Goal: Task Accomplishment & Management: Manage account settings

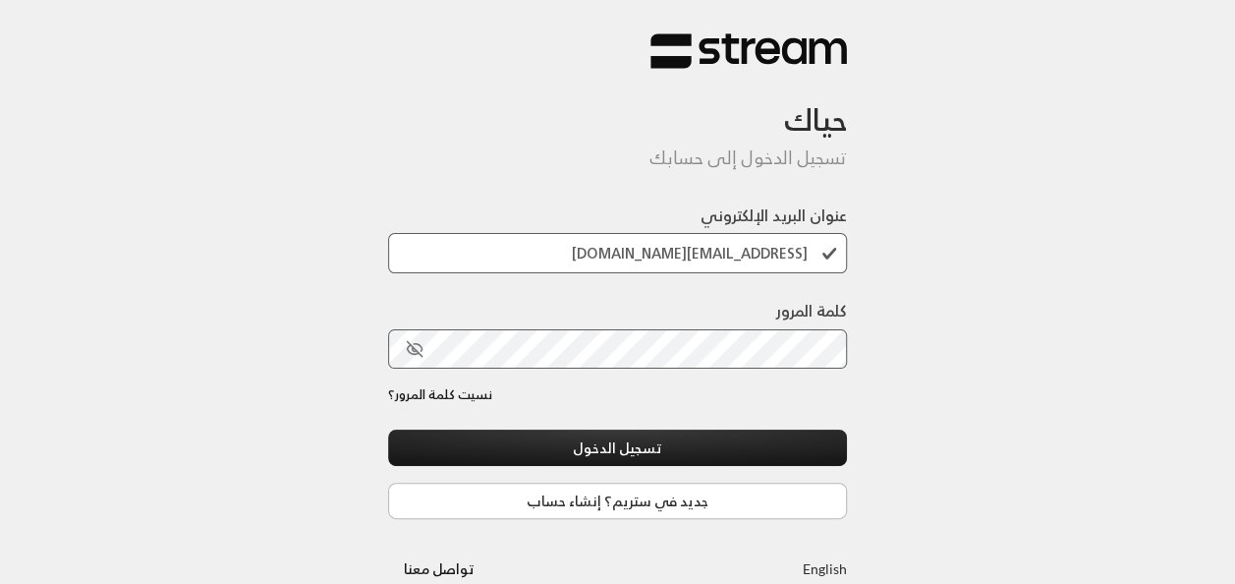
click at [388, 429] on button "تسجيل الدخول" at bounding box center [618, 447] width 460 height 36
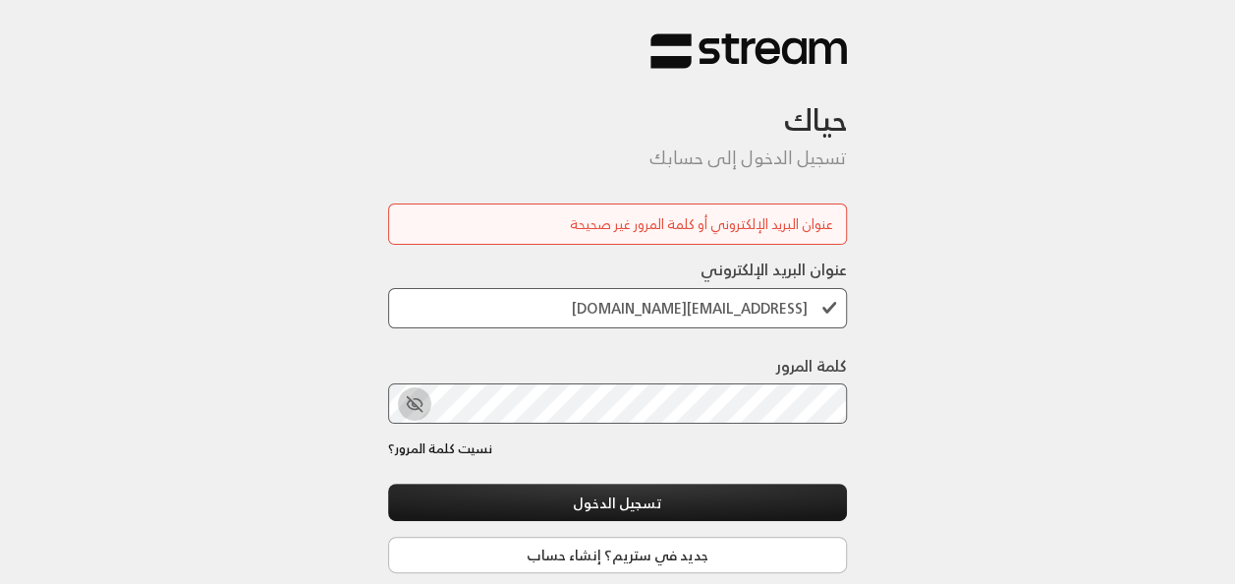
click at [411, 397] on icon "toggle password visibility" at bounding box center [415, 404] width 18 height 18
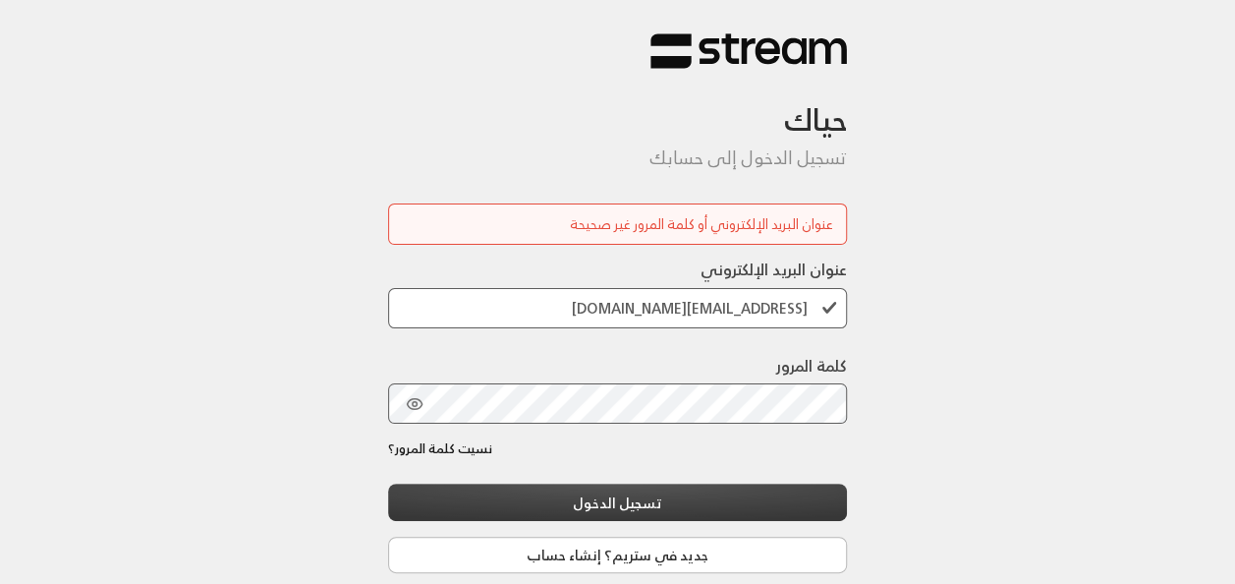
click at [637, 501] on button "تسجيل الدخول" at bounding box center [618, 501] width 460 height 36
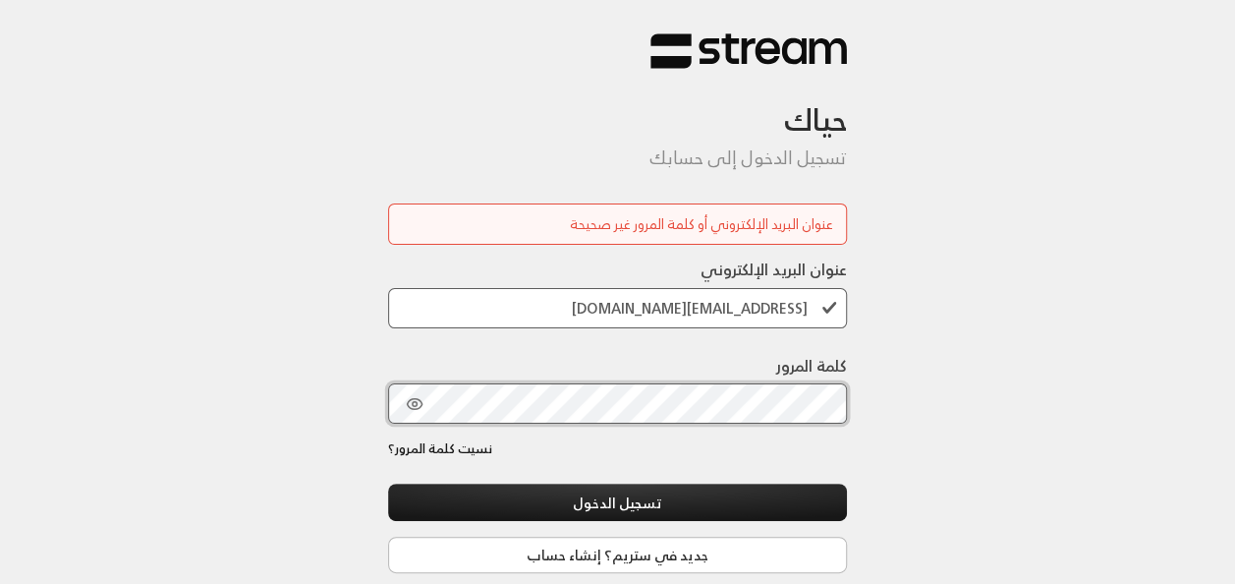
scroll to position [2, 0]
click at [620, 425] on div "كلمة المرور" at bounding box center [618, 396] width 460 height 85
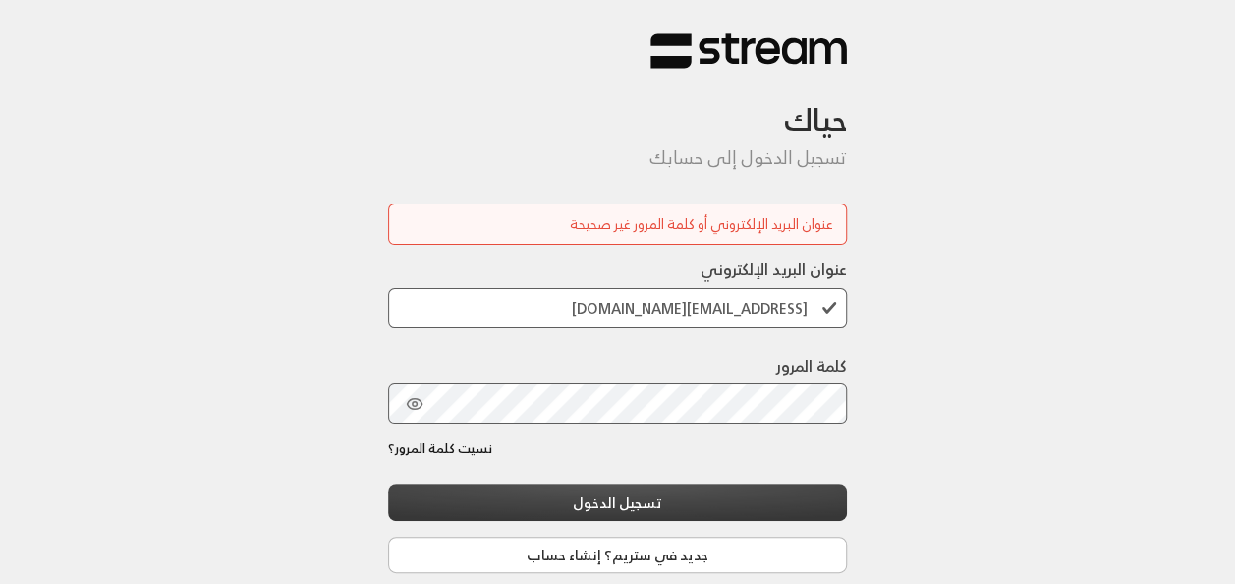
click at [617, 499] on button "تسجيل الدخول" at bounding box center [618, 501] width 460 height 36
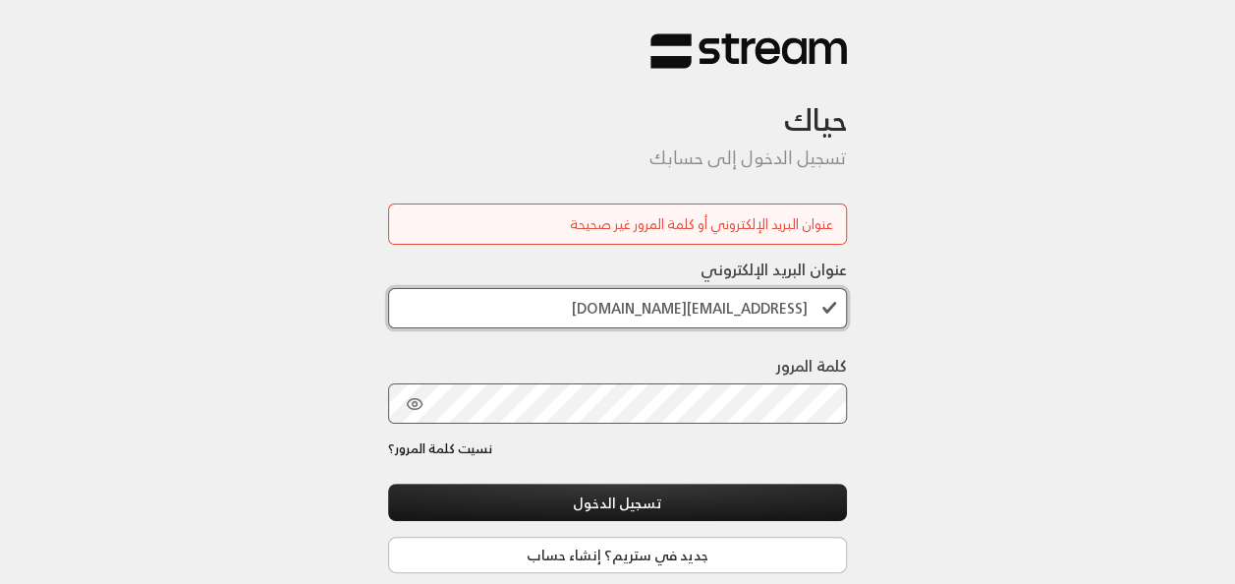
click at [621, 310] on input "superkids203000@gmail.com" at bounding box center [618, 308] width 460 height 40
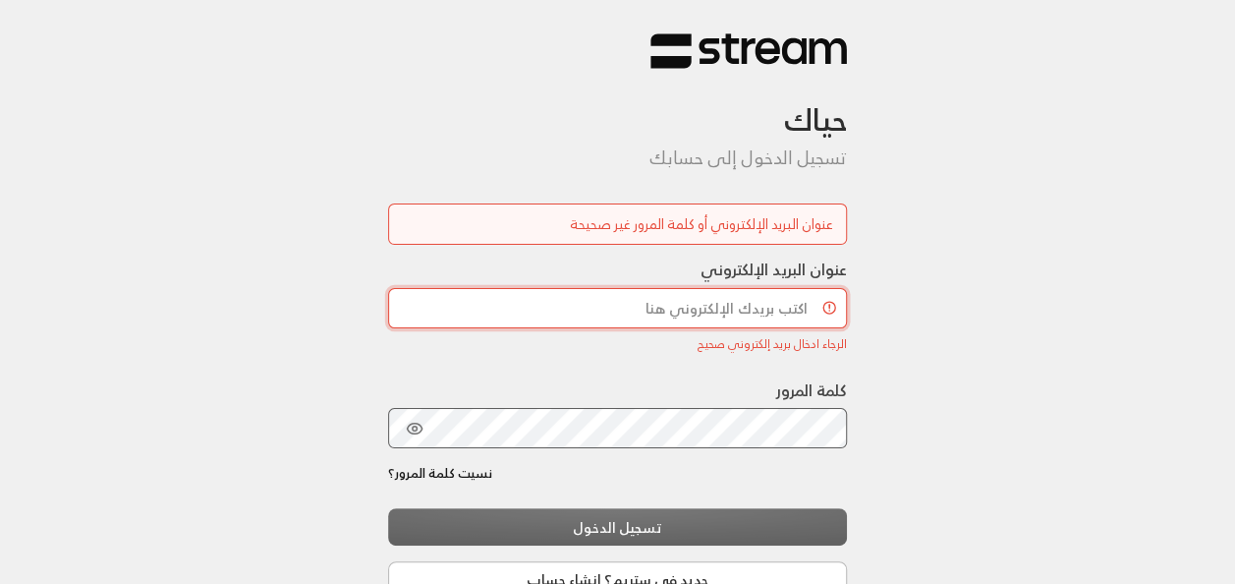
click at [627, 304] on input "عنوان البريد الإلكتروني" at bounding box center [618, 308] width 460 height 40
type input "Najlaahamad502@gmail.com"
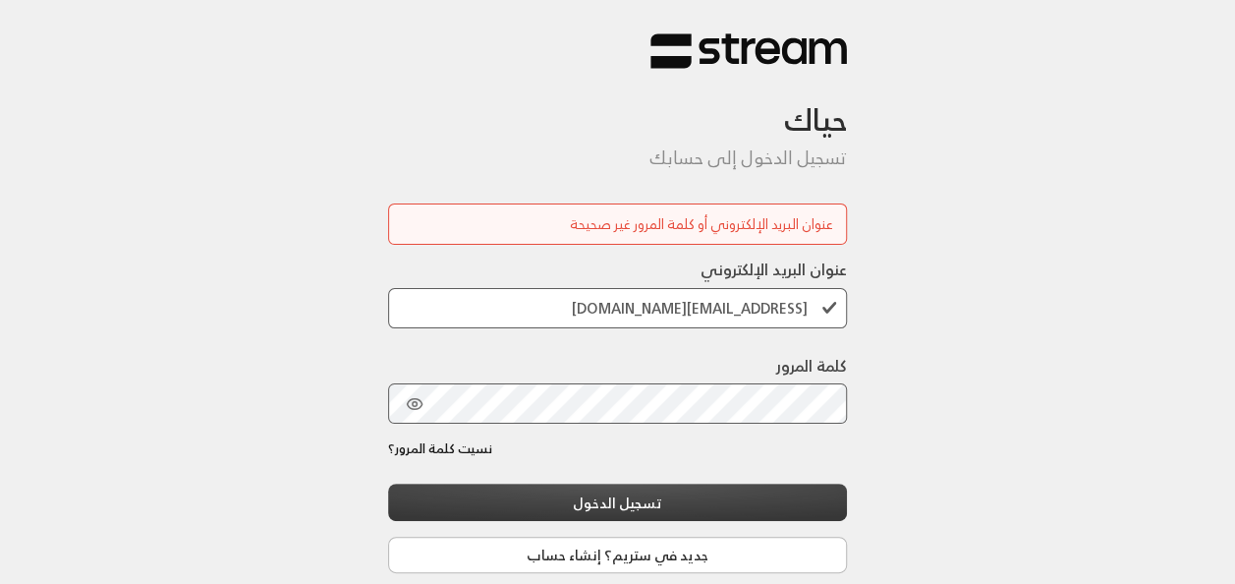
click at [716, 498] on button "تسجيل الدخول" at bounding box center [618, 501] width 460 height 36
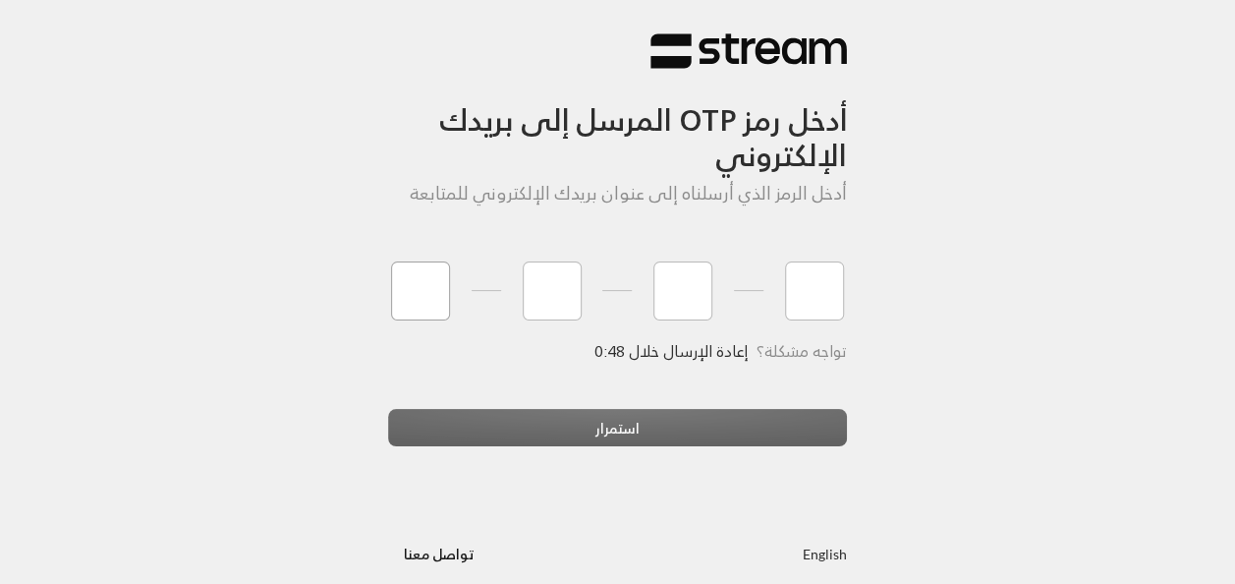
type input "8"
type input "7"
type input "1"
type input "7"
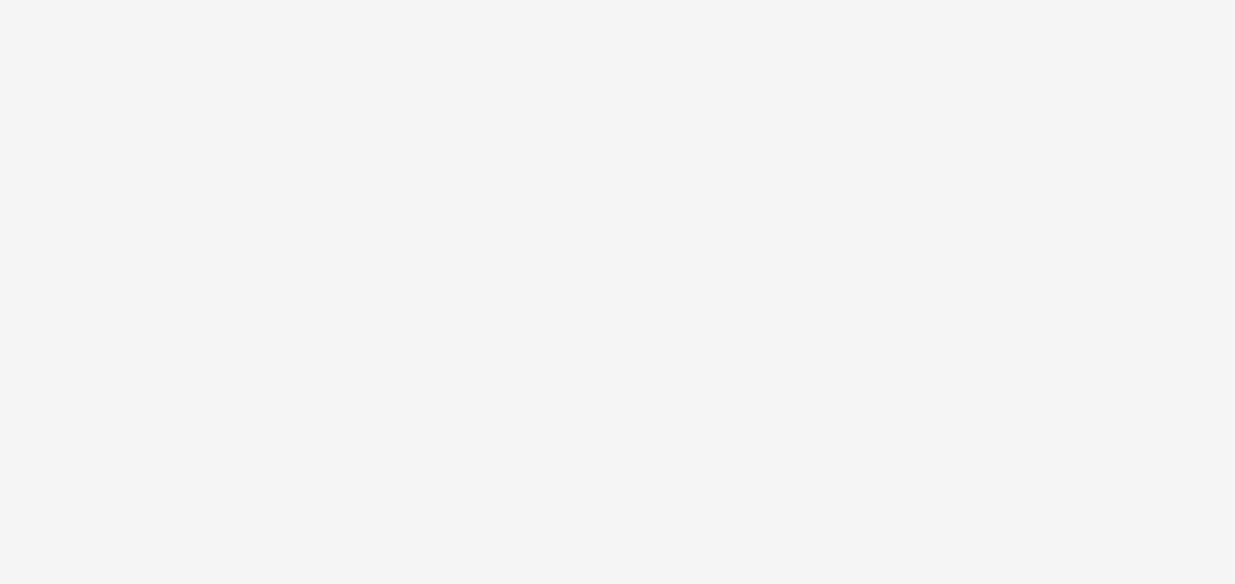
click at [697, 437] on div "أدخل رمز OTP المرسل إلى بريدك الإلكتروني أدخل الرمز الذي أرسلناه إلى عنوان بريد…" at bounding box center [617, 292] width 1235 height 584
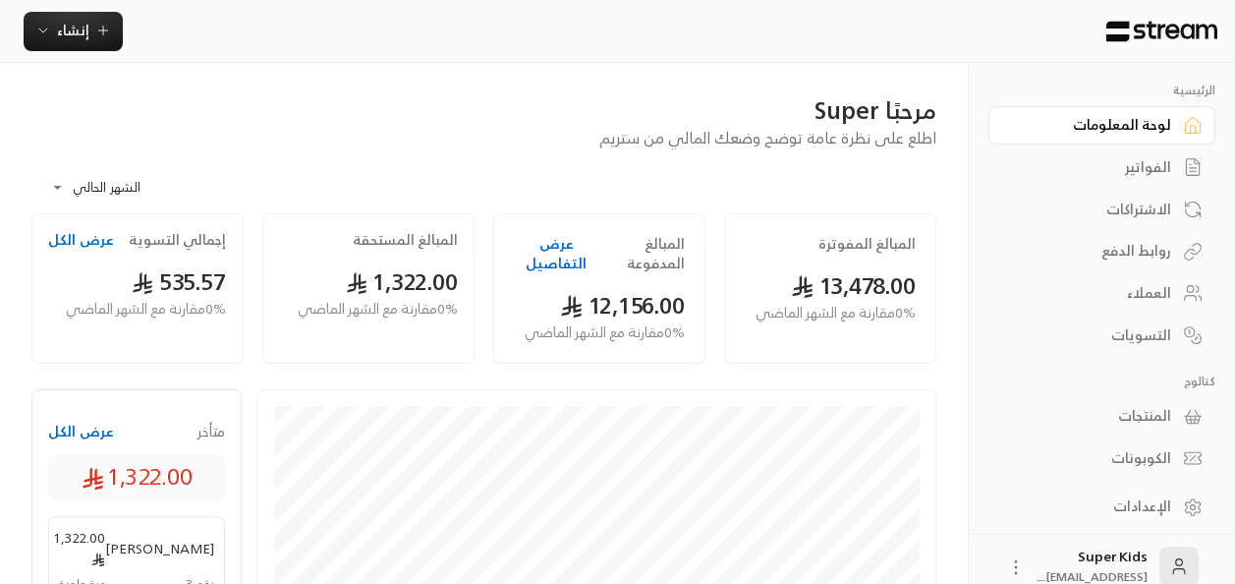
click at [1133, 165] on div "الفواتير" at bounding box center [1092, 167] width 158 height 20
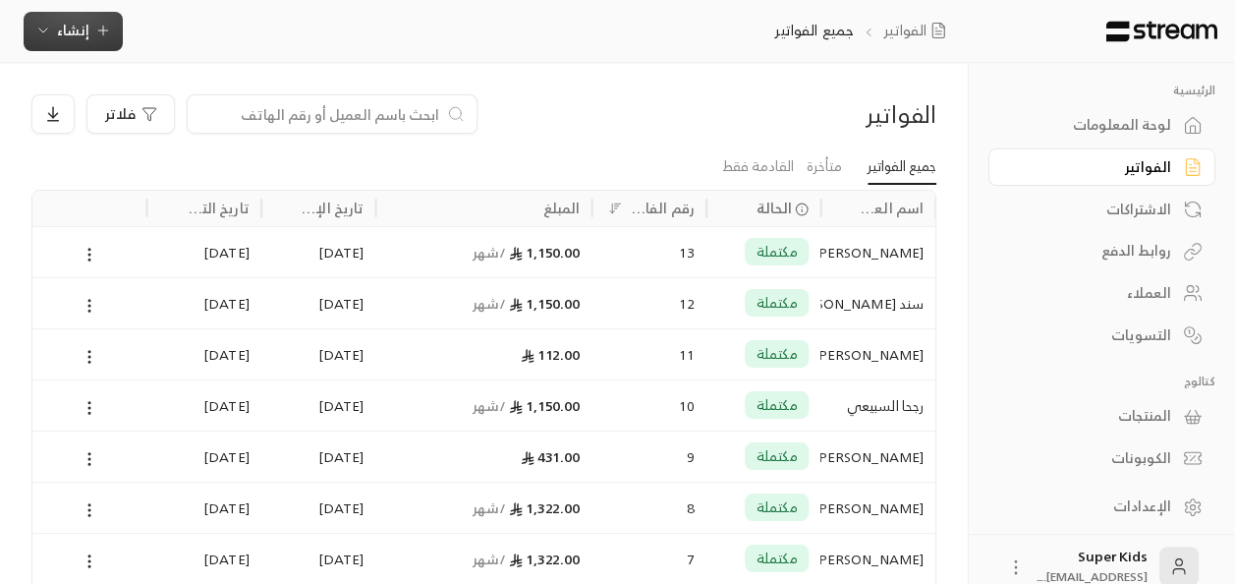
click at [83, 28] on span "إنشاء" at bounding box center [73, 30] width 32 height 25
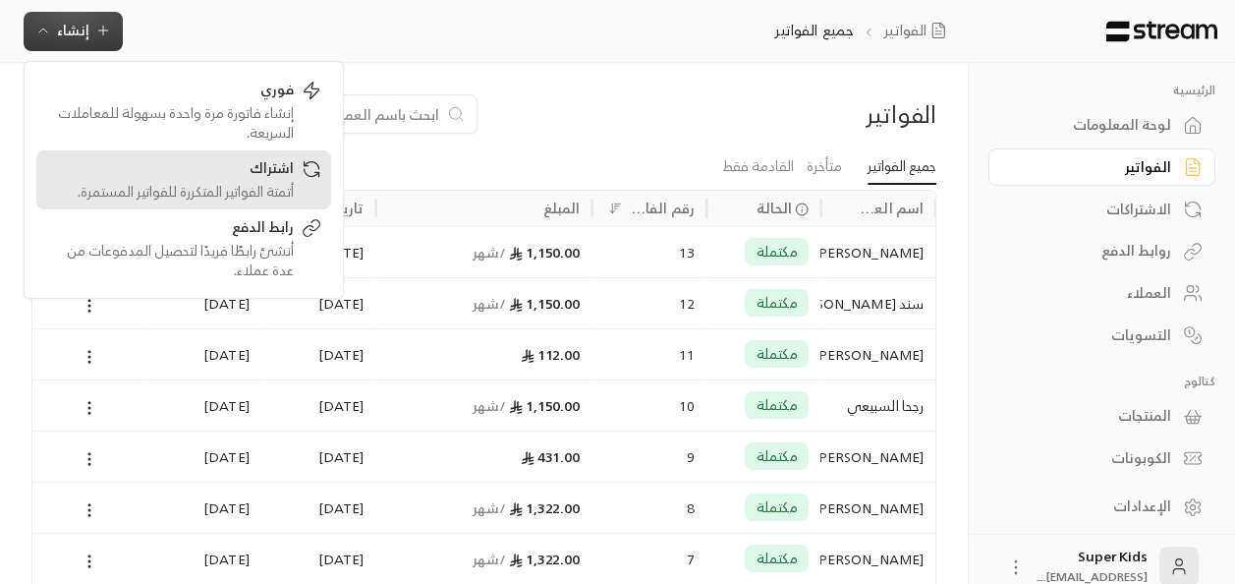
click at [265, 177] on div "اشتراك" at bounding box center [170, 170] width 248 height 24
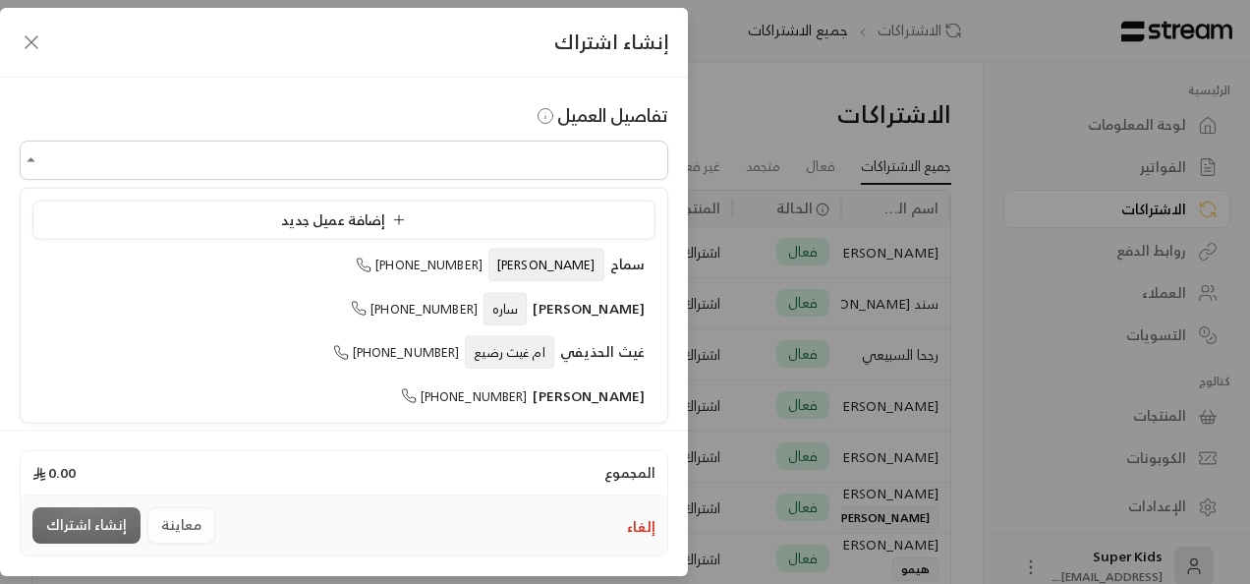
click at [552, 160] on input "اختر العميل" at bounding box center [344, 160] width 648 height 34
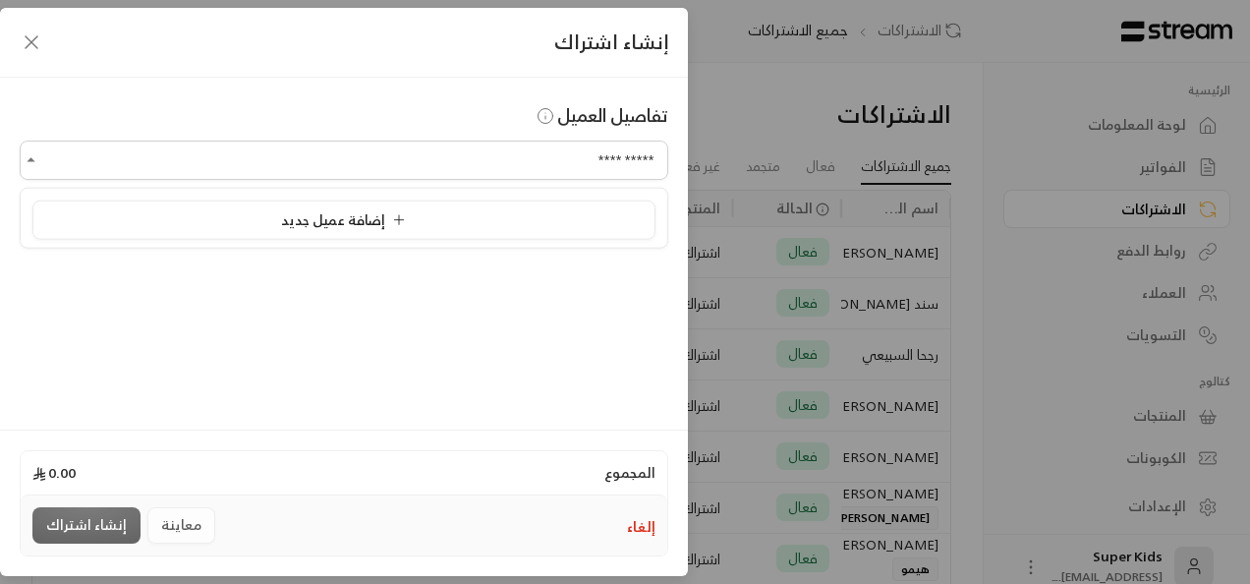
click at [401, 222] on icon at bounding box center [399, 220] width 16 height 16
type input "**********"
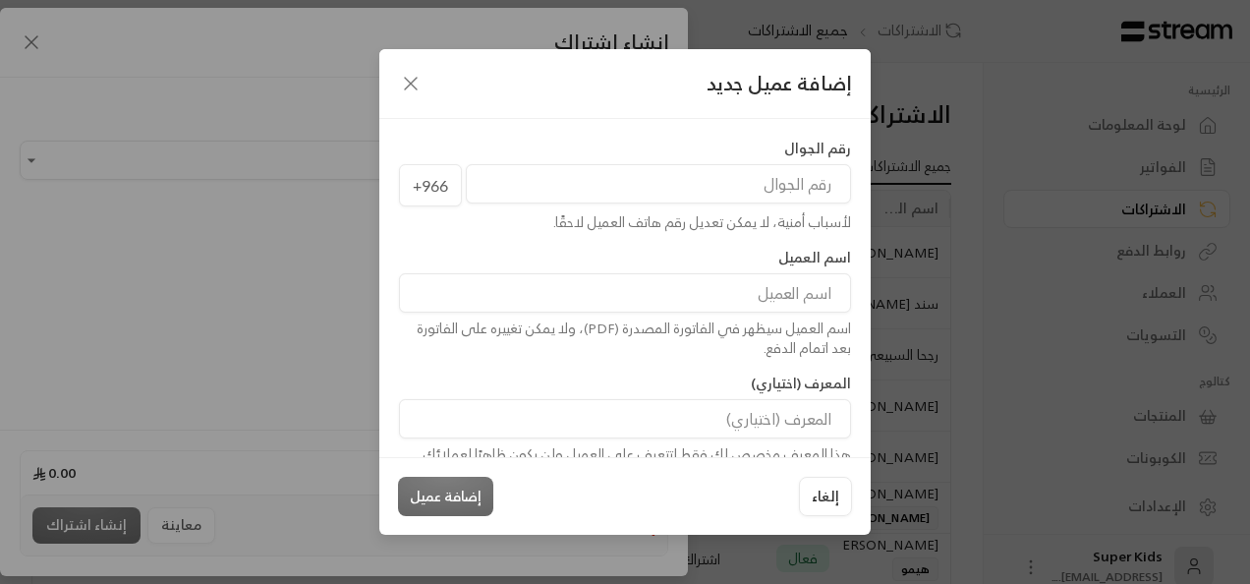
click at [638, 195] on input "tel" at bounding box center [658, 183] width 385 height 39
click at [748, 187] on input "tel" at bounding box center [658, 183] width 385 height 39
paste input "502682144"
type input "502682144"
click at [641, 280] on input at bounding box center [625, 292] width 452 height 39
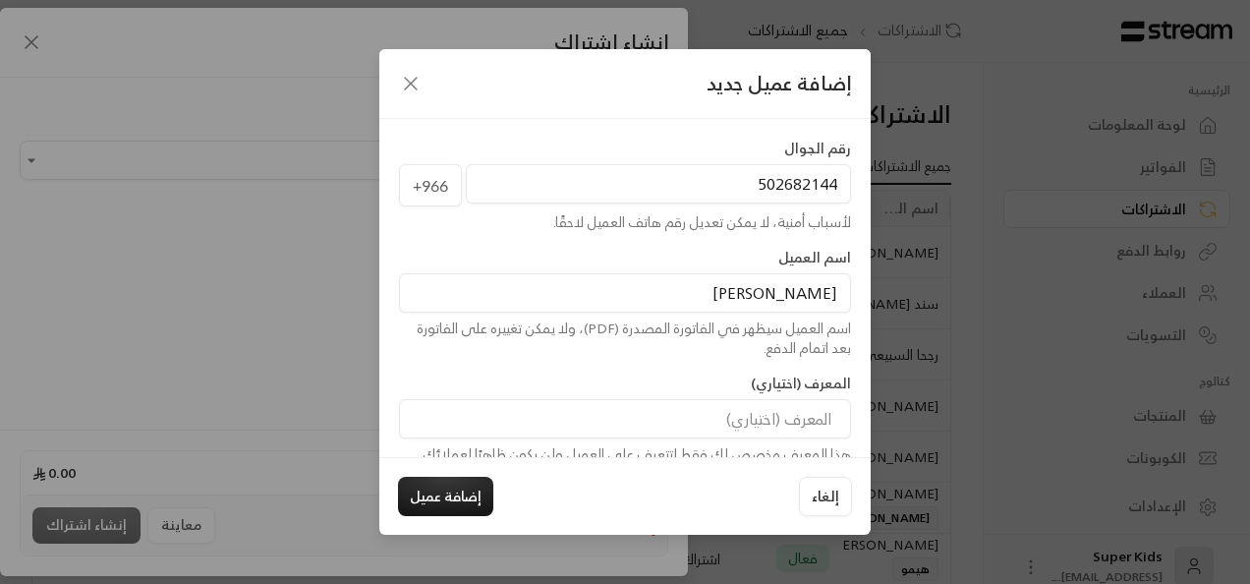
type input "[PERSON_NAME]"
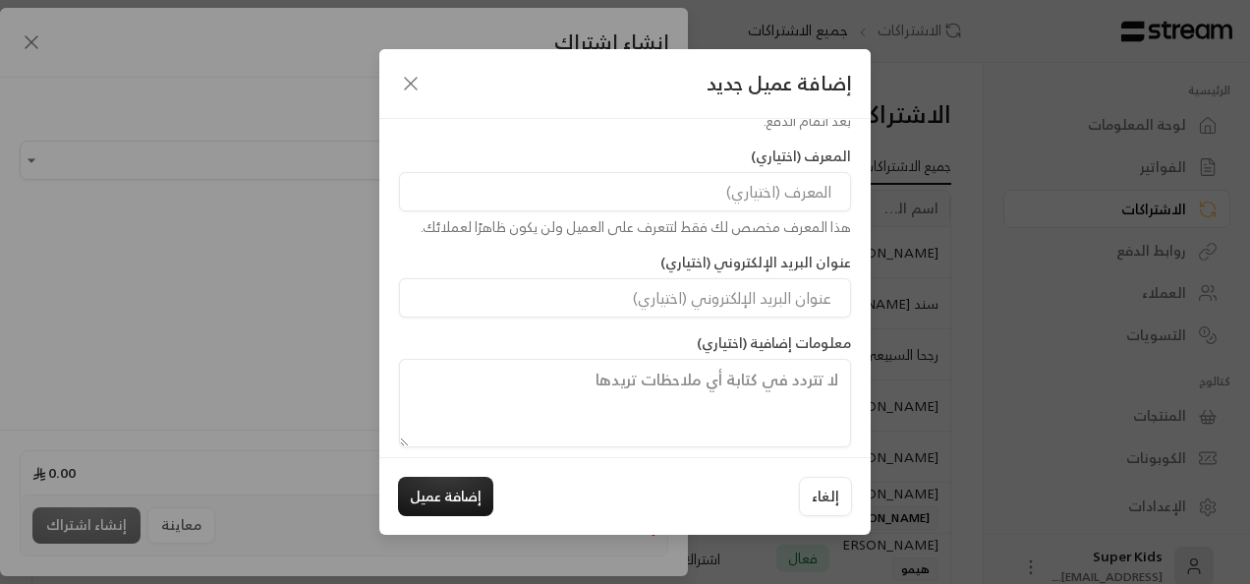
scroll to position [236, 0]
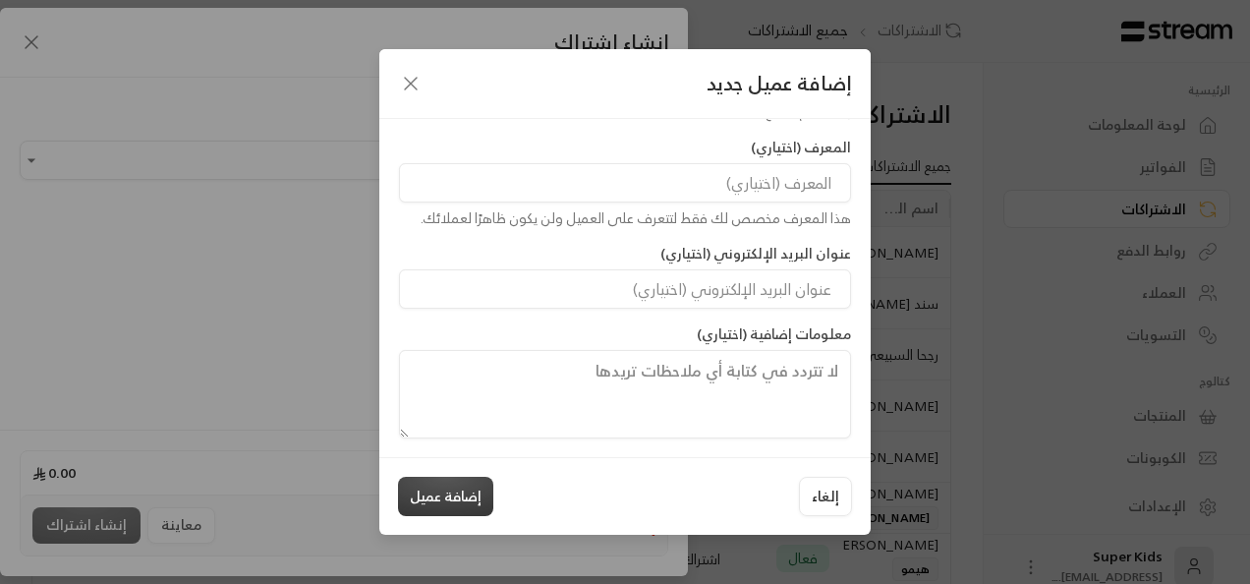
click at [449, 488] on button "إضافة عميل" at bounding box center [445, 495] width 95 height 39
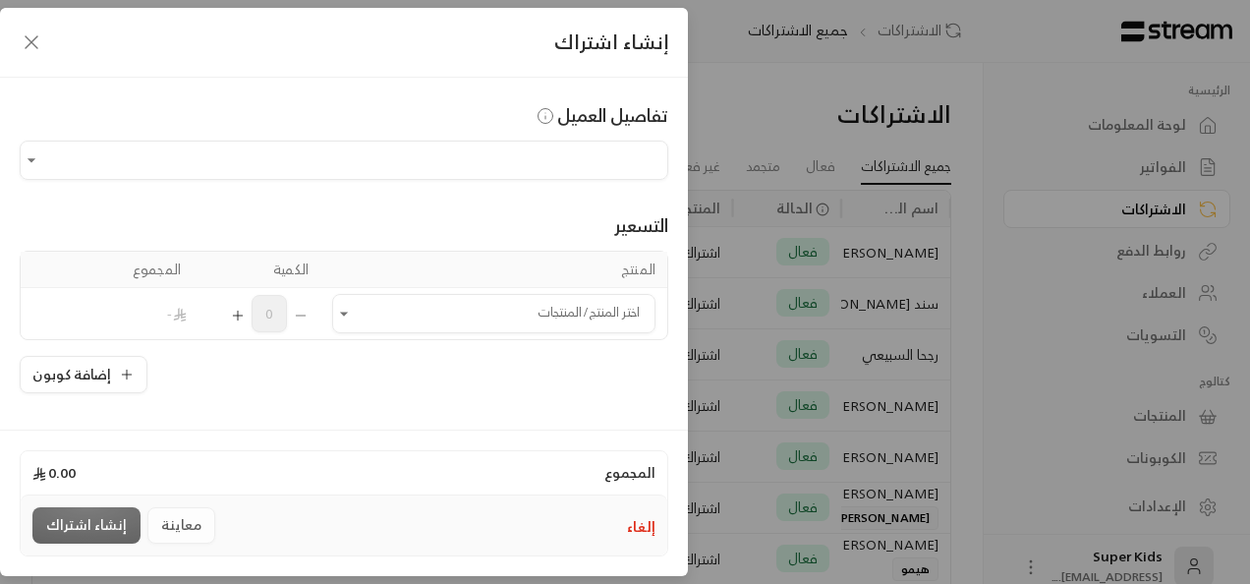
type input "**********"
click at [348, 312] on icon "Open" at bounding box center [344, 313] width 8 height 4
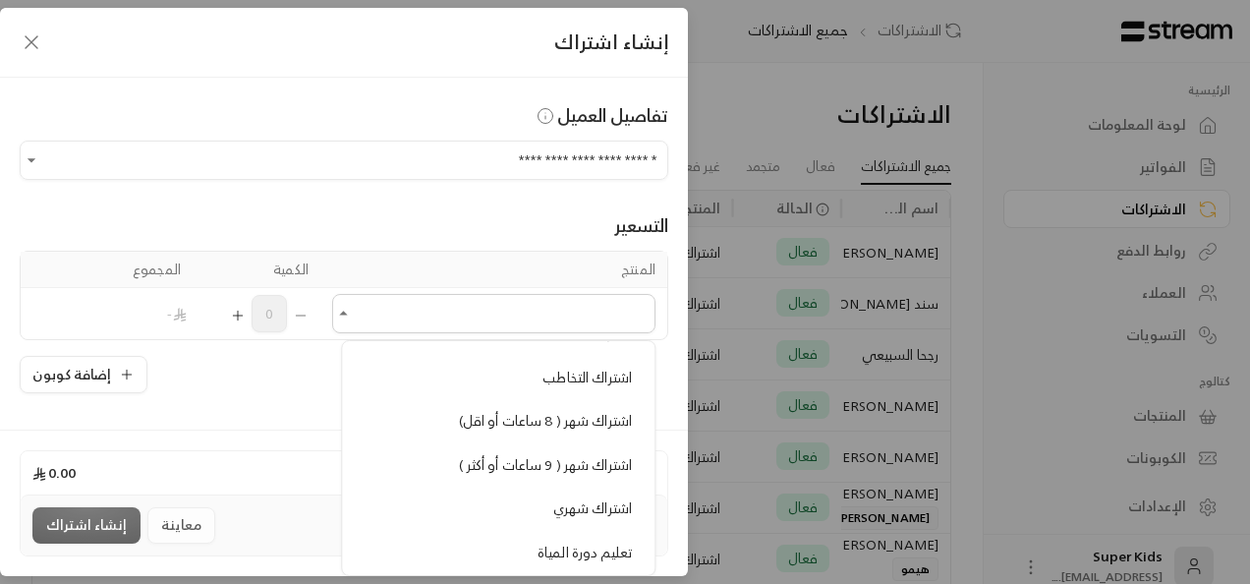
scroll to position [405, 0]
click at [500, 417] on span "اشتراك شهر ( 8 ساعات أو اقل)" at bounding box center [545, 420] width 173 height 25
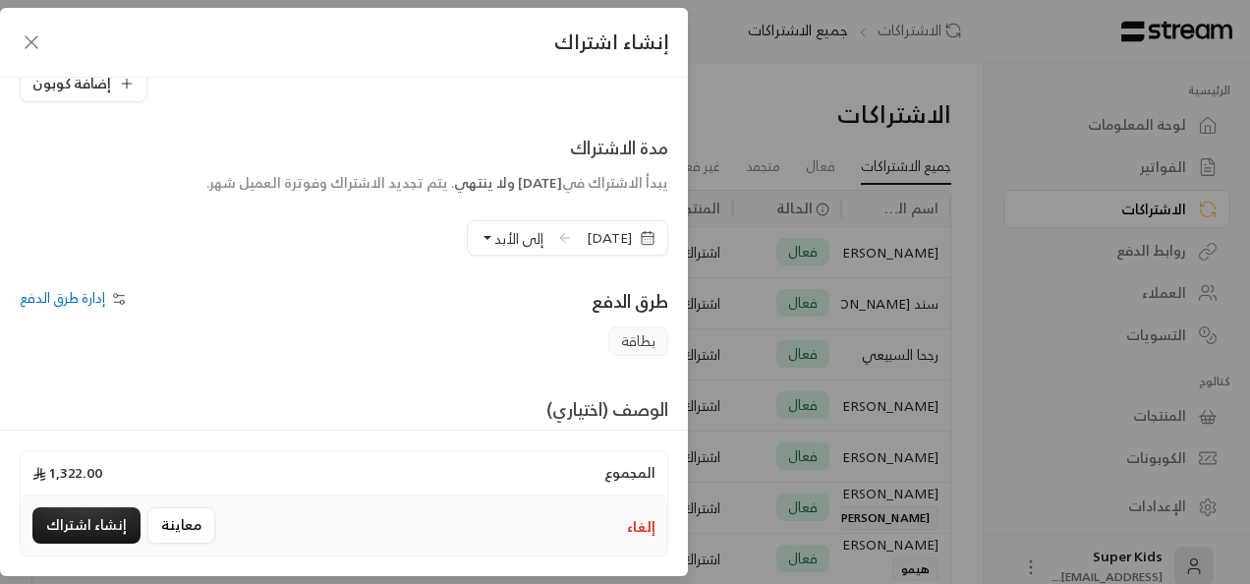
scroll to position [366, 0]
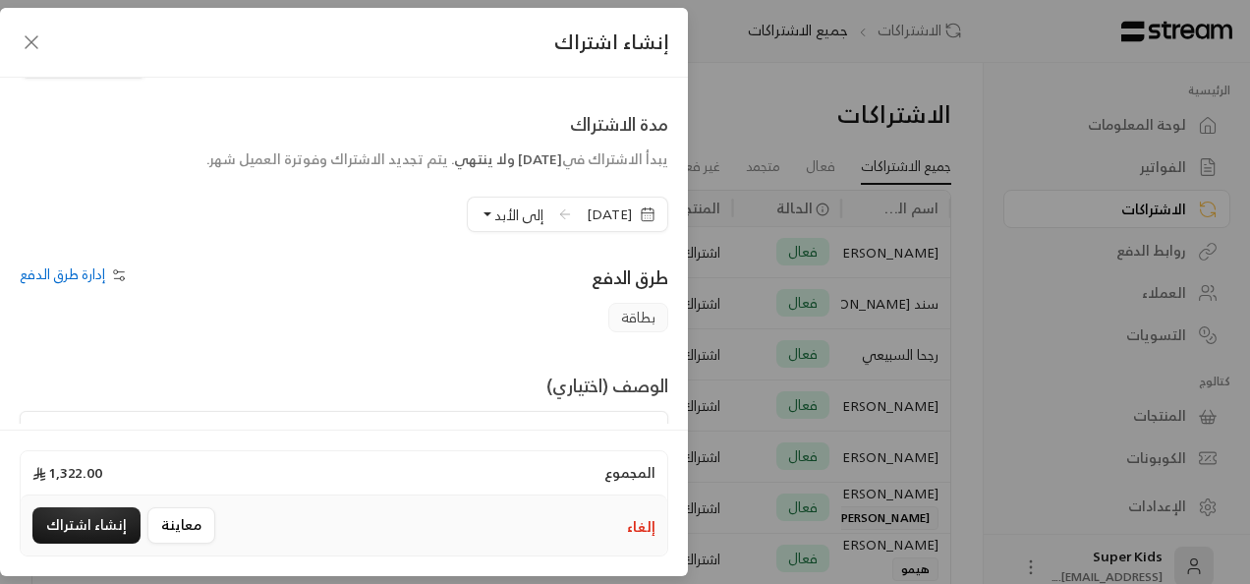
click at [586, 212] on span "[DATE]" at bounding box center [608, 214] width 45 height 20
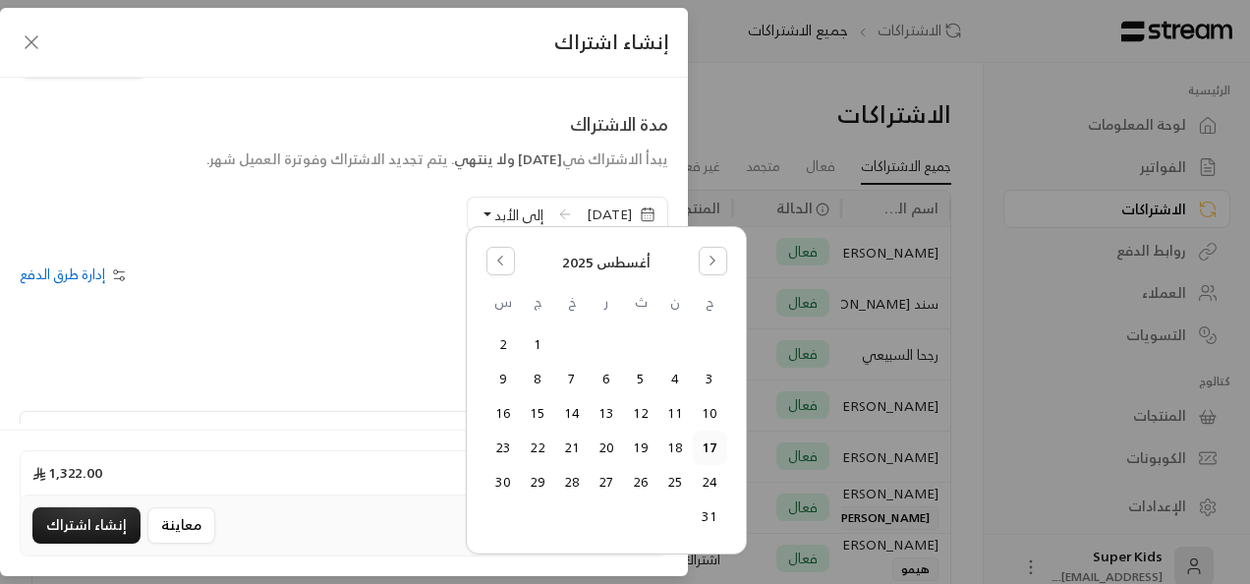
click at [706, 410] on button "10" at bounding box center [710, 413] width 32 height 32
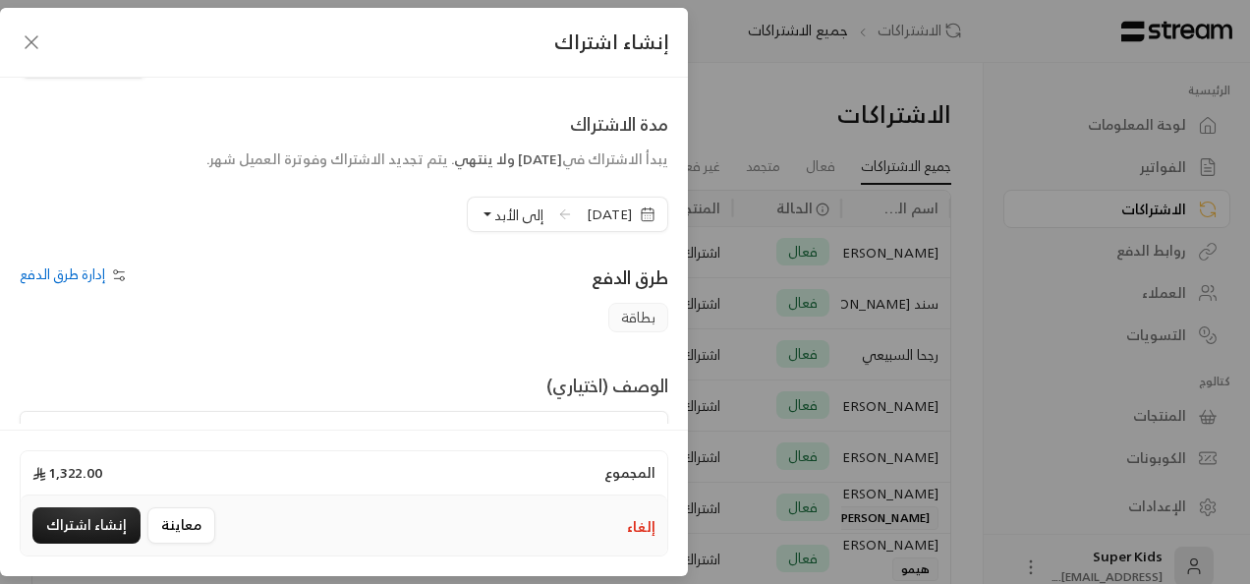
scroll to position [462, 0]
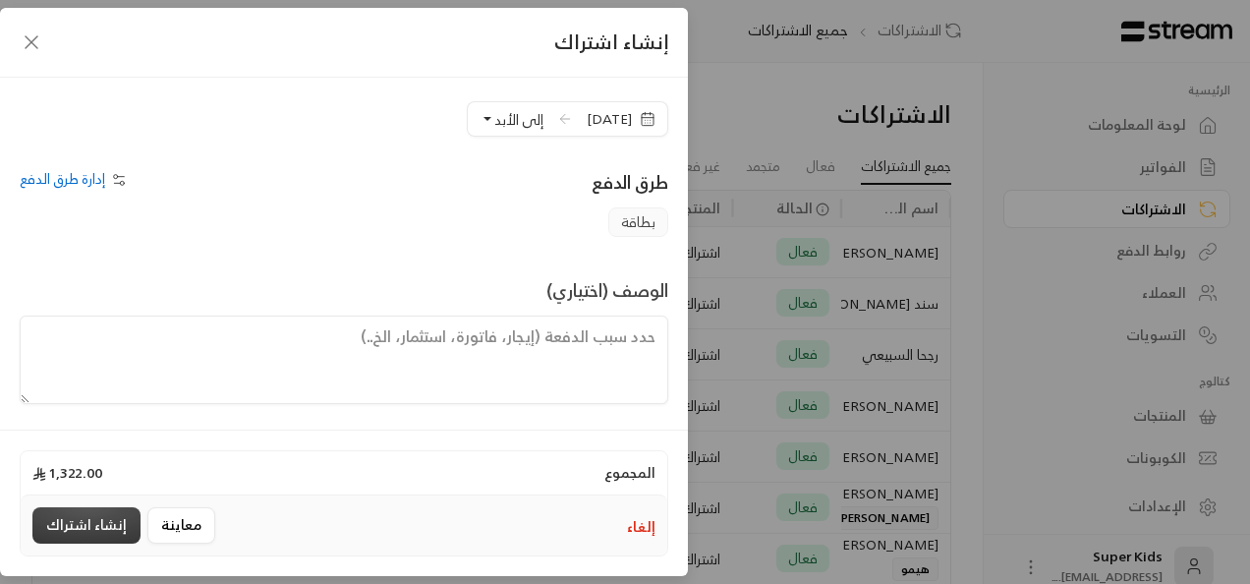
click at [100, 529] on button "إنشاء اشتراك" at bounding box center [86, 525] width 108 height 36
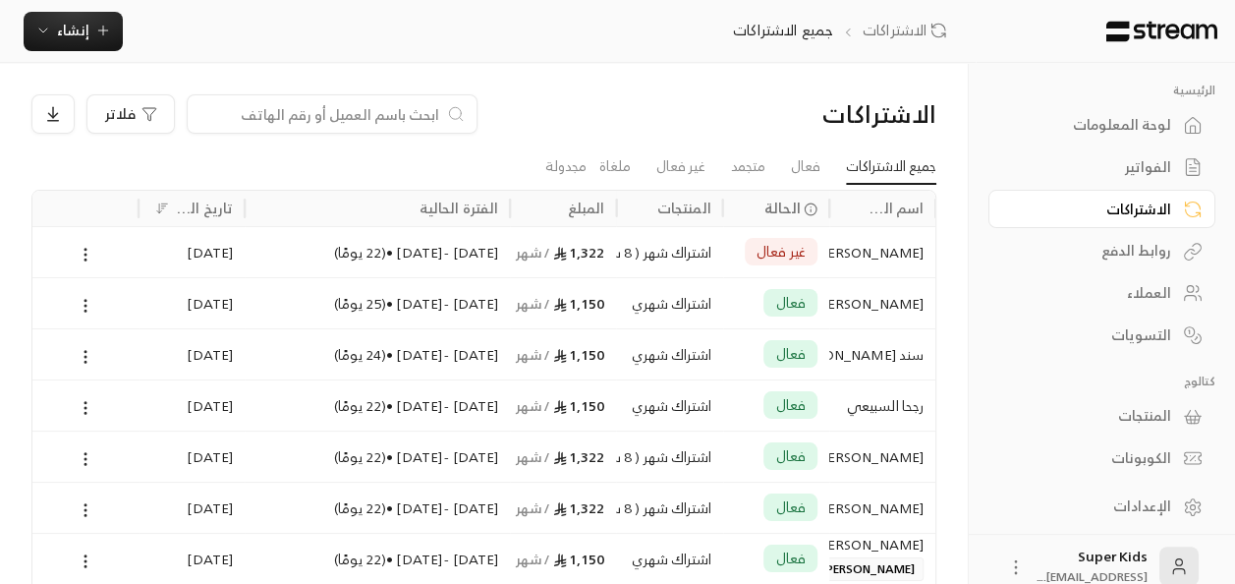
click at [1157, 171] on div "الفواتير" at bounding box center [1092, 167] width 158 height 20
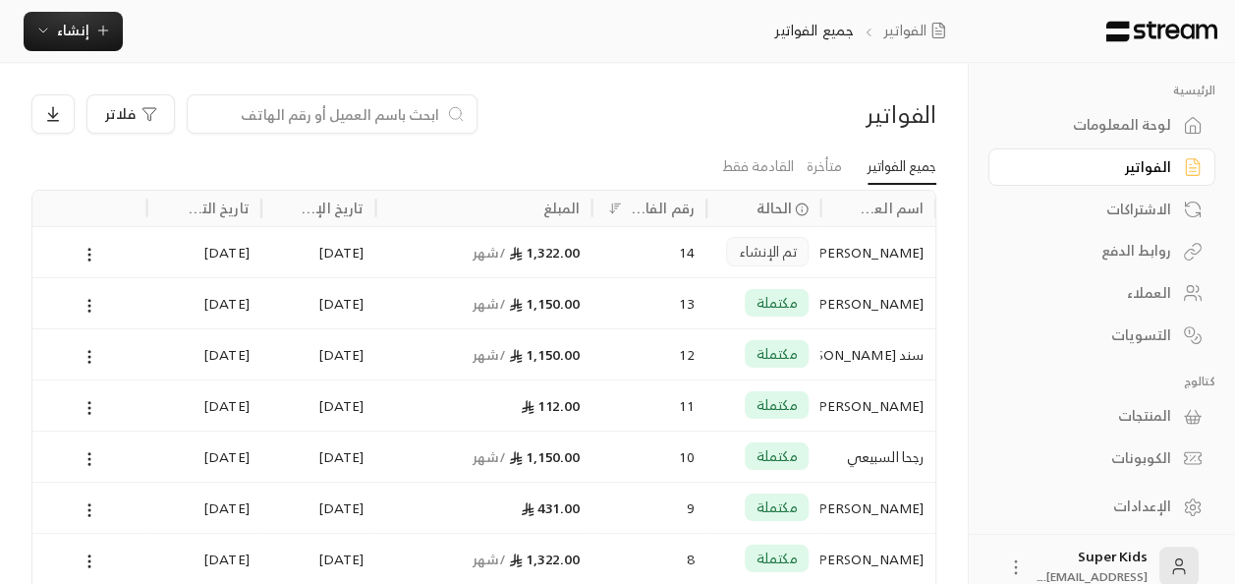
click at [1117, 120] on div "لوحة المعلومات" at bounding box center [1092, 125] width 158 height 20
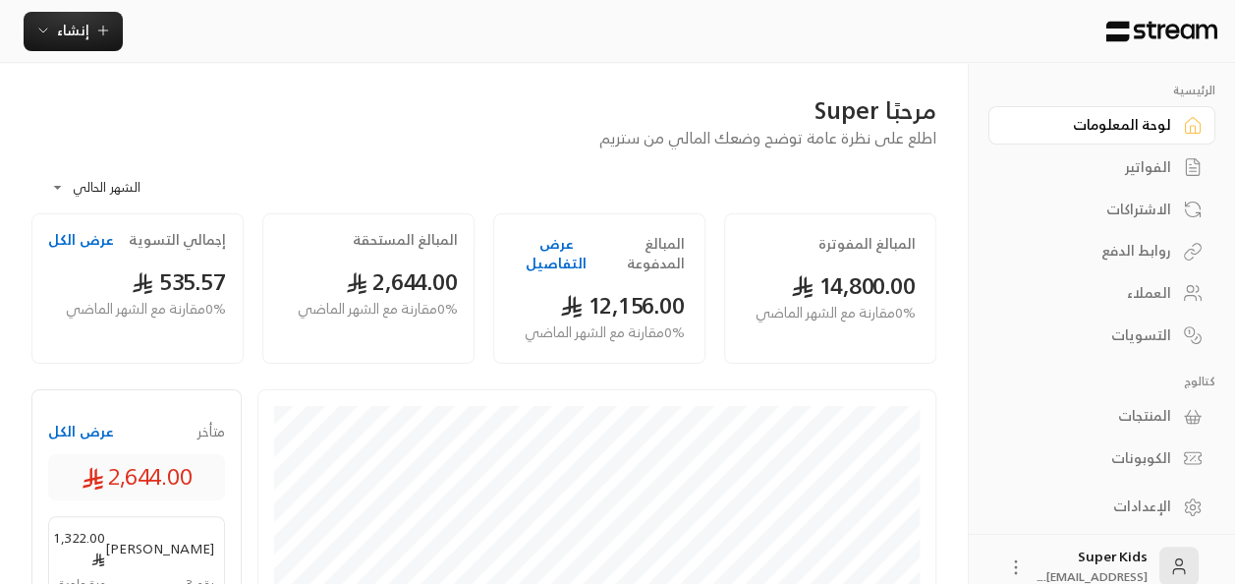
click at [1139, 199] on div "الاشتراكات" at bounding box center [1092, 209] width 158 height 20
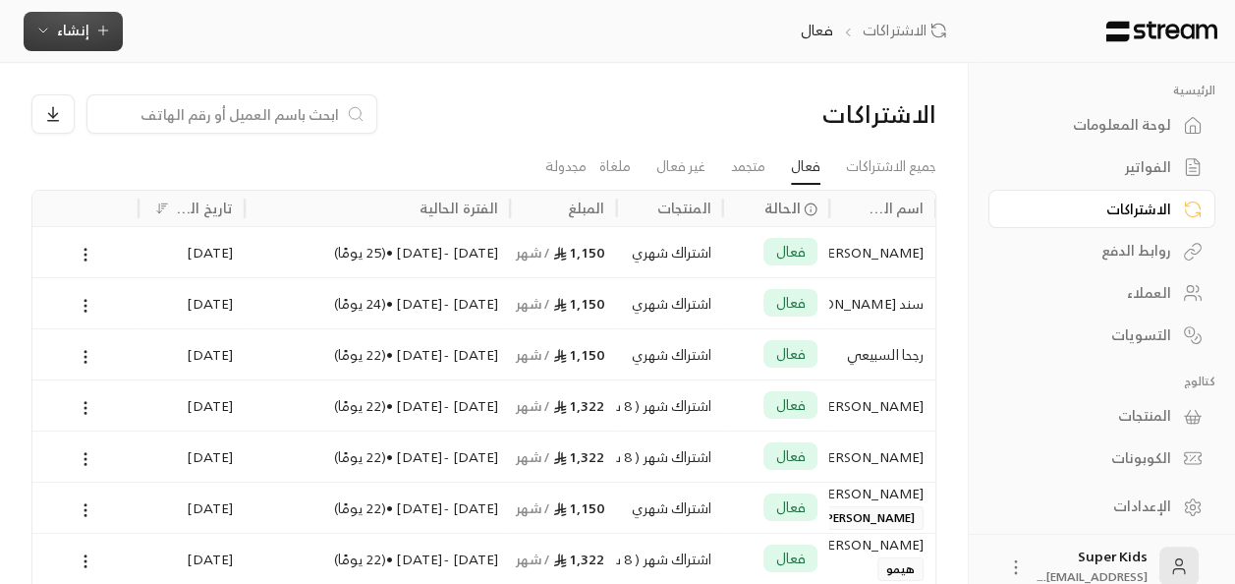
click at [63, 35] on span "إنشاء" at bounding box center [73, 30] width 32 height 25
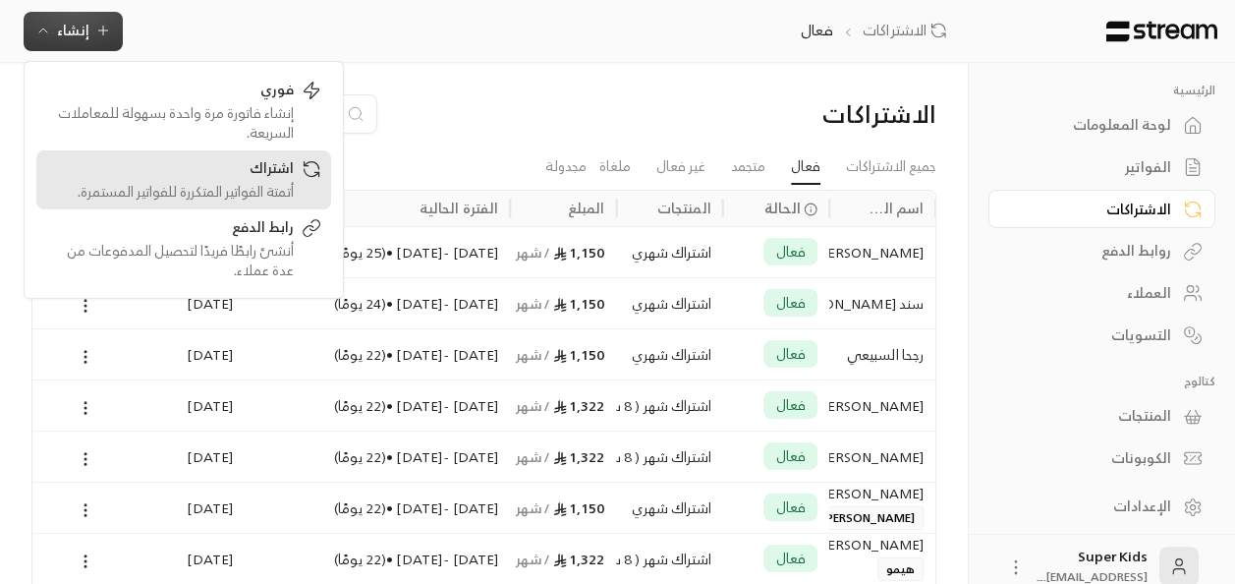
click at [269, 173] on div "اشتراك" at bounding box center [170, 170] width 248 height 24
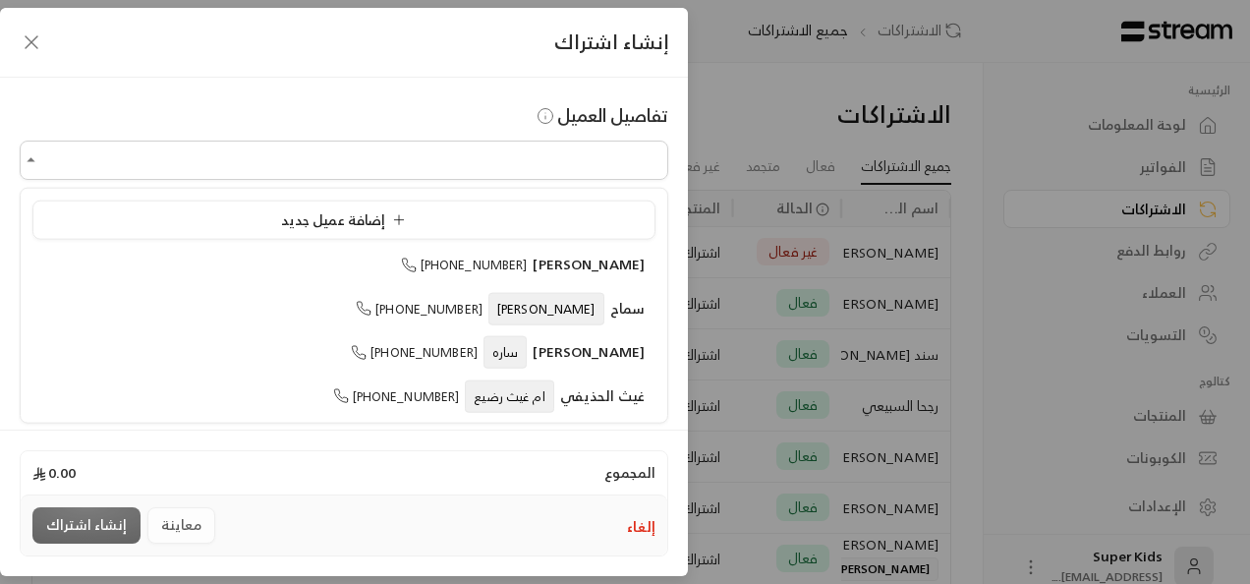
click at [564, 165] on input "اختر العميل" at bounding box center [344, 160] width 648 height 34
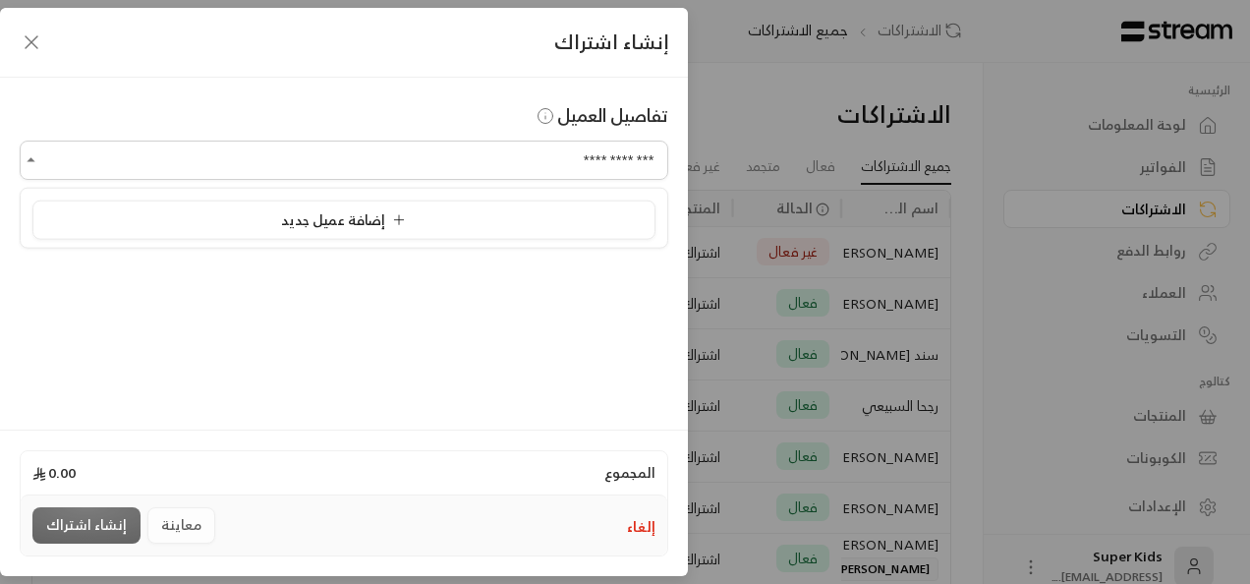
click at [301, 212] on span "إضافة عميل جديد" at bounding box center [347, 218] width 133 height 25
type input "**********"
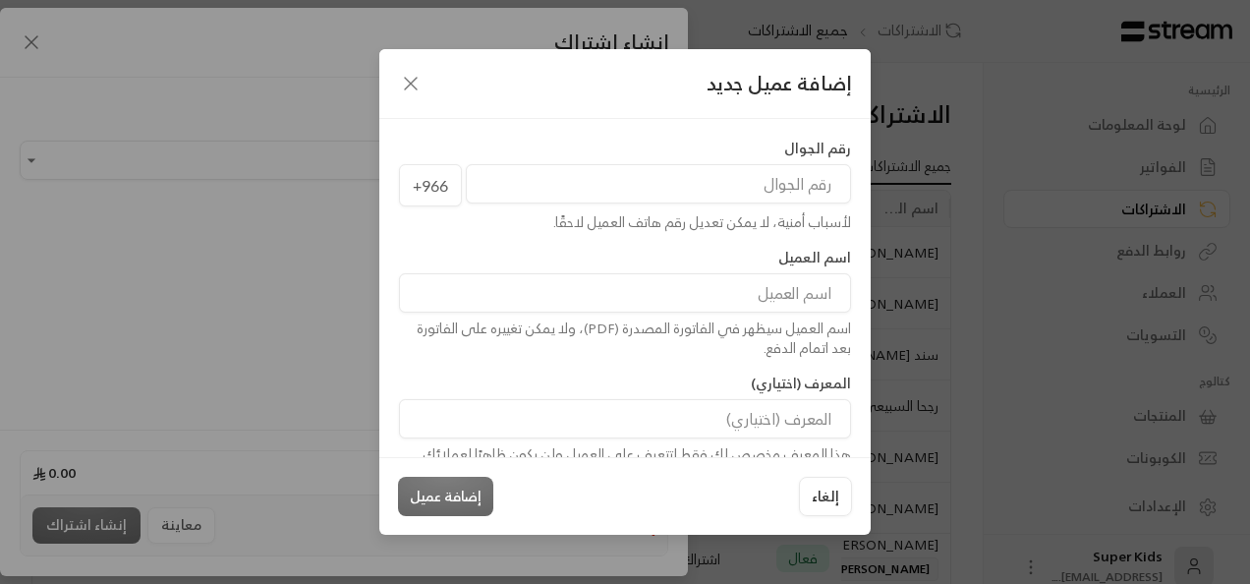
click at [816, 183] on input "tel" at bounding box center [658, 183] width 385 height 39
paste input "538536569"
type input "538536569"
click at [662, 291] on input at bounding box center [625, 292] width 452 height 39
type input "[PERSON_NAME]"
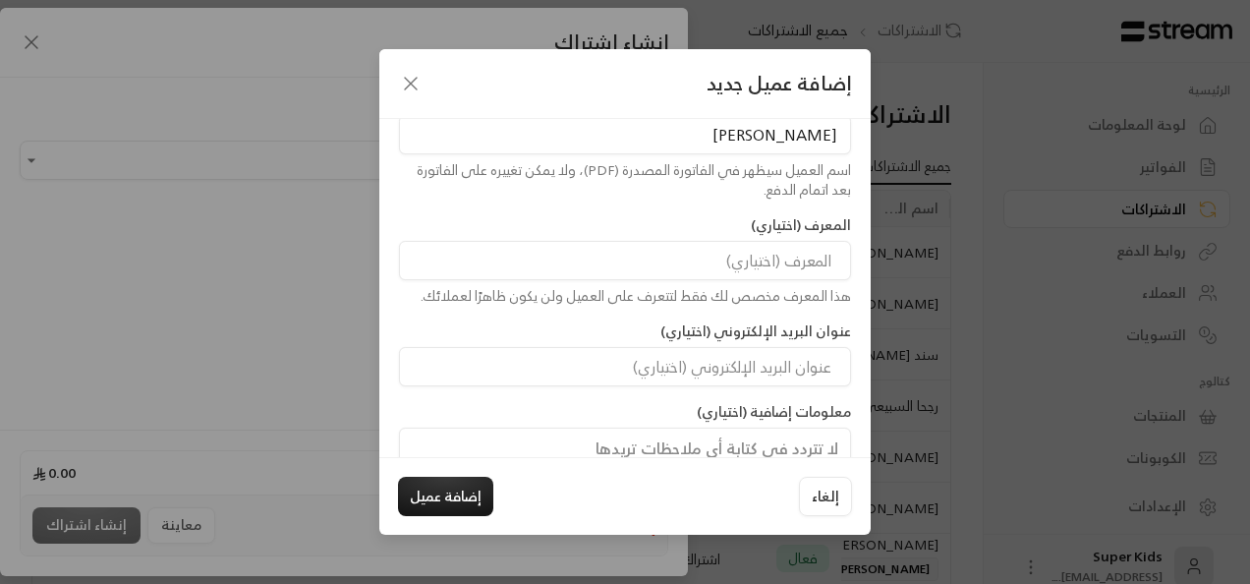
scroll to position [175, 0]
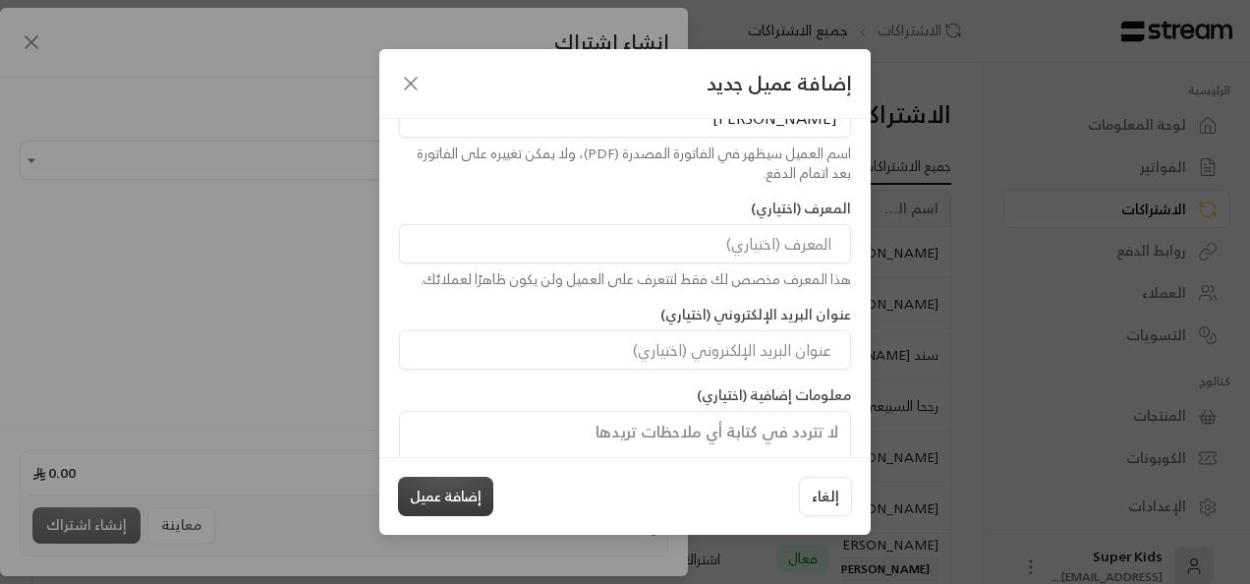
click at [456, 501] on button "إضافة عميل" at bounding box center [445, 495] width 95 height 39
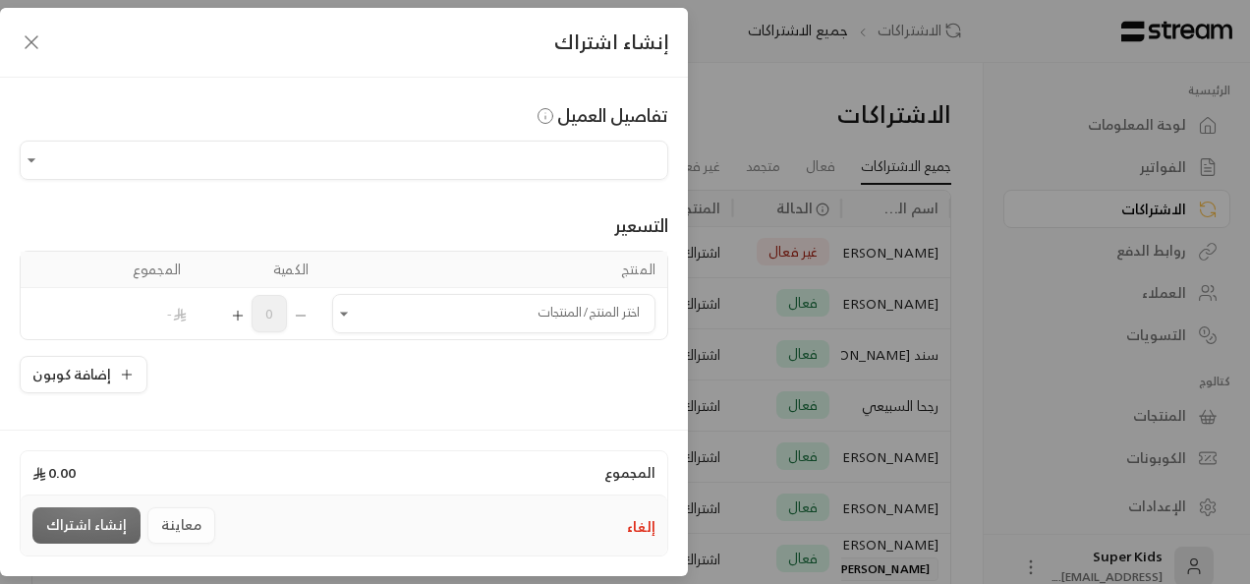
type input "**********"
click at [354, 314] on icon "Open" at bounding box center [344, 314] width 20 height 20
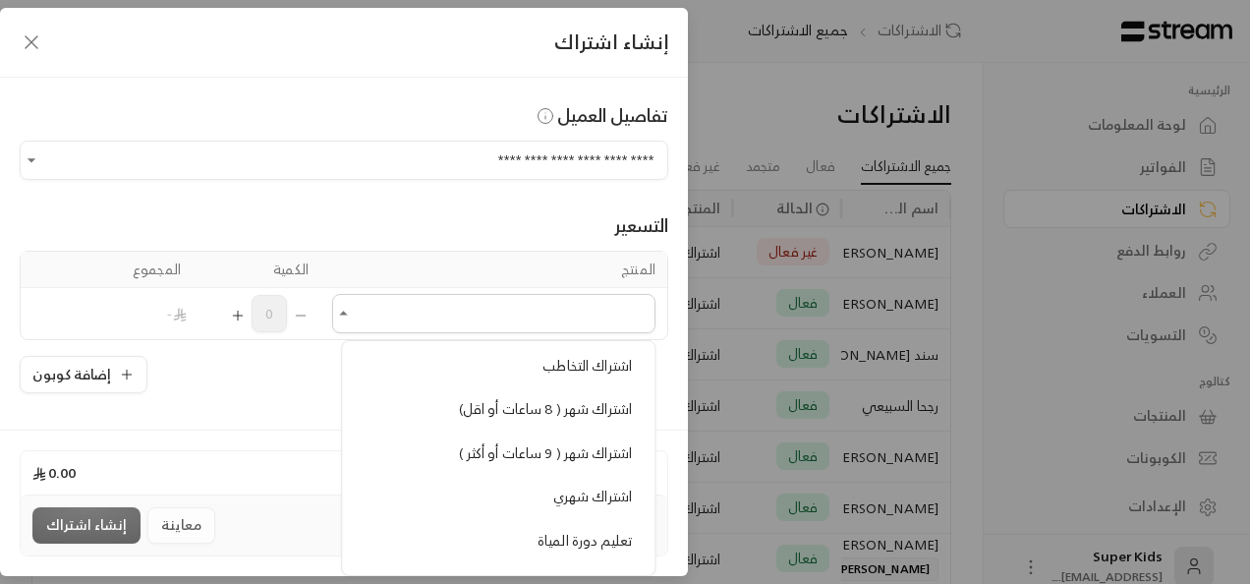
scroll to position [427, 0]
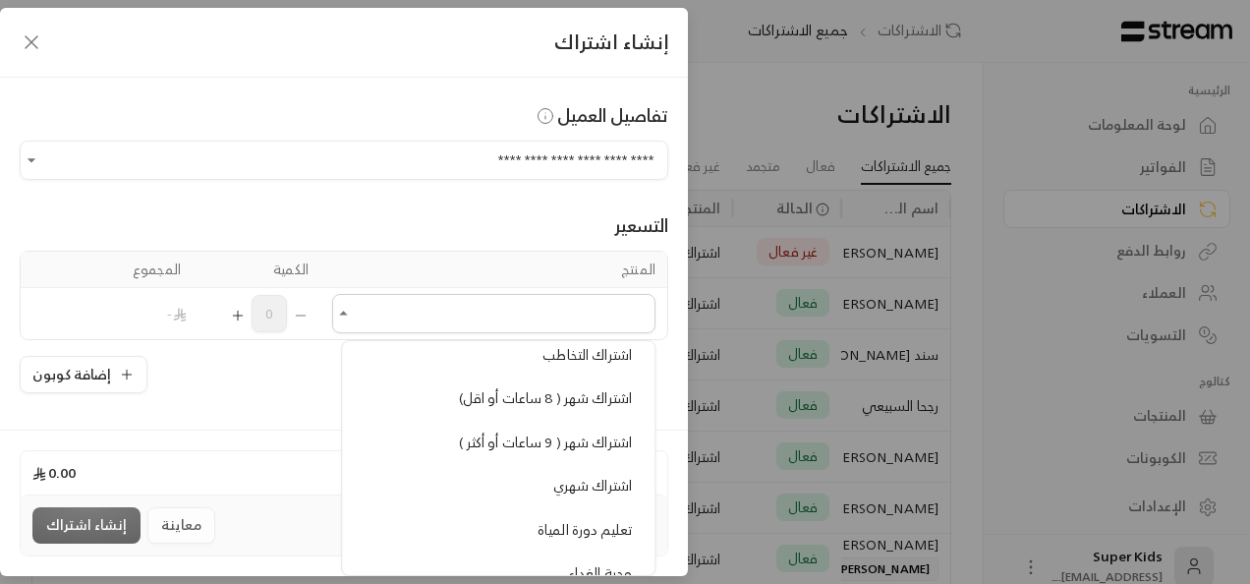
click at [550, 385] on span "اشتراك شهر ( 8 ساعات أو اقل)" at bounding box center [545, 397] width 173 height 25
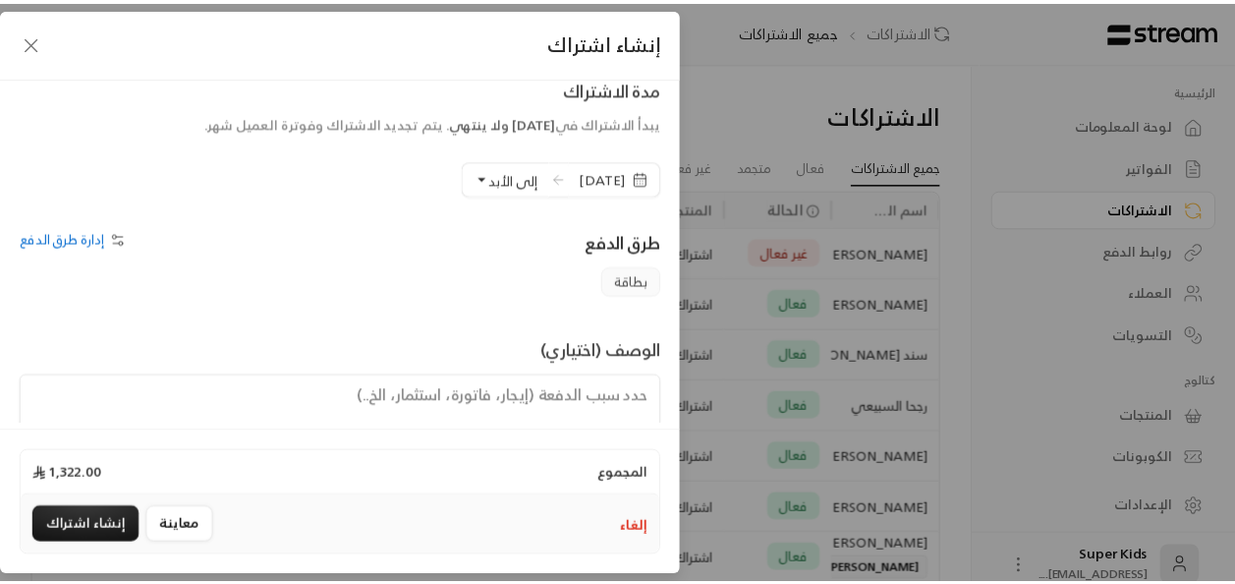
scroll to position [405, 0]
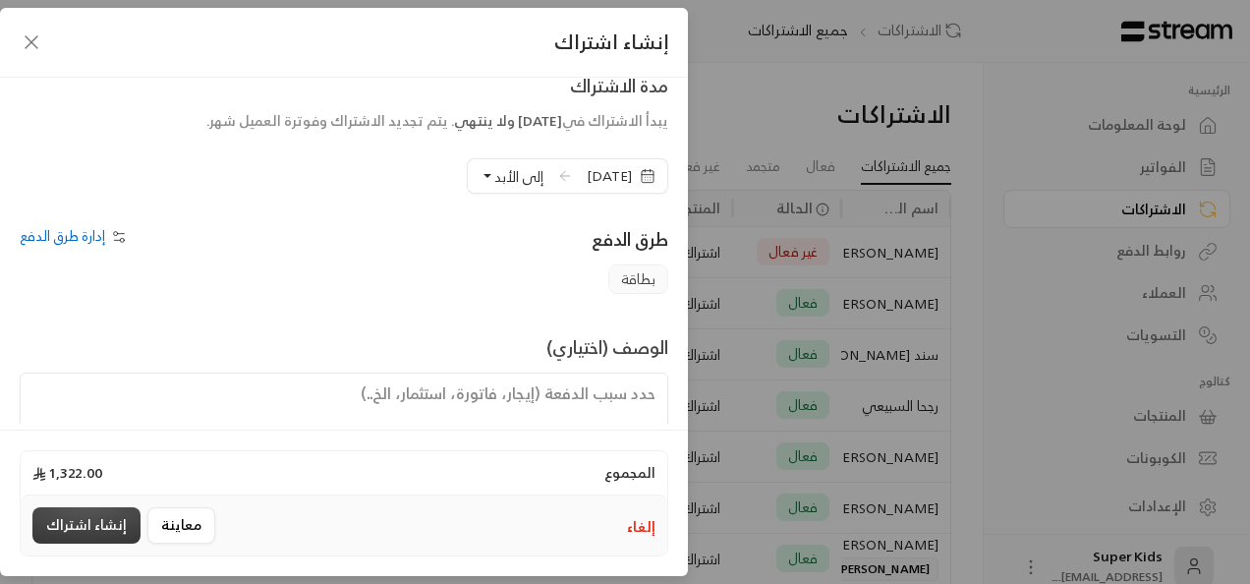
click at [83, 528] on button "إنشاء اشتراك" at bounding box center [86, 525] width 108 height 36
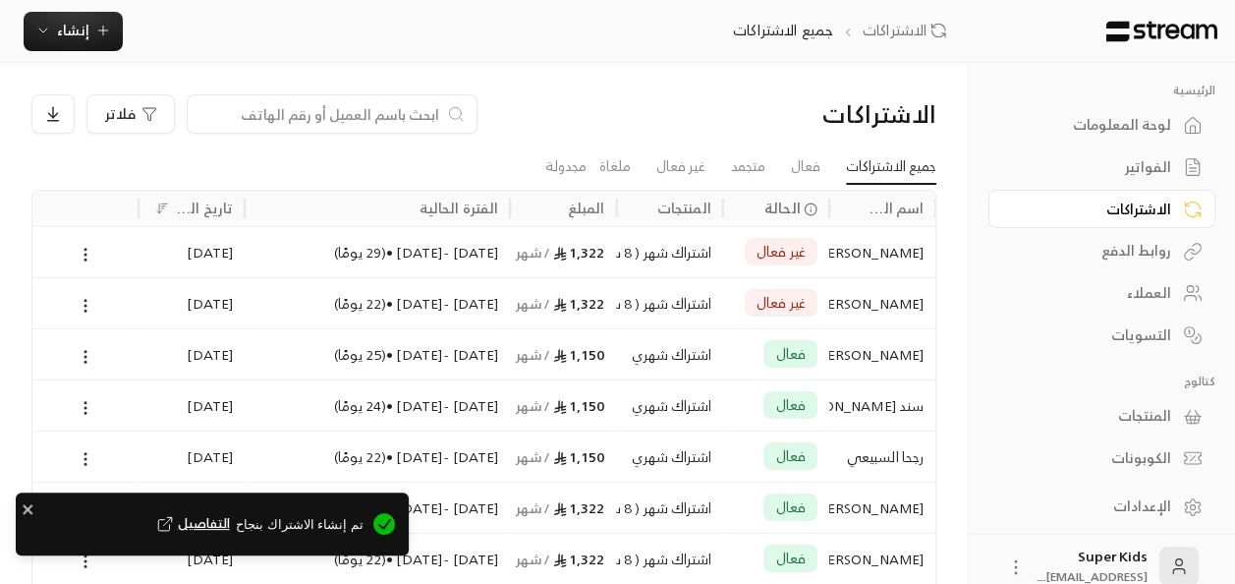
click at [81, 250] on icon at bounding box center [86, 255] width 18 height 18
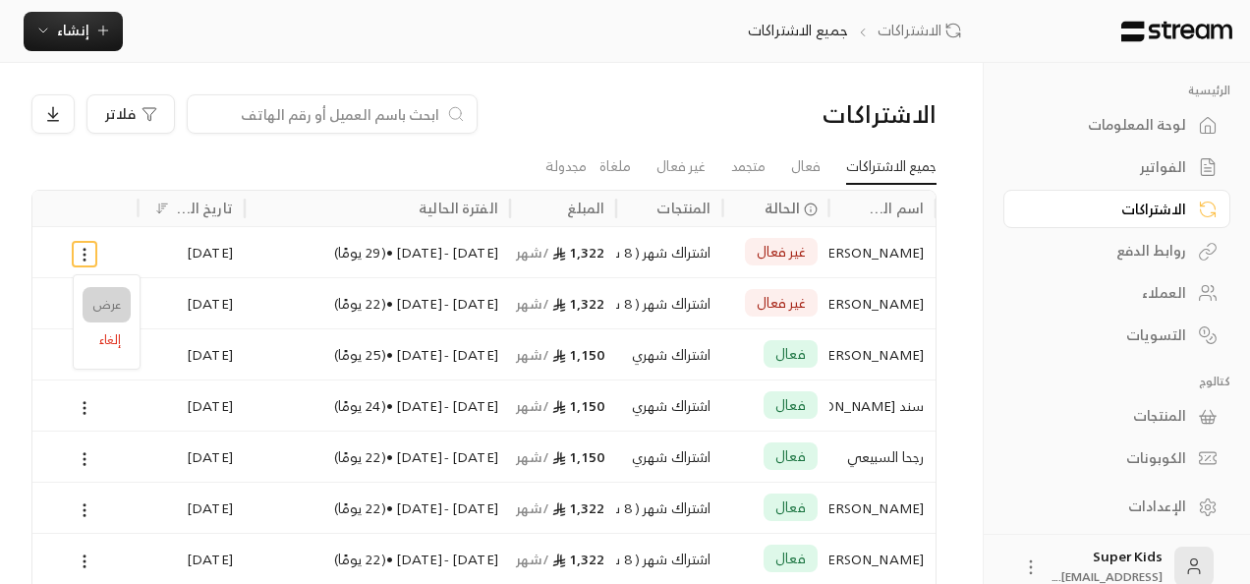
click at [108, 299] on link "عرض" at bounding box center [107, 304] width 48 height 35
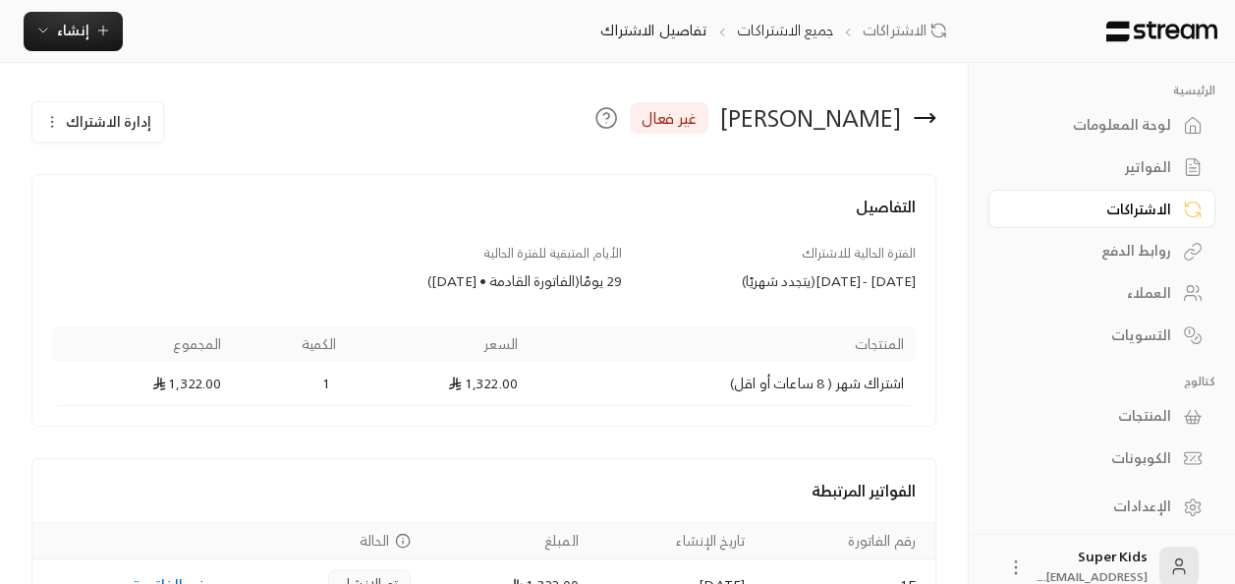
scroll to position [114, 0]
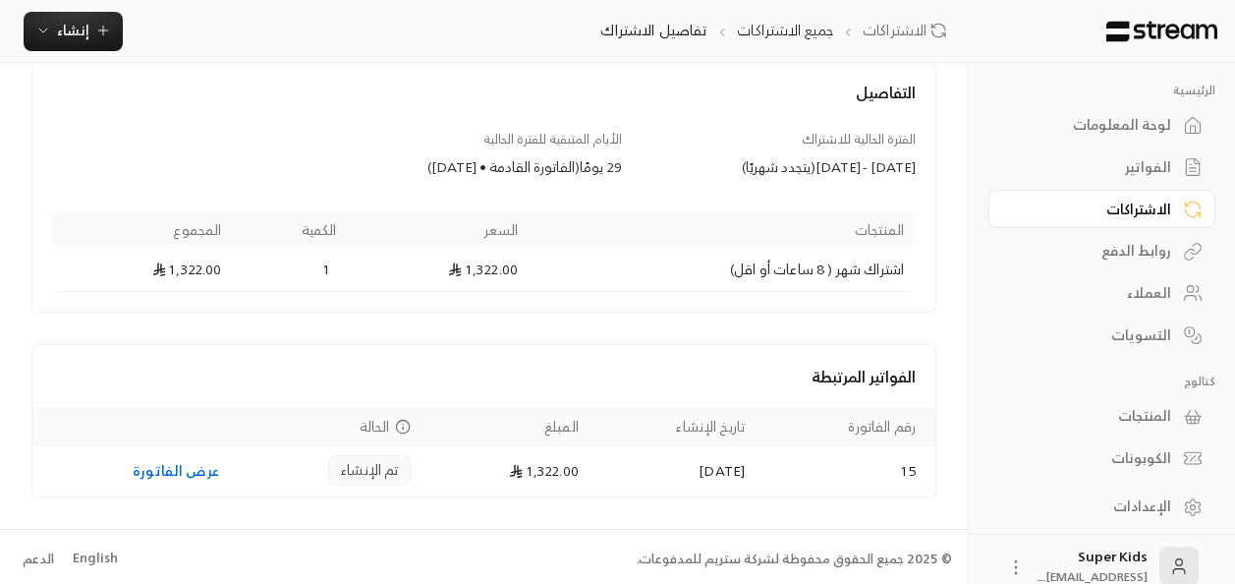
click at [142, 461] on link "عرض الفاتورة" at bounding box center [176, 470] width 86 height 25
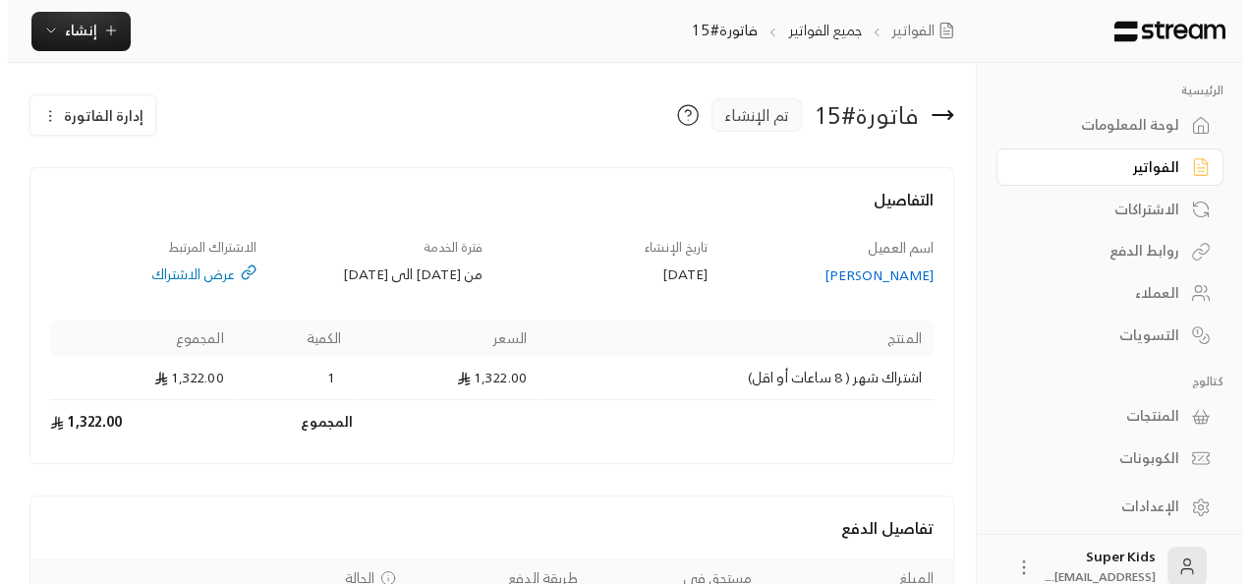
scroll to position [161, 0]
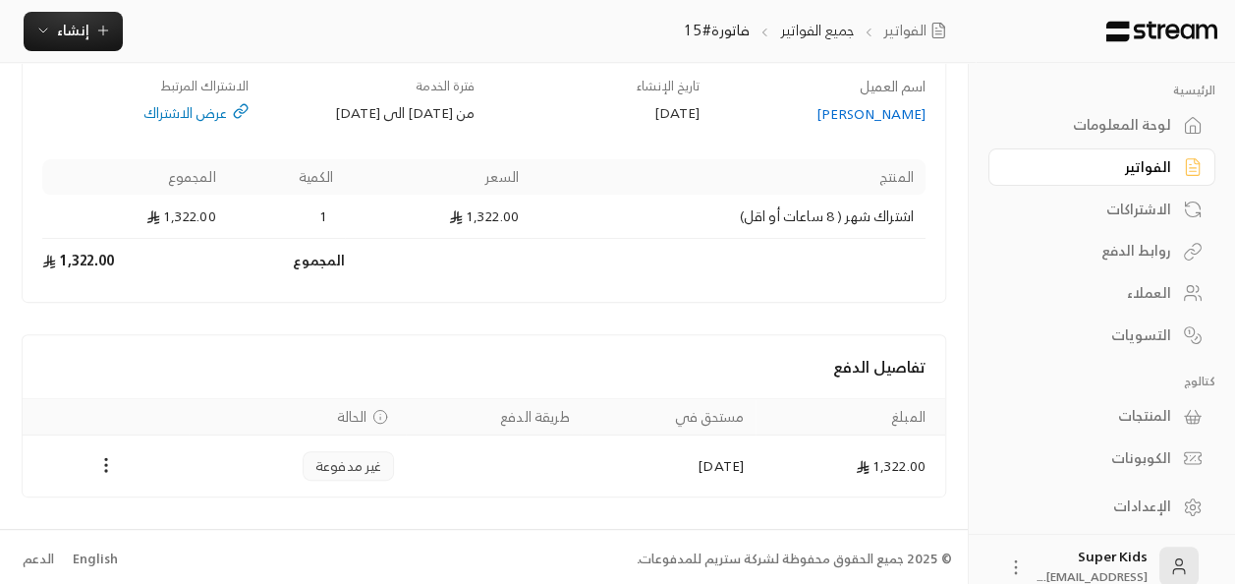
click at [118, 456] on div "Payments" at bounding box center [105, 466] width 142 height 24
click at [107, 461] on icon "Payments" at bounding box center [106, 465] width 20 height 20
click at [185, 517] on li "تغيير الحالة الى مدفوعة" at bounding box center [174, 511] width 142 height 35
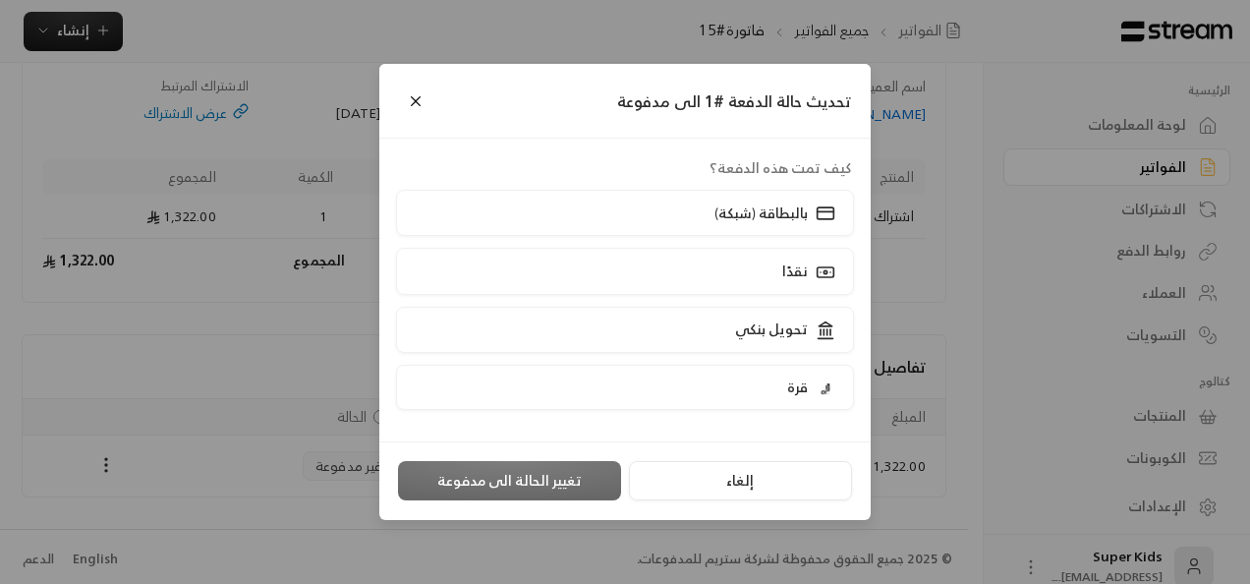
click at [728, 267] on label "نقدًا" at bounding box center [625, 271] width 459 height 46
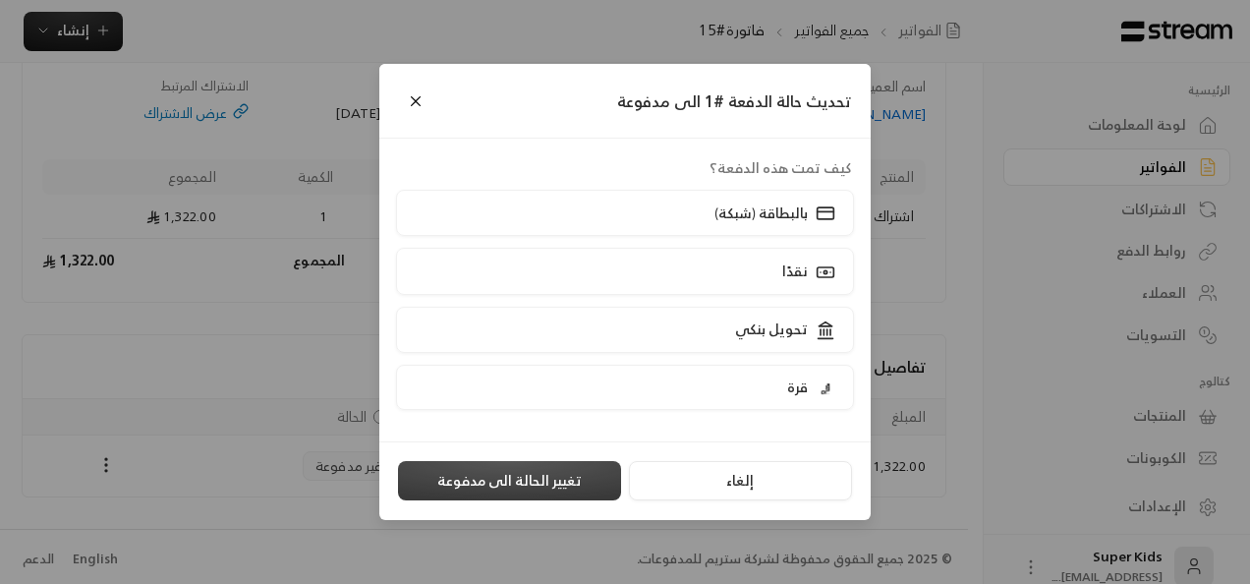
click at [533, 484] on button "تغيير الحالة الى مدفوعة" at bounding box center [509, 480] width 223 height 39
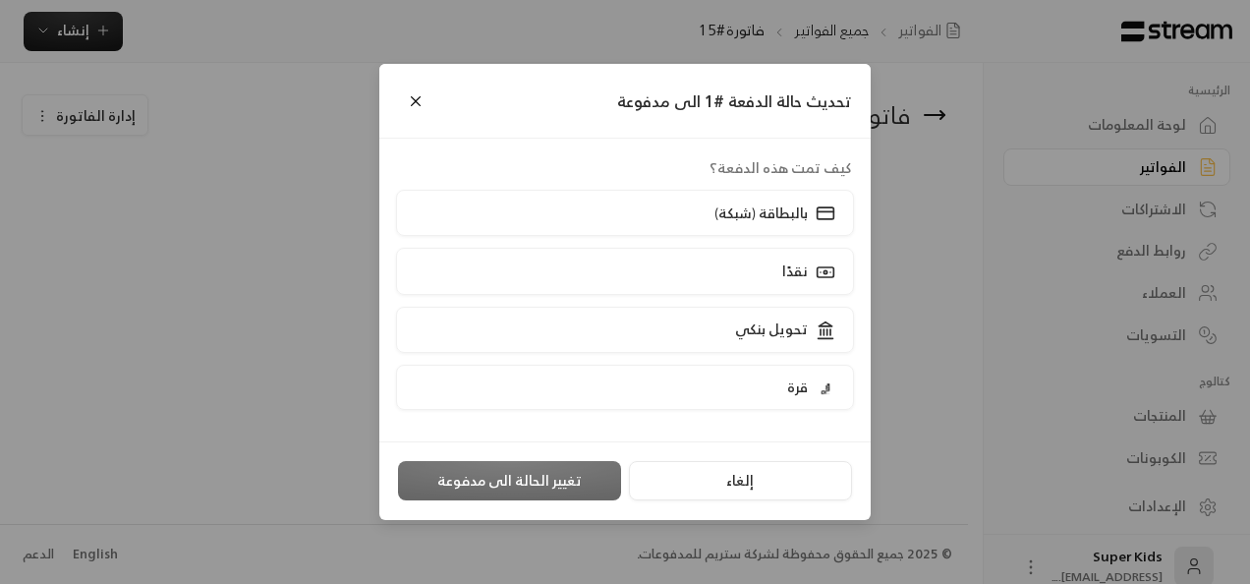
scroll to position [0, 0]
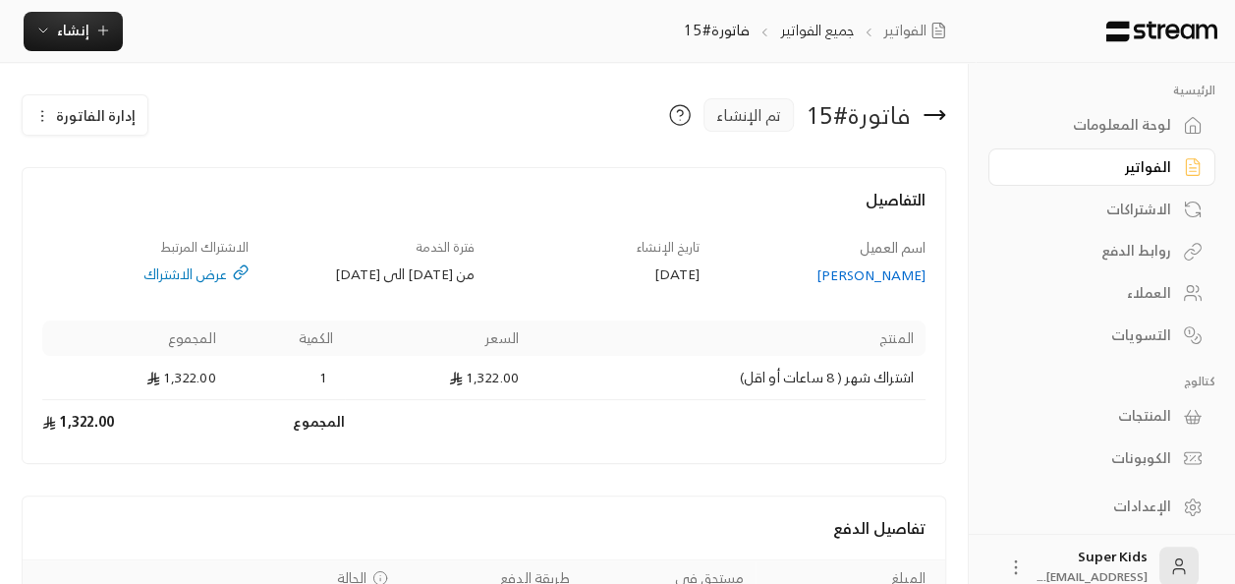
click at [1128, 125] on div "لوحة المعلومات" at bounding box center [1092, 125] width 158 height 20
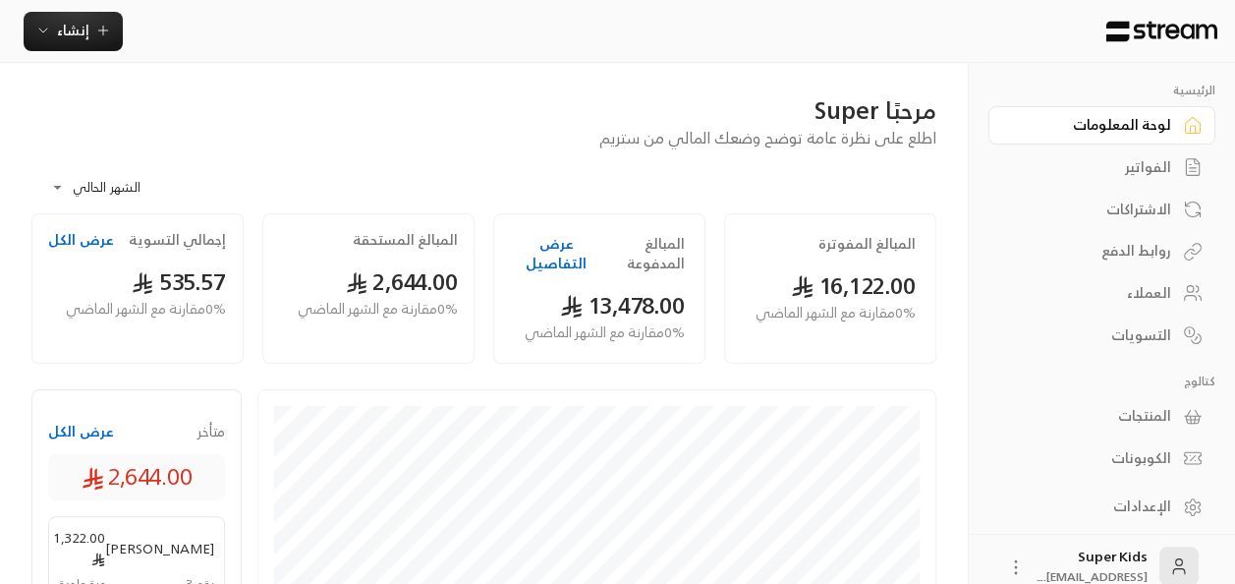
click at [1128, 212] on div "الاشتراكات" at bounding box center [1092, 209] width 158 height 20
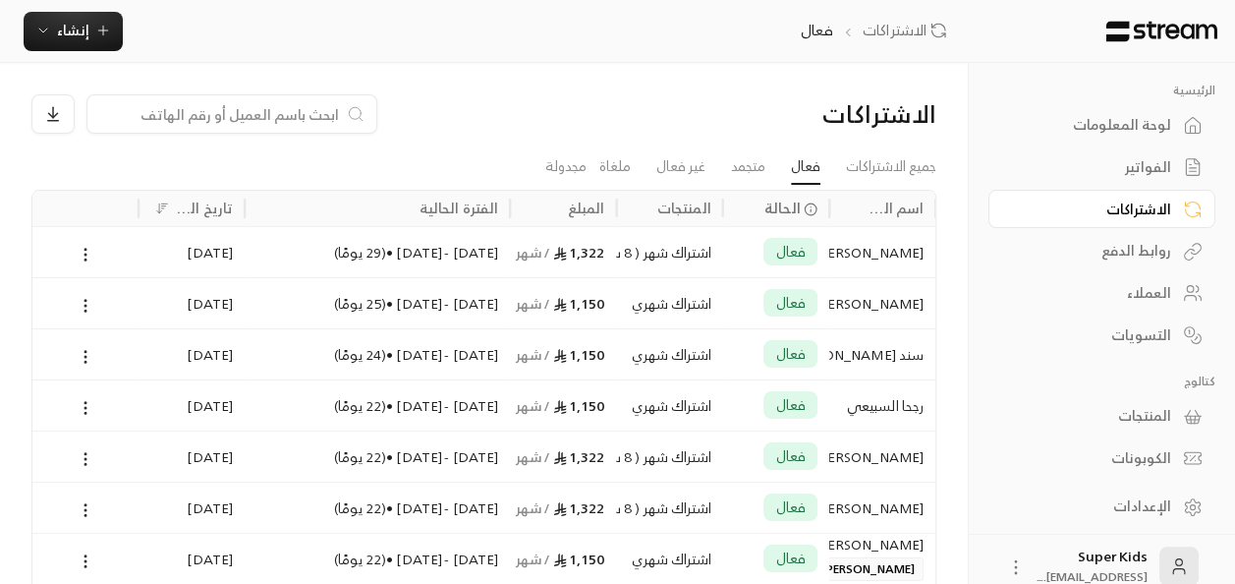
click at [1165, 167] on div "الفواتير" at bounding box center [1092, 167] width 158 height 20
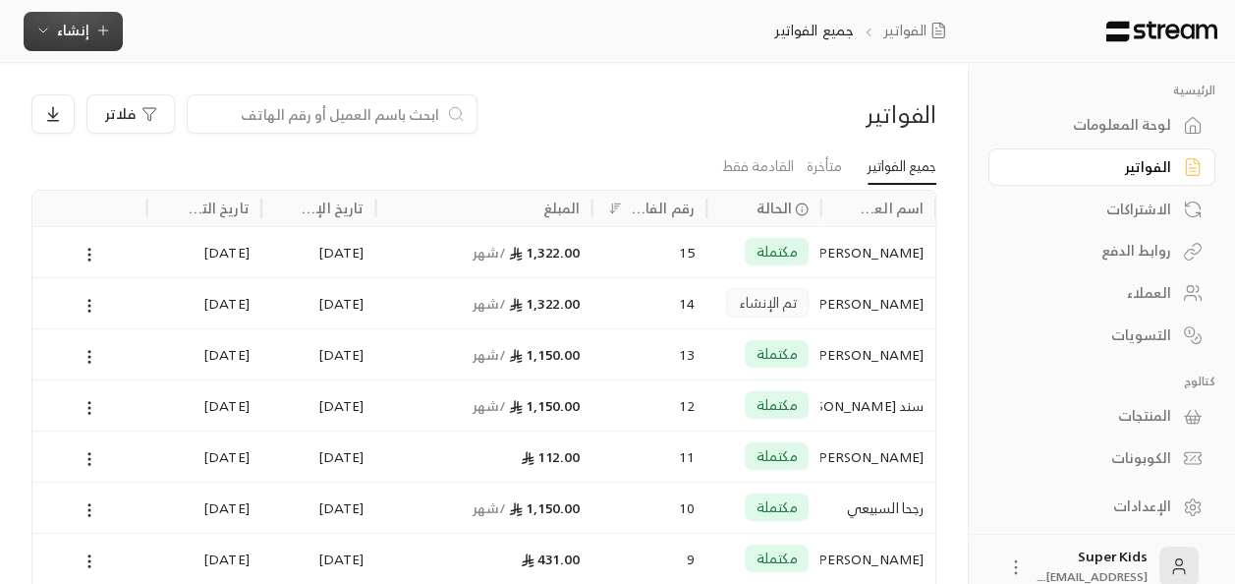
click at [84, 29] on span "إنشاء" at bounding box center [73, 30] width 32 height 25
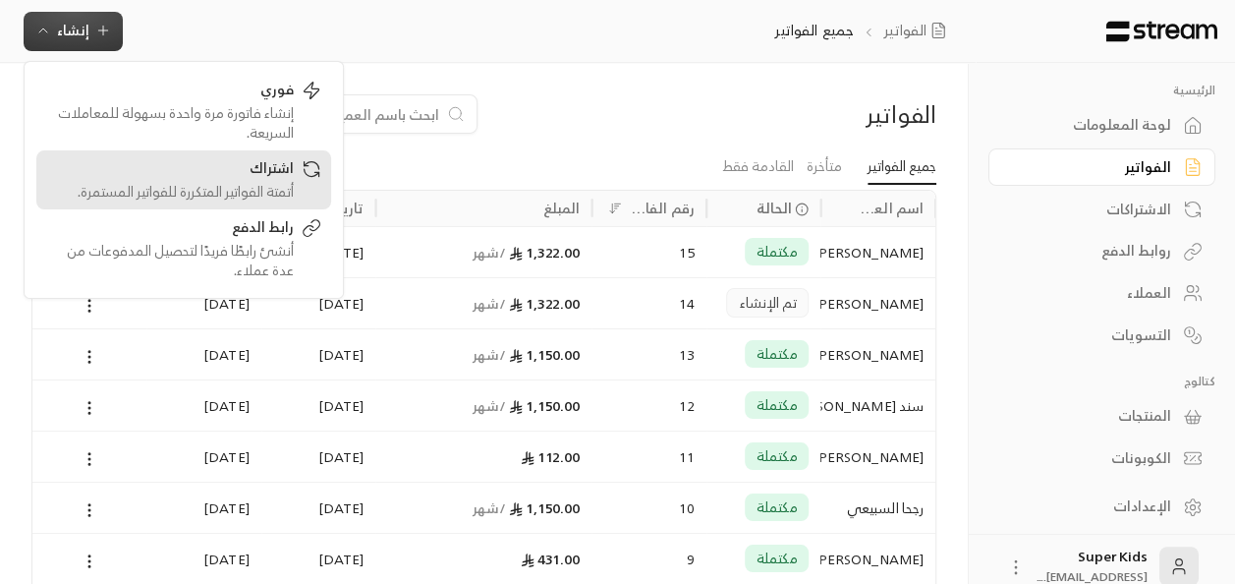
click at [291, 175] on div "اشتراك" at bounding box center [170, 170] width 248 height 24
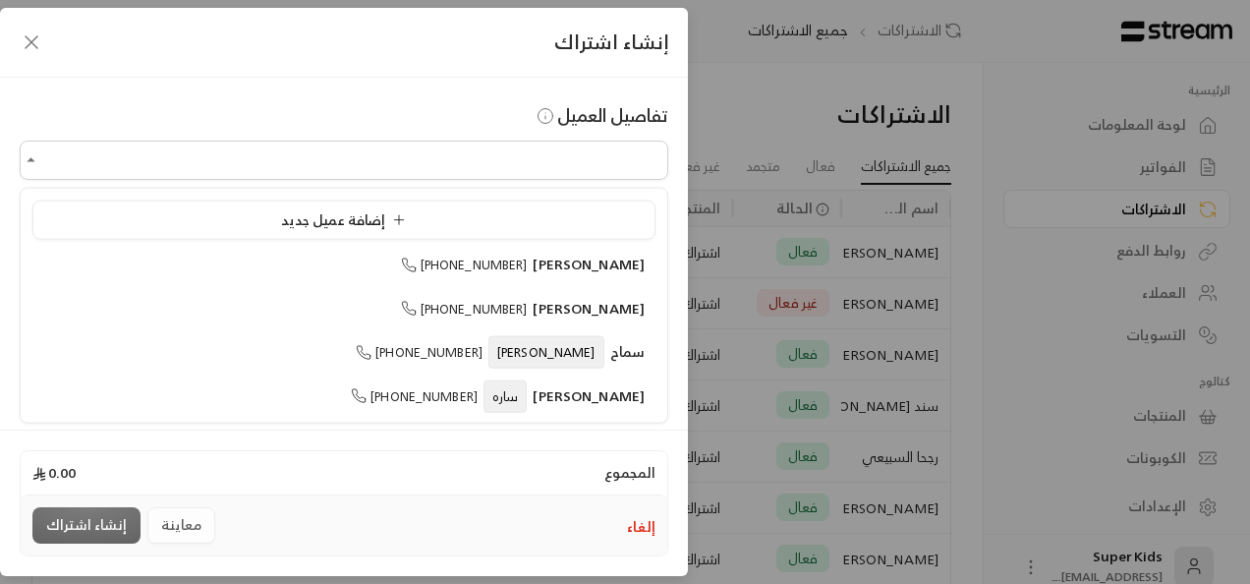
click at [474, 169] on input "اختر العميل" at bounding box center [344, 160] width 648 height 34
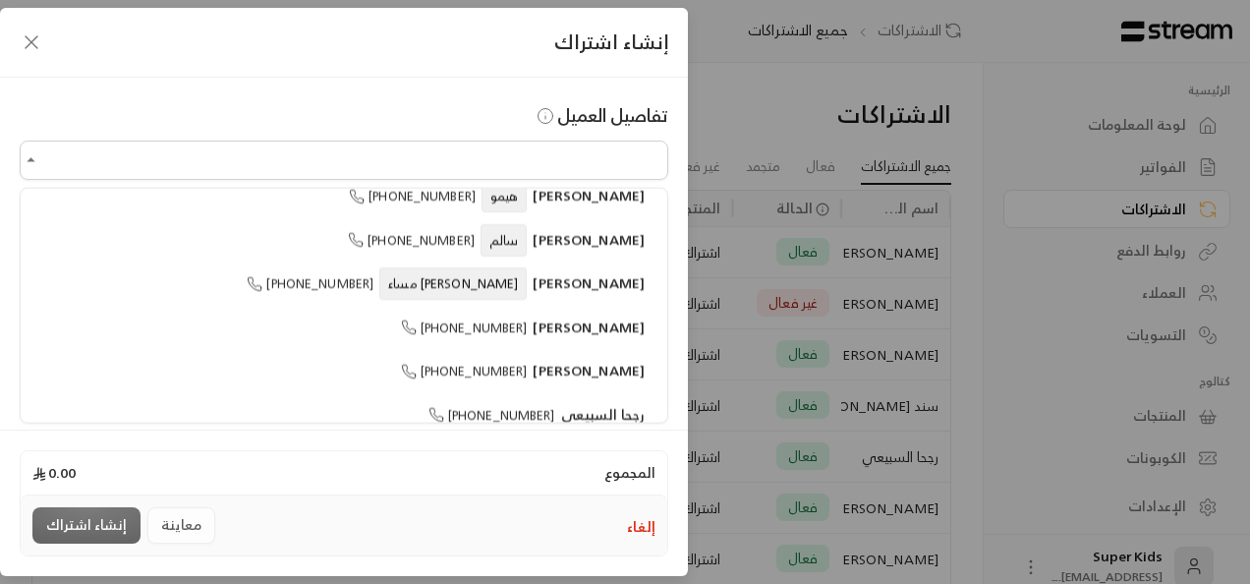
scroll to position [326, 0]
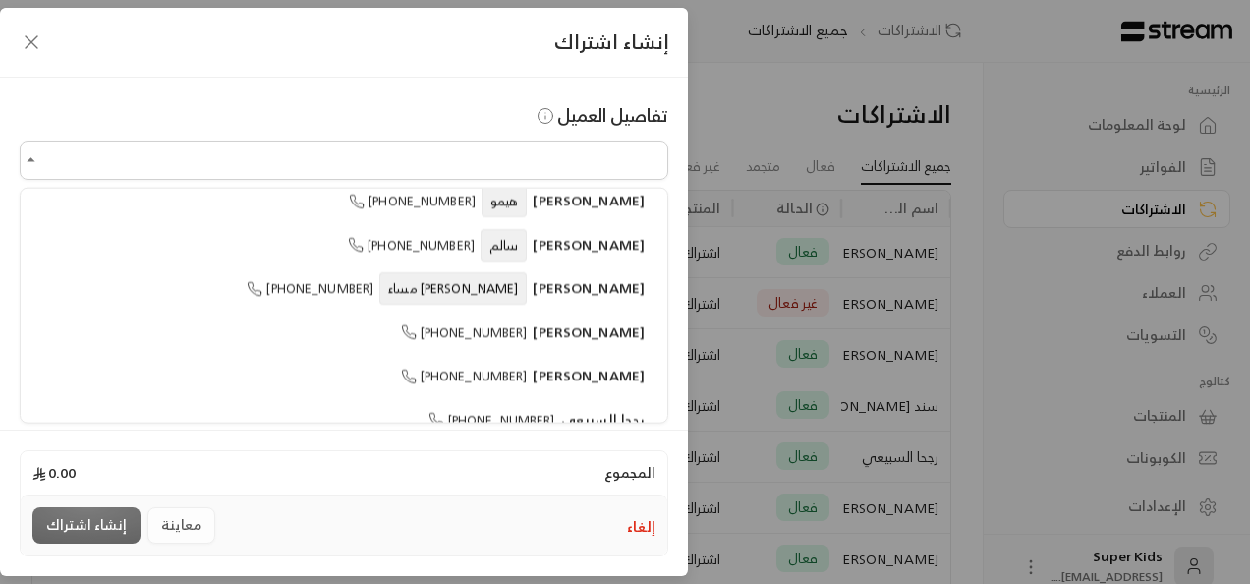
drag, startPoint x: 496, startPoint y: 326, endPoint x: 591, endPoint y: 324, distance: 95.3
click at [591, 324] on span "[PERSON_NAME]" at bounding box center [588, 330] width 112 height 25
type input "**********"
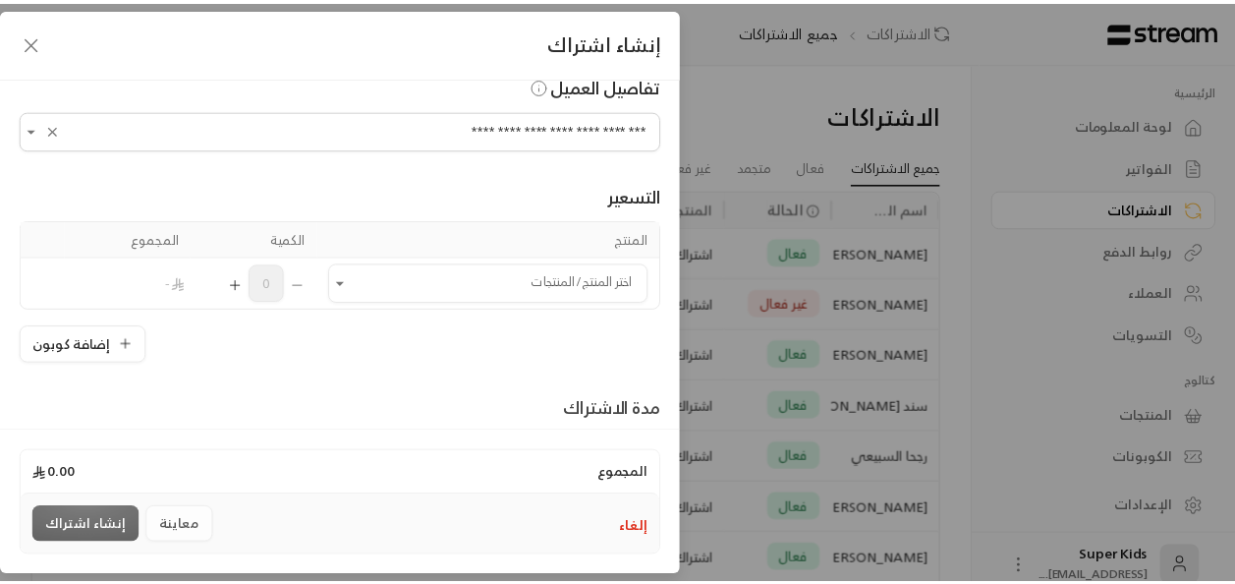
scroll to position [0, 0]
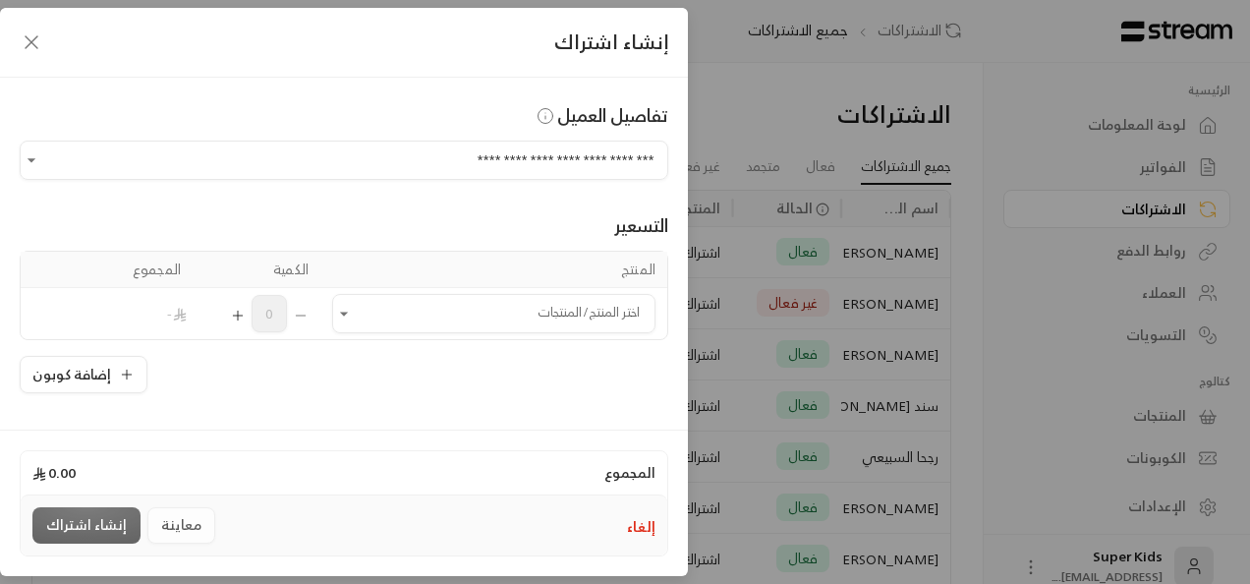
click at [34, 43] on icon "button" at bounding box center [32, 42] width 24 height 24
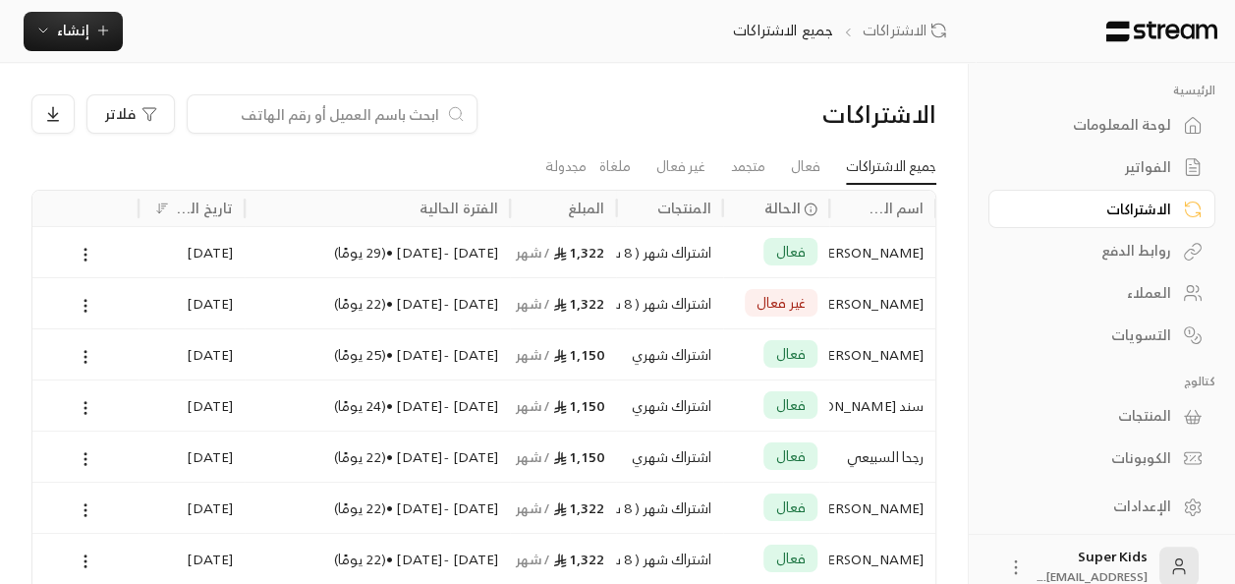
click at [1144, 292] on div "العملاء" at bounding box center [1092, 293] width 158 height 20
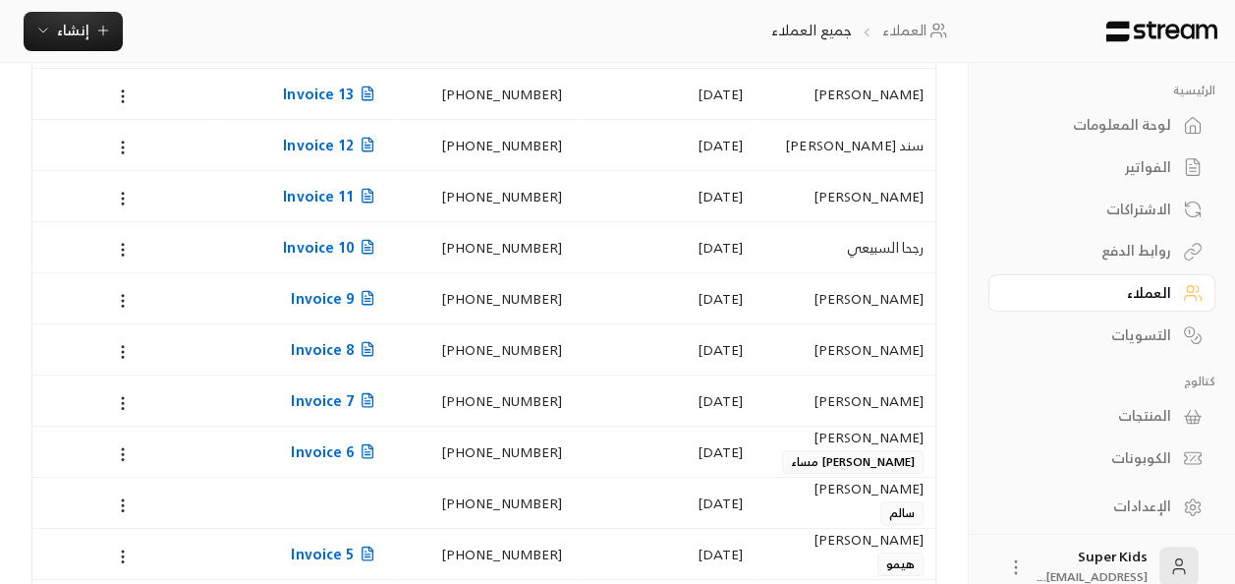
scroll to position [242, 0]
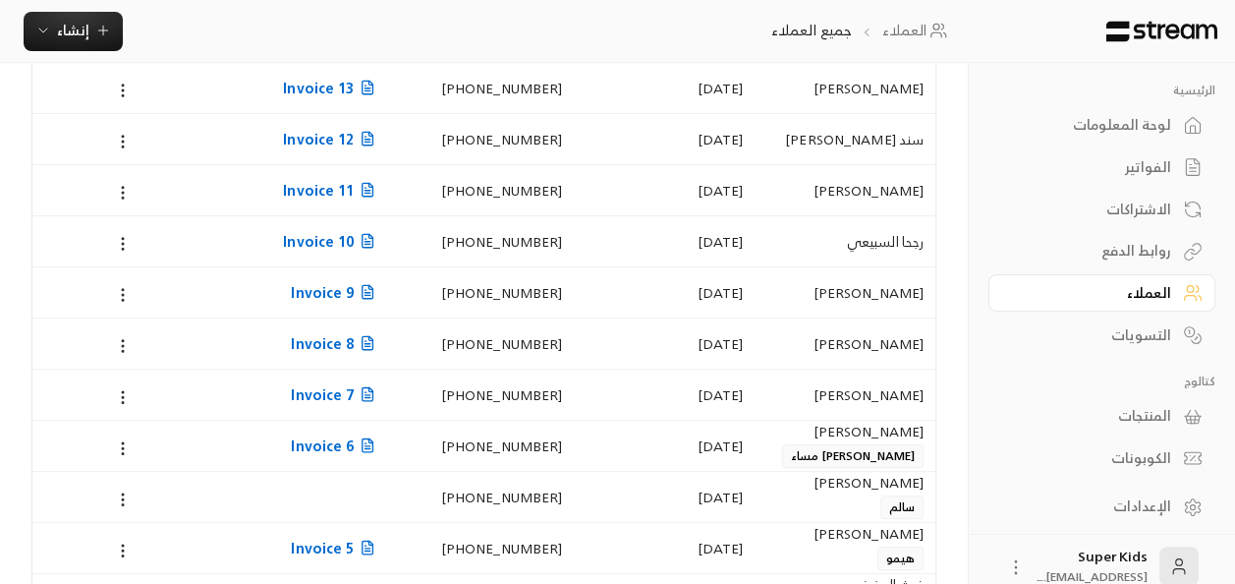
click at [120, 191] on icon at bounding box center [123, 193] width 18 height 18
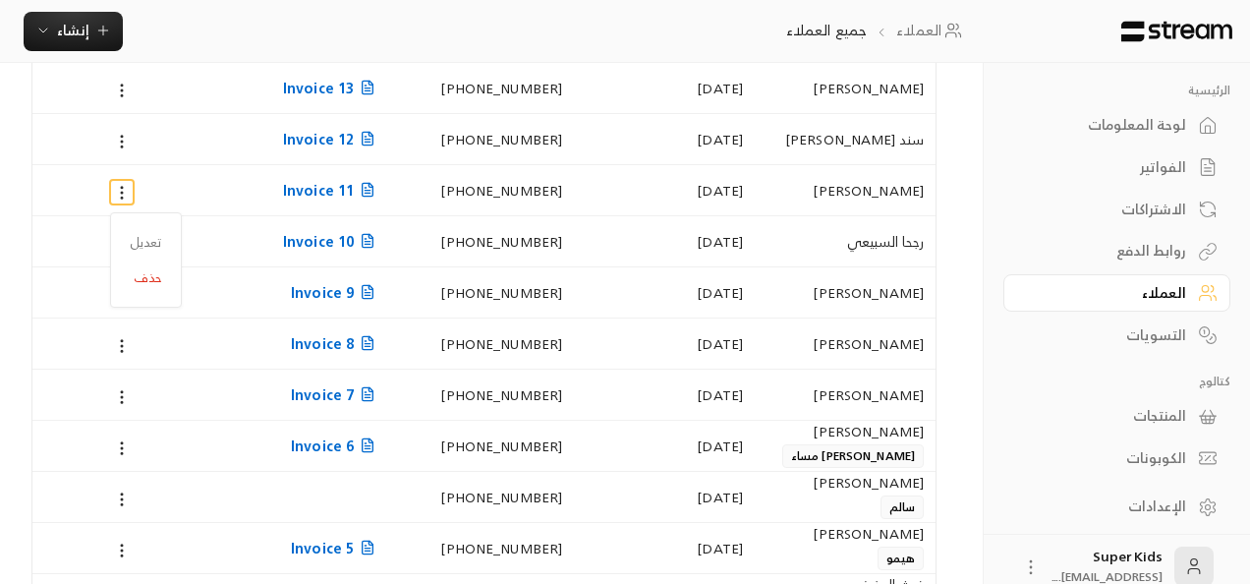
click at [974, 283] on div at bounding box center [625, 292] width 1250 height 584
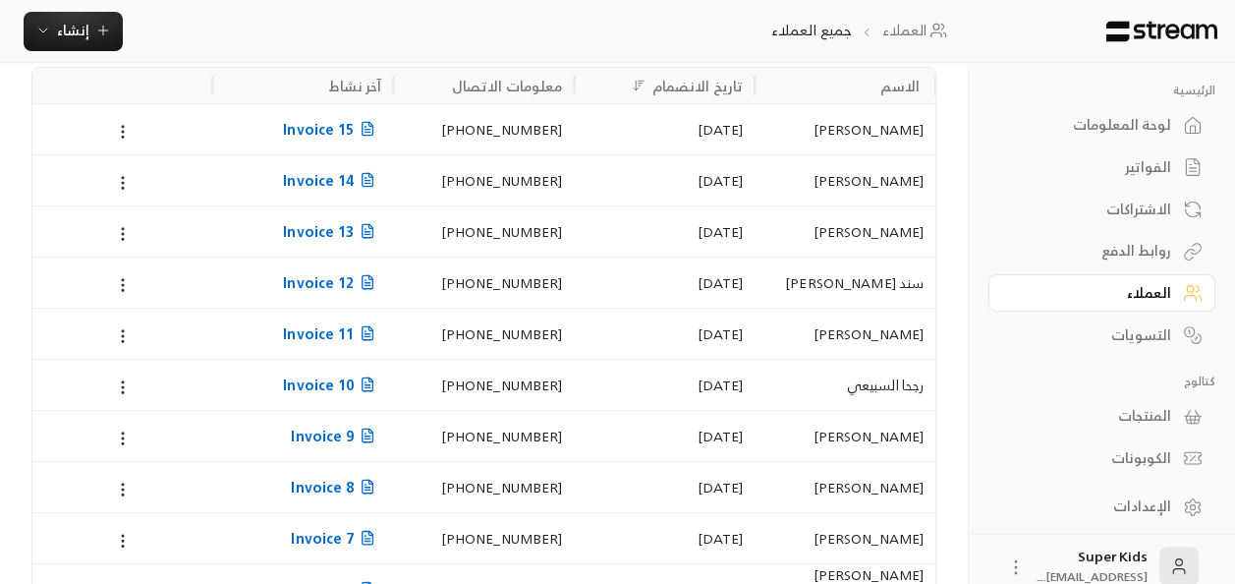
scroll to position [90, 0]
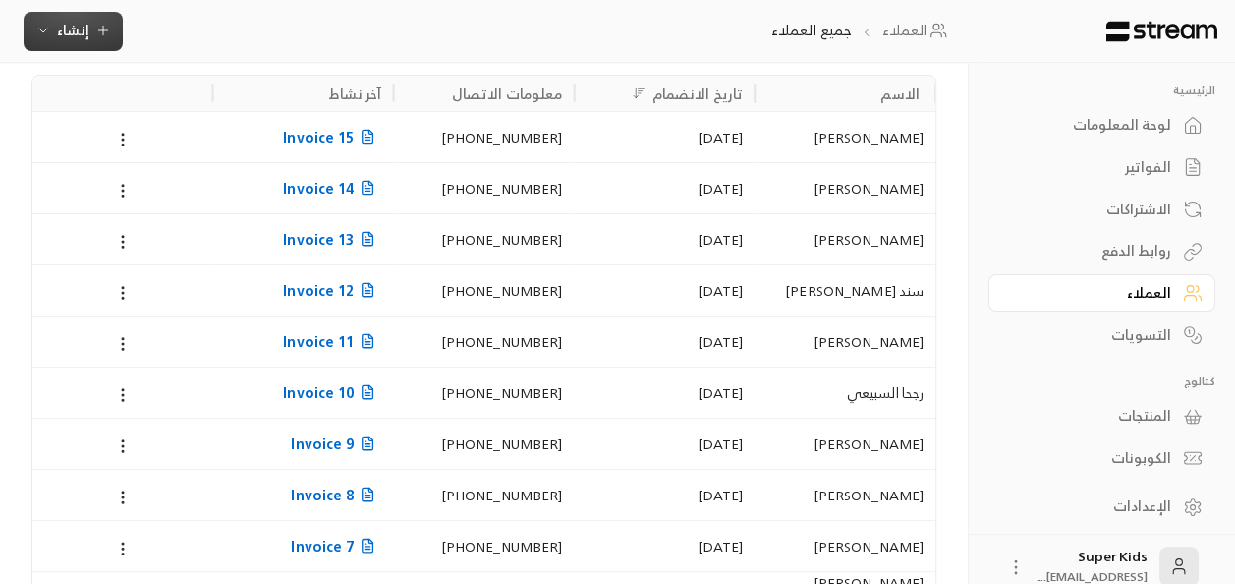
click at [79, 33] on span "إنشاء" at bounding box center [73, 30] width 32 height 25
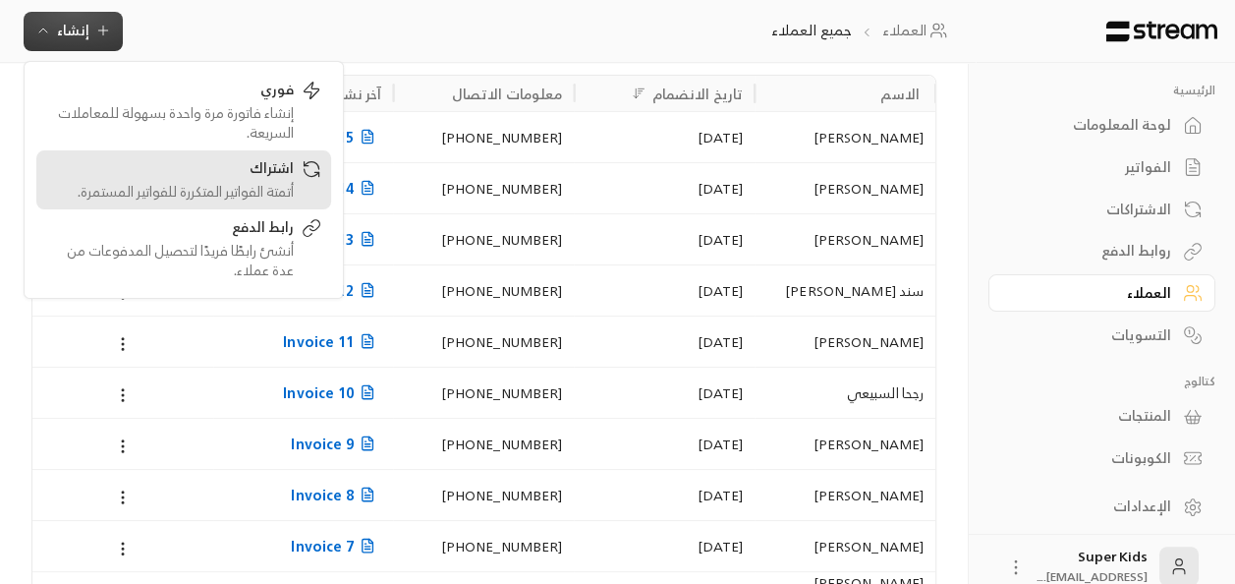
click at [258, 170] on div "اشتراك" at bounding box center [170, 170] width 248 height 24
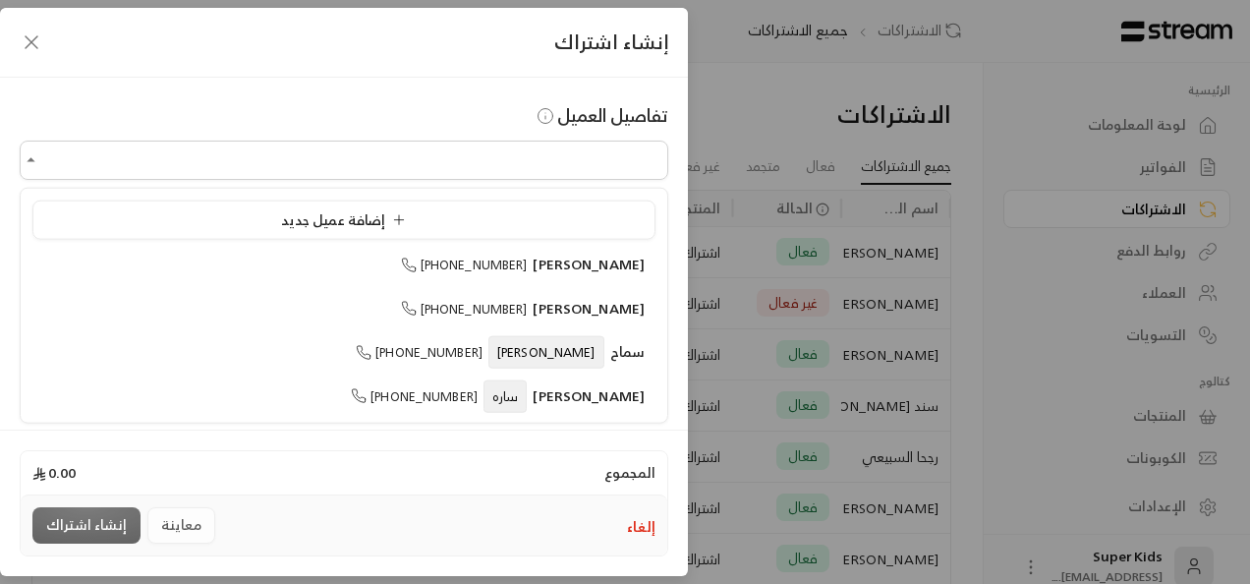
click at [489, 169] on input "اختر العميل" at bounding box center [344, 160] width 648 height 34
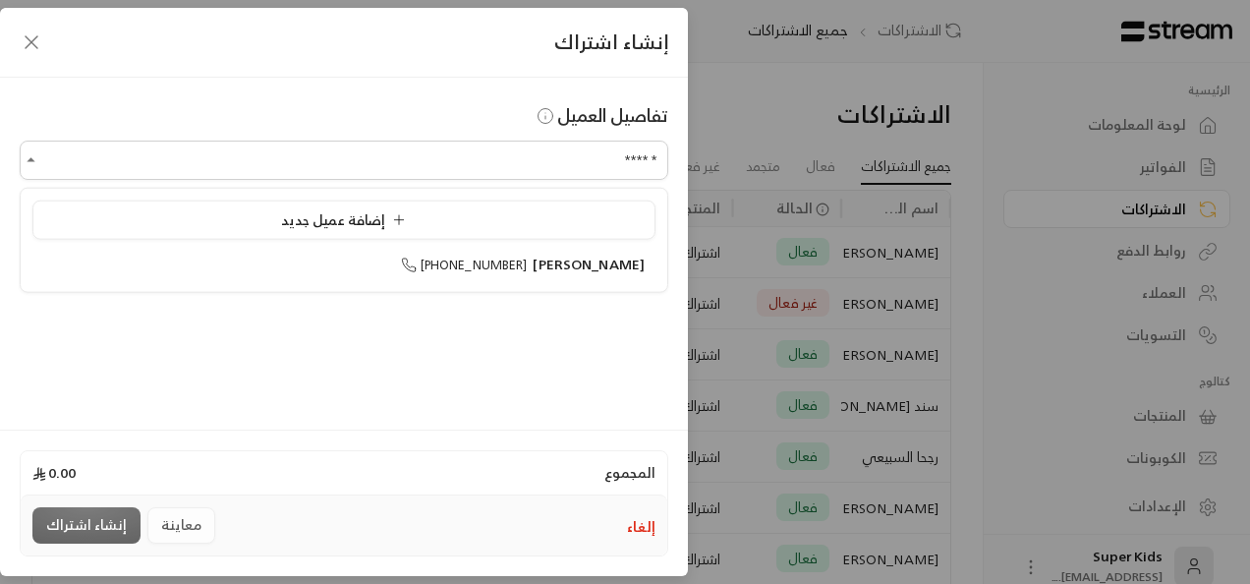
click at [511, 265] on span "[PHONE_NUMBER]" at bounding box center [464, 264] width 127 height 23
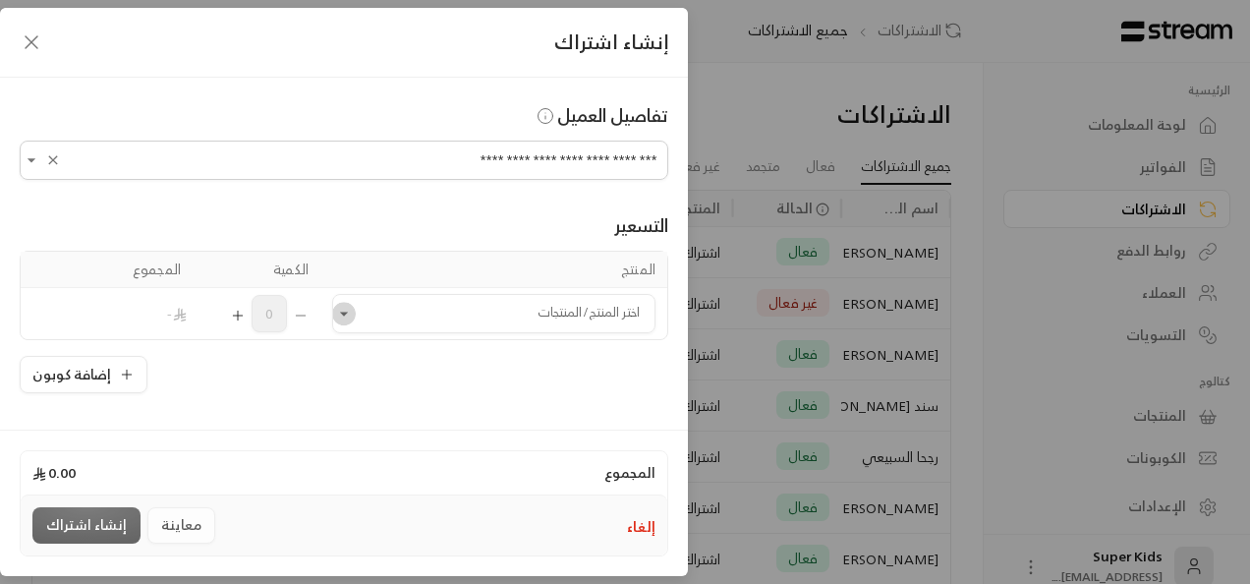
click at [354, 317] on icon "Open" at bounding box center [344, 314] width 20 height 20
click at [572, 407] on div "اشتراك اسبوع ( 9 ساعات أو أكثر ) اشتراك الأسبوع ( 8 ساعات أو أقل) اشتراك ساعة (…" at bounding box center [498, 473] width 312 height 256
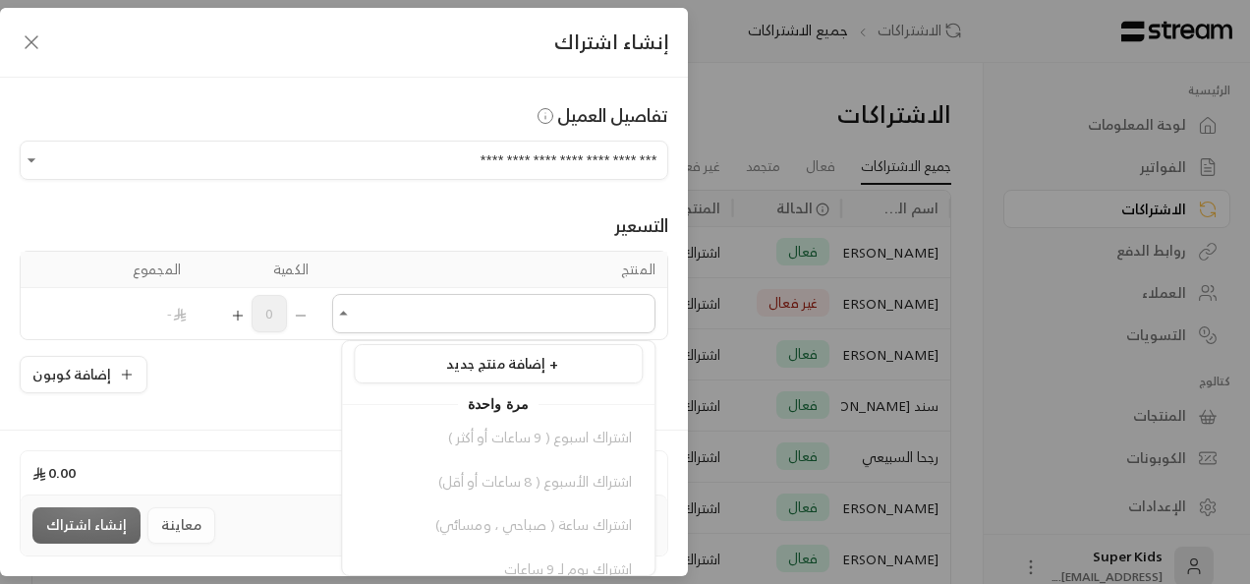
scroll to position [0, 0]
click at [497, 251] on th "المنتج" at bounding box center [493, 269] width 347 height 36
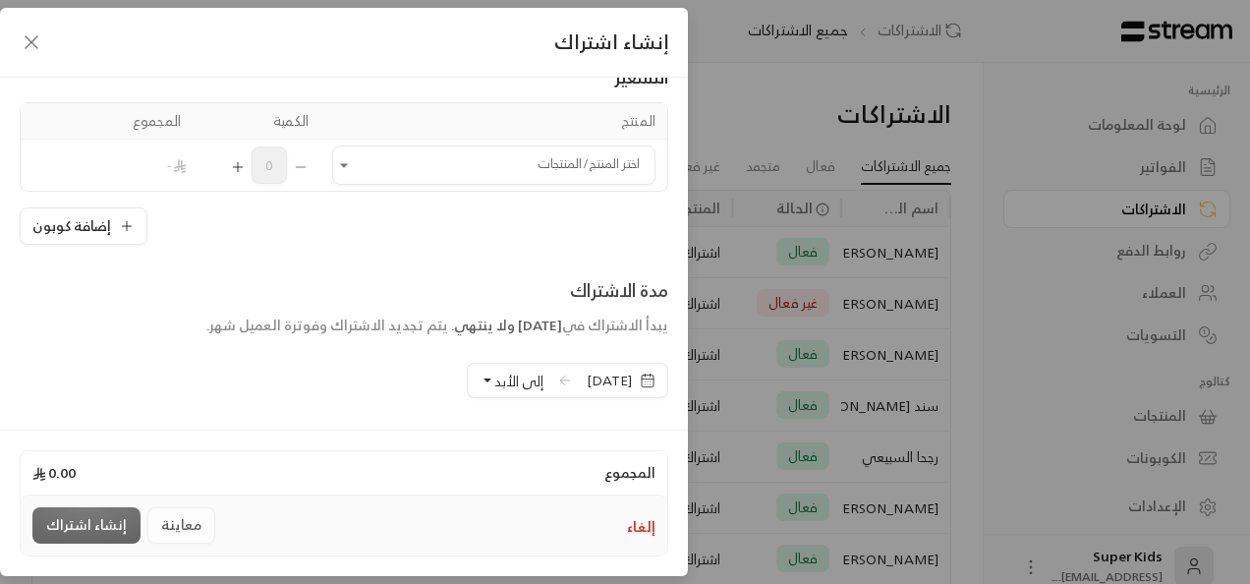
scroll to position [147, 0]
click at [350, 162] on icon "Open" at bounding box center [344, 166] width 20 height 20
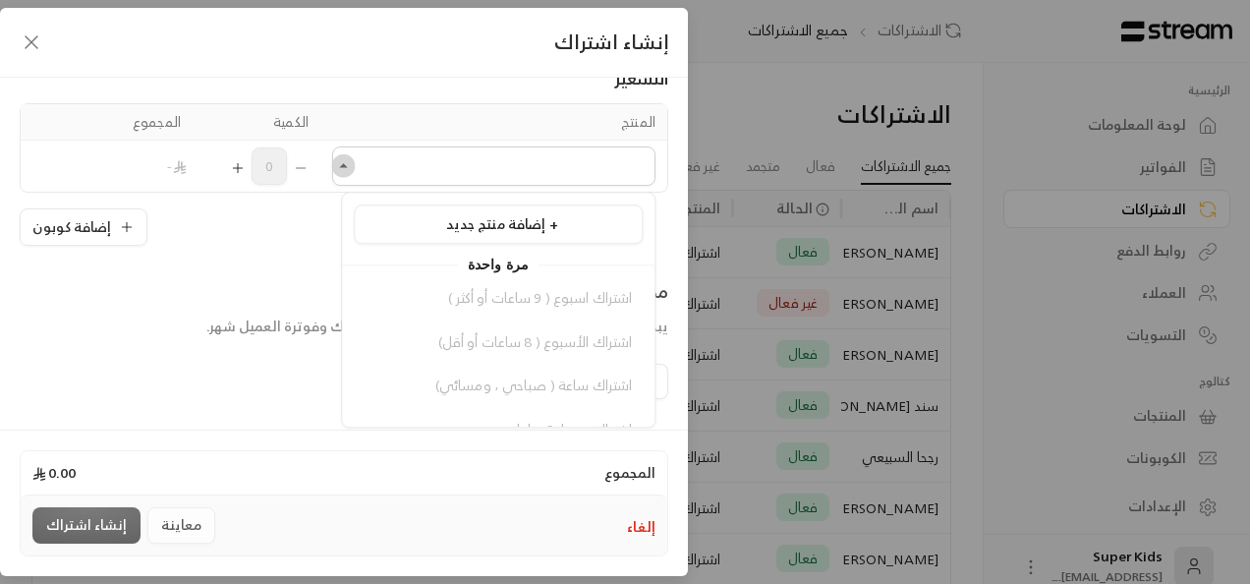
click at [350, 164] on icon "Close" at bounding box center [344, 166] width 20 height 20
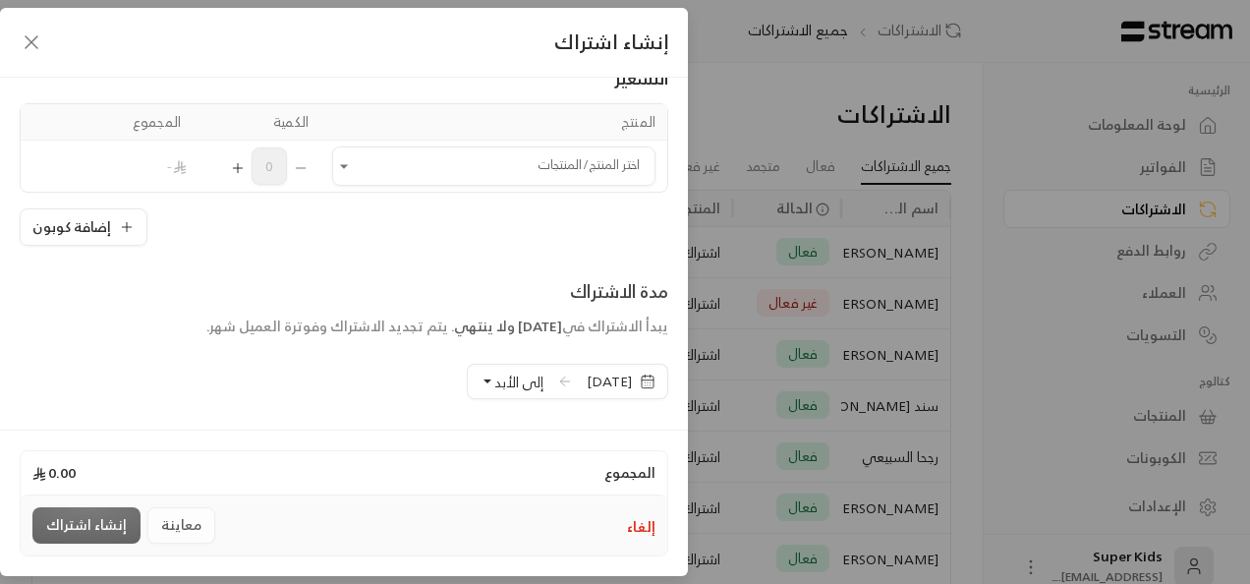
click at [785, 112] on div "**********" at bounding box center [625, 292] width 1250 height 584
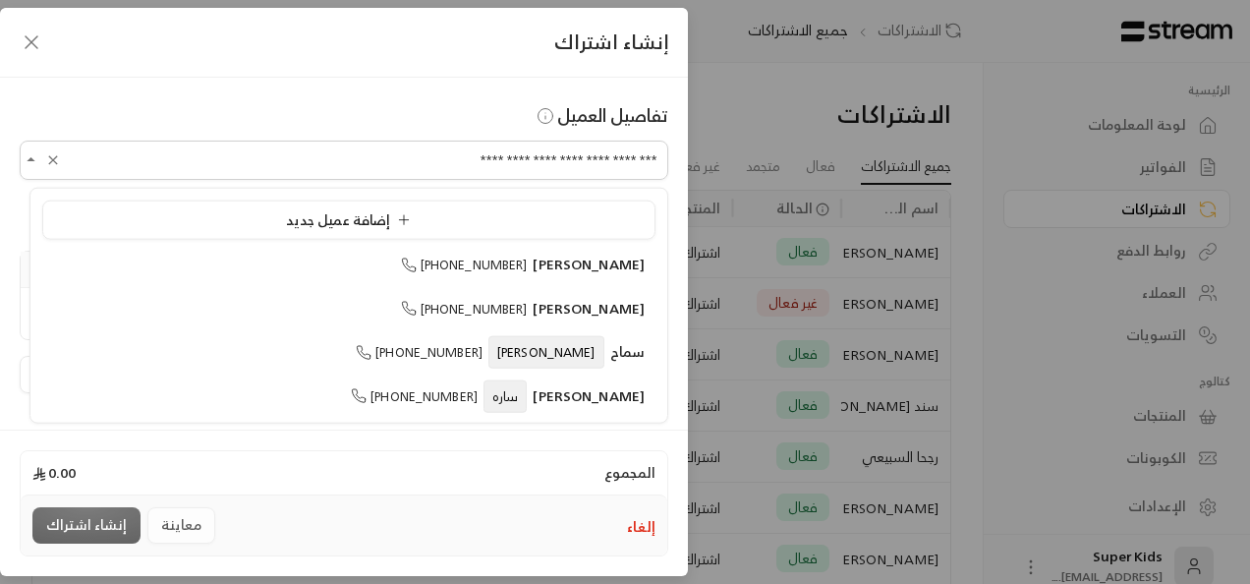
click at [390, 161] on input "**********" at bounding box center [344, 160] width 648 height 34
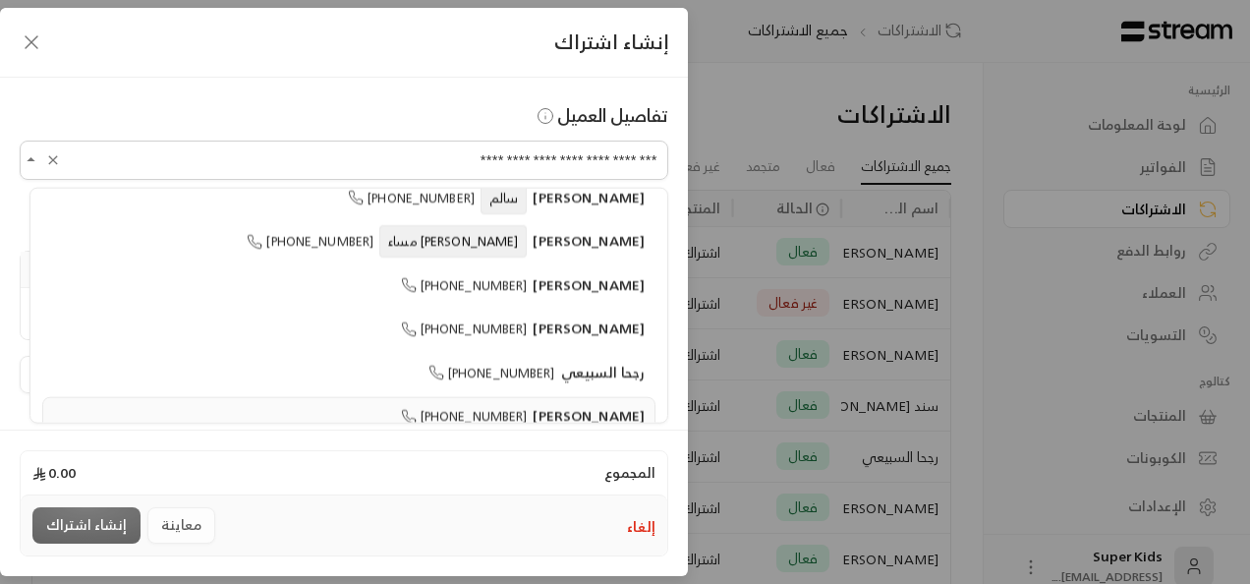
click at [536, 271] on span "[PERSON_NAME]" at bounding box center [588, 283] width 112 height 25
type input "**********"
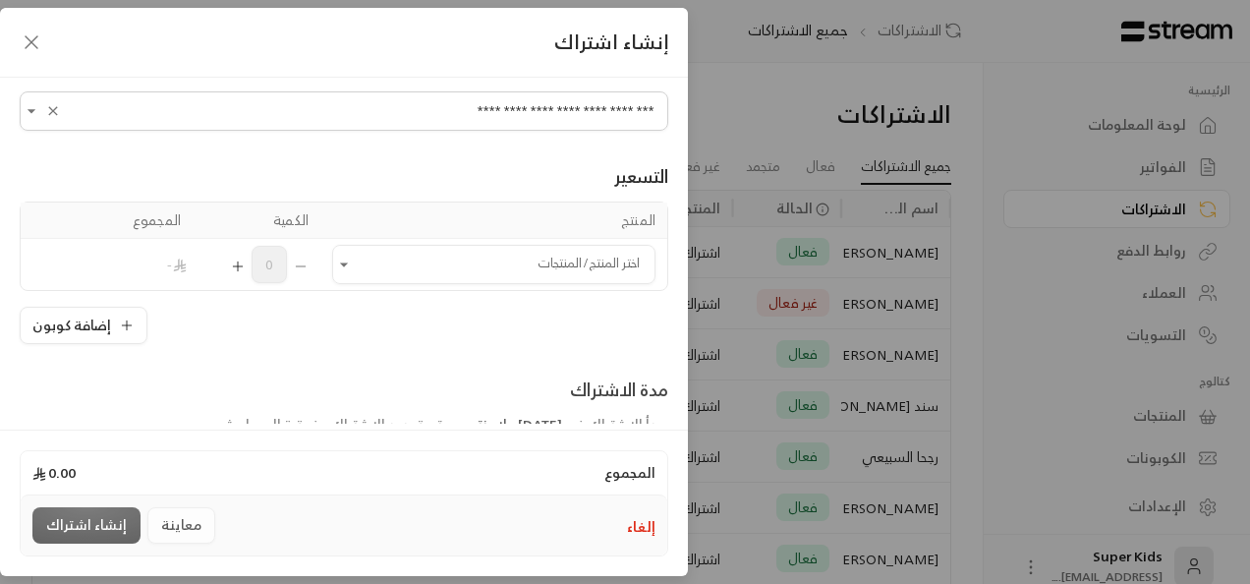
scroll to position [47, 0]
click at [349, 261] on icon "Open" at bounding box center [344, 266] width 20 height 20
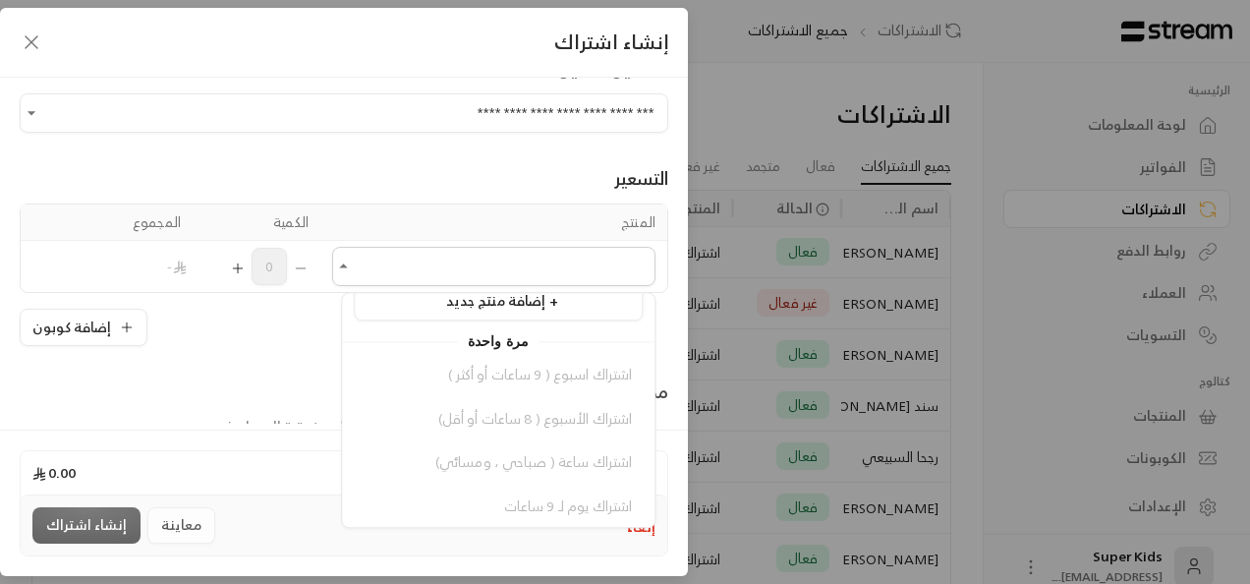
scroll to position [20, 0]
click at [301, 157] on div "التسعير المنتج الكمية المجموع اختر المنتج/المنتجات [GEOGRAPHIC_DATA]/المنتجات 0…" at bounding box center [344, 239] width 648 height 213
click at [29, 41] on icon "button" at bounding box center [32, 42] width 24 height 24
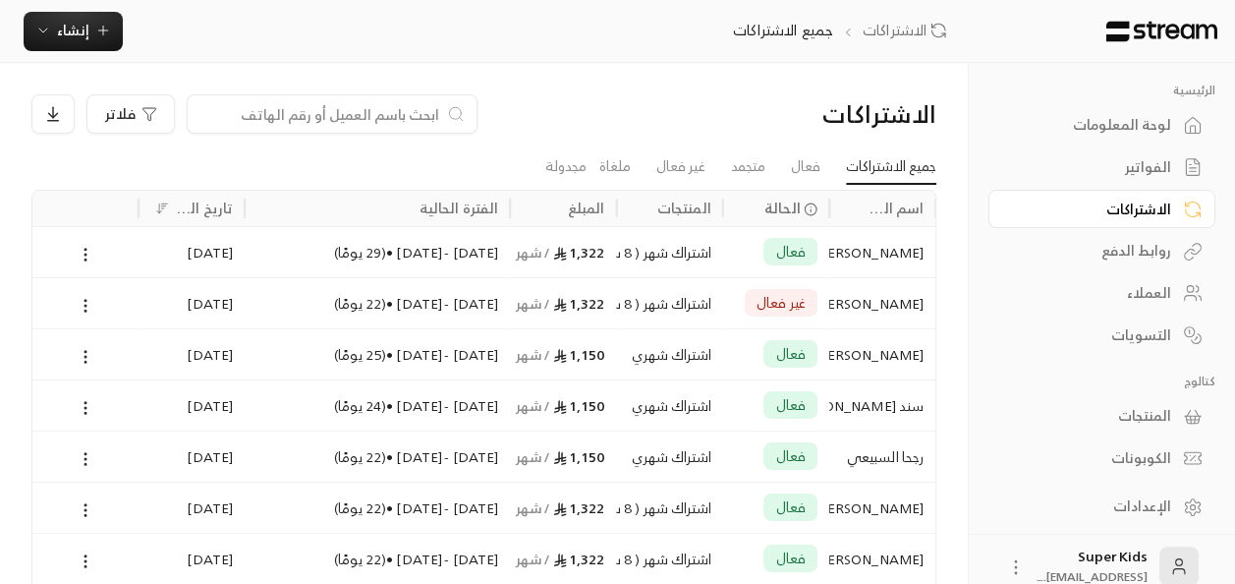
click at [1165, 128] on div "لوحة المعلومات" at bounding box center [1092, 125] width 158 height 20
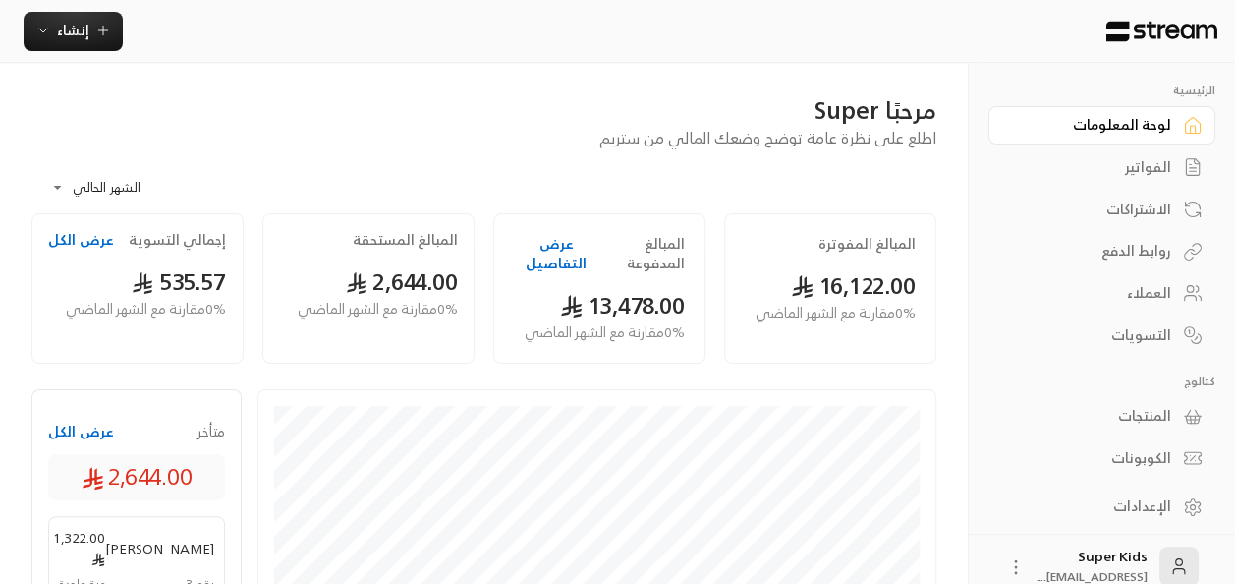
click at [1168, 204] on div "الاشتراكات" at bounding box center [1092, 209] width 158 height 20
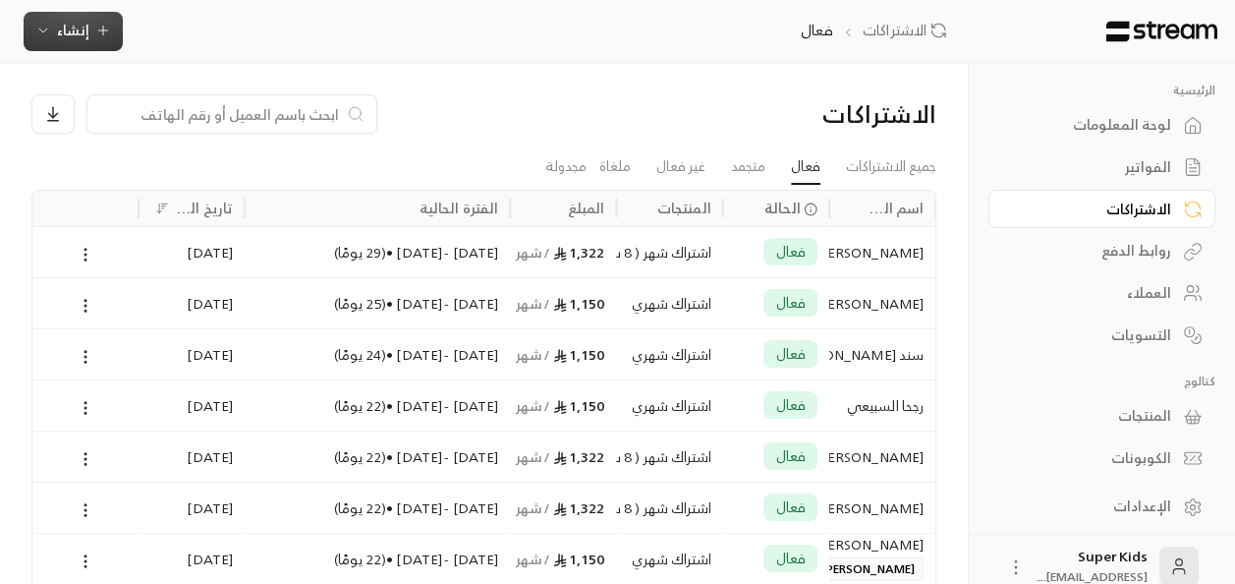
click at [99, 32] on icon "button" at bounding box center [103, 31] width 16 height 16
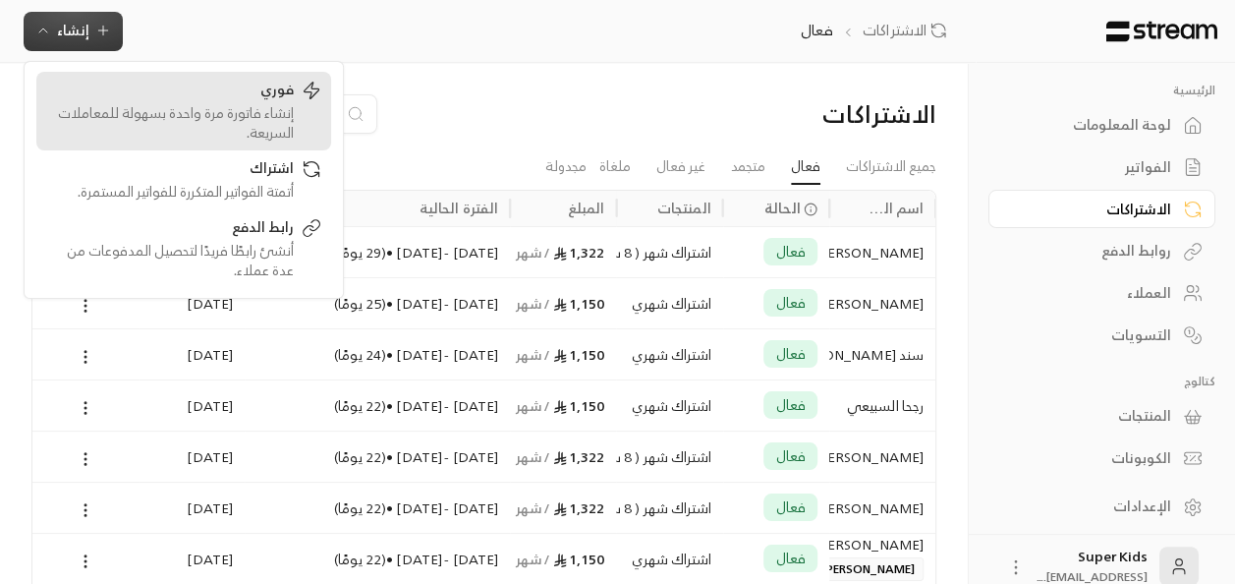
click at [272, 103] on div "إنشاء فاتورة مرة واحدة بسهولة للمعاملات السريعة." at bounding box center [170, 122] width 248 height 39
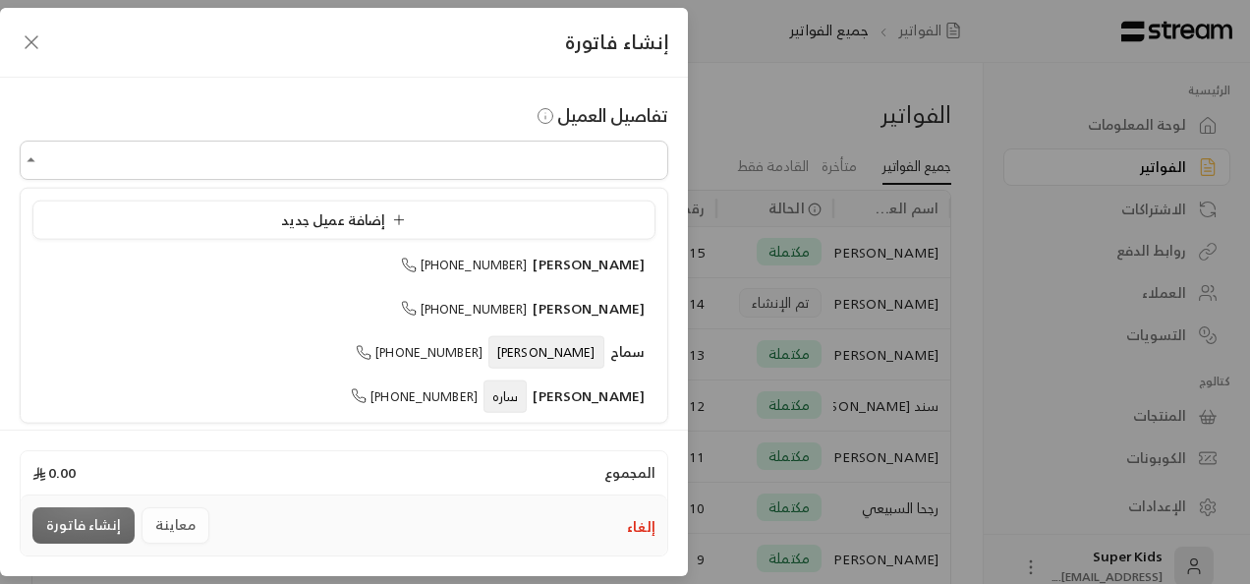
click at [571, 162] on input "اختر العميل" at bounding box center [344, 160] width 648 height 34
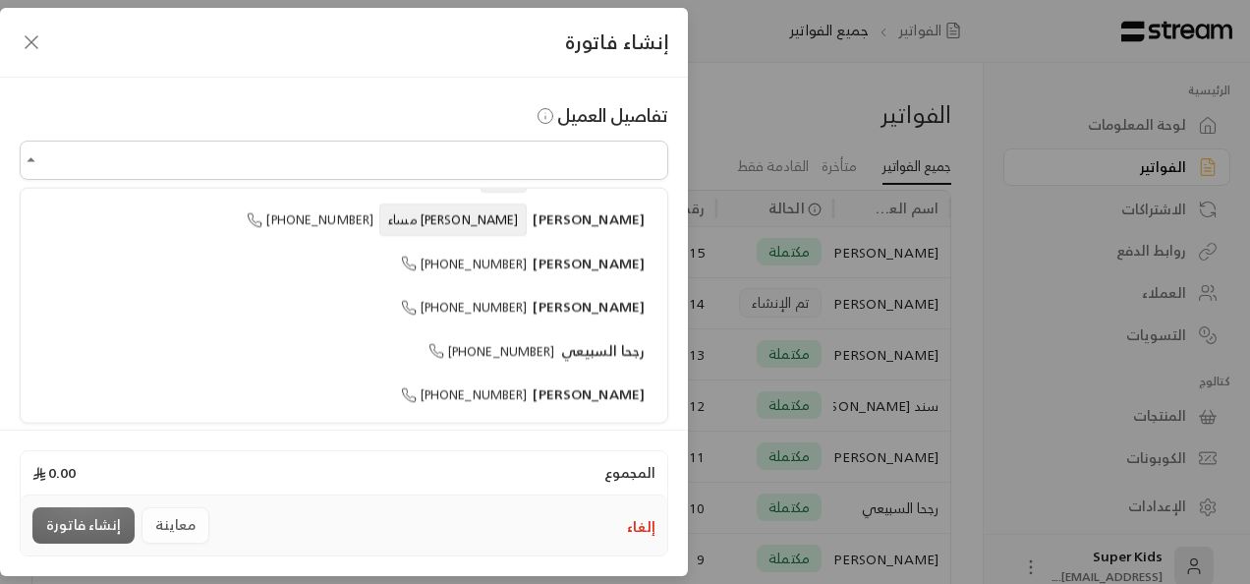
scroll to position [417, 0]
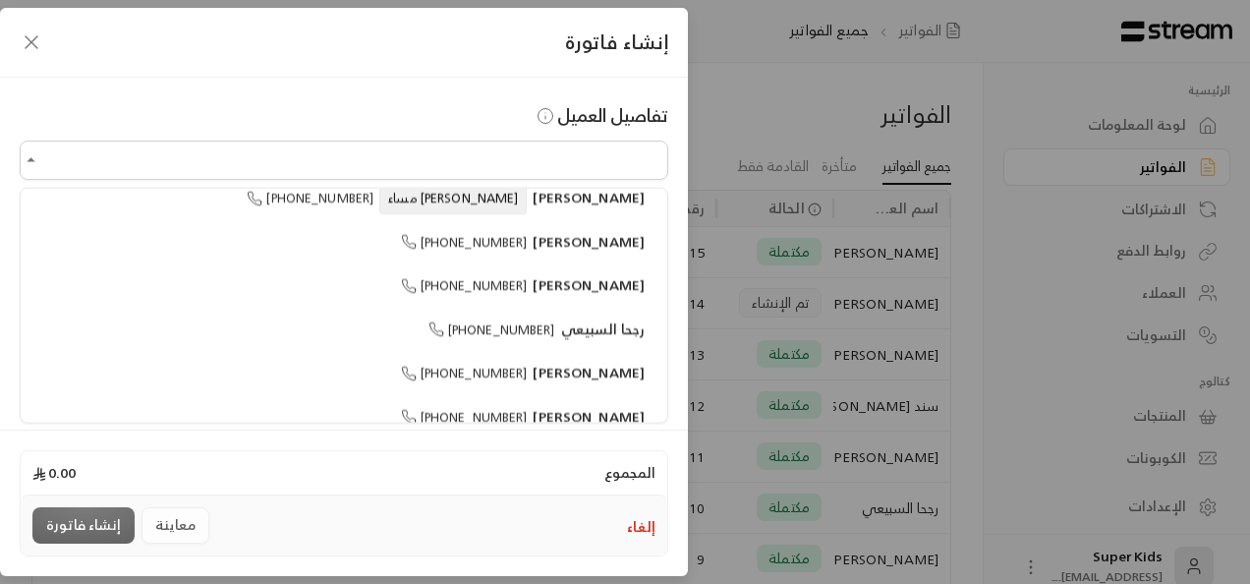
click at [489, 361] on span "[PHONE_NUMBER]" at bounding box center [464, 372] width 127 height 23
type input "**********"
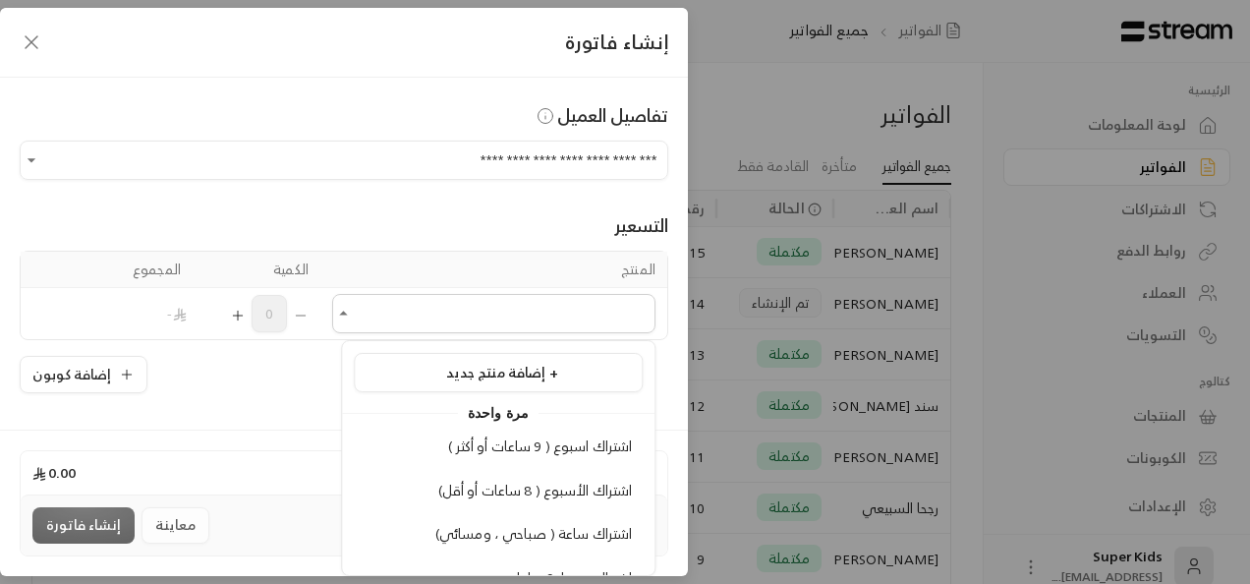
click at [426, 317] on input "اختر العميل" at bounding box center [493, 314] width 323 height 34
click at [495, 484] on span "اشتراك الأسبوع ( 8 ساعات أو أقل)" at bounding box center [535, 489] width 195 height 25
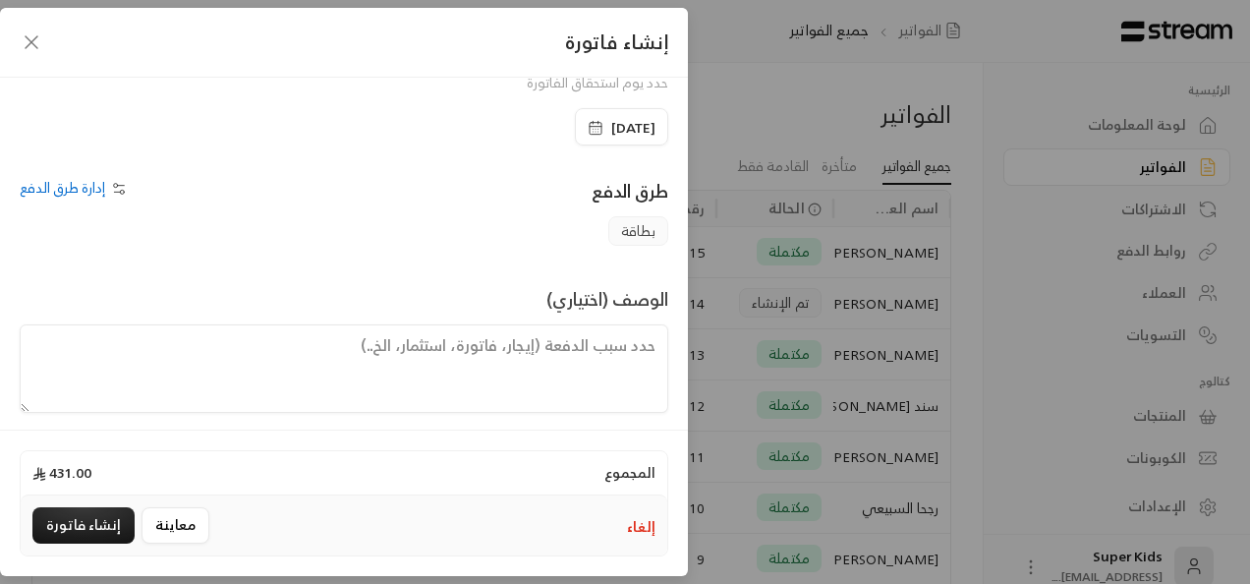
scroll to position [452, 0]
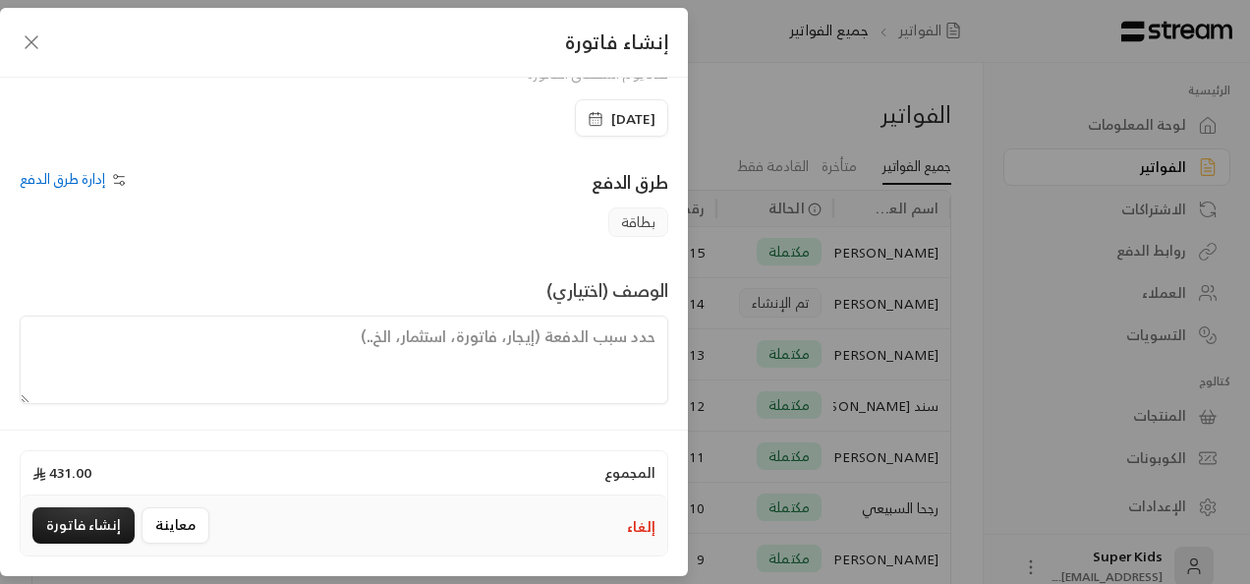
click at [611, 112] on span "[DATE]" at bounding box center [633, 119] width 44 height 20
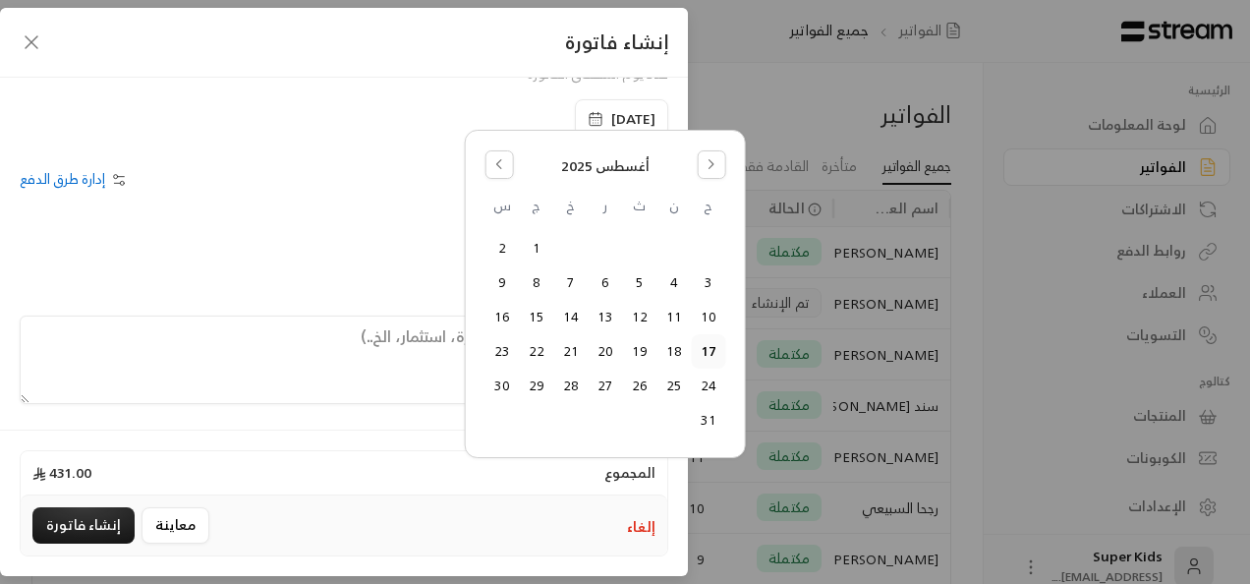
click at [603, 312] on button "13" at bounding box center [604, 317] width 32 height 32
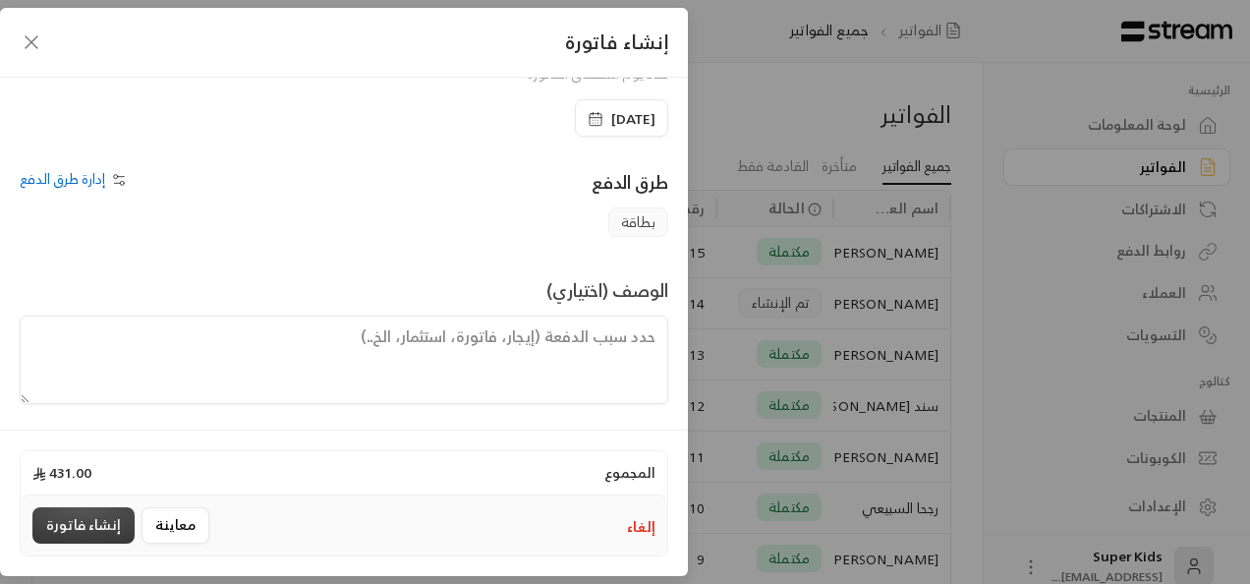
click at [98, 519] on button "إنشاء فاتورة" at bounding box center [83, 525] width 102 height 36
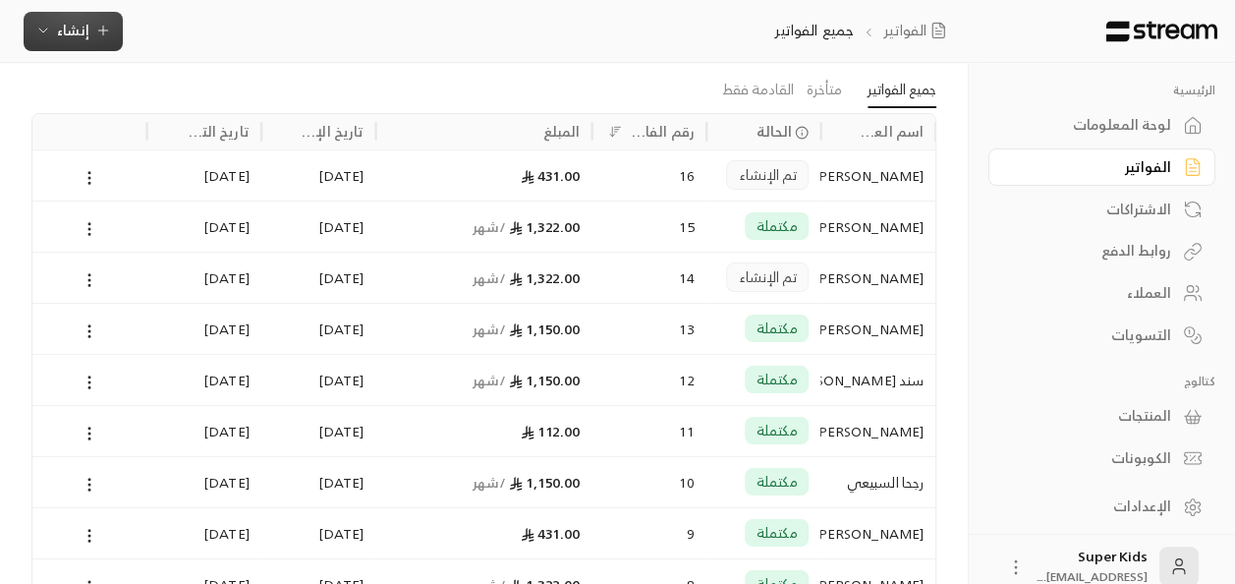
scroll to position [141, 0]
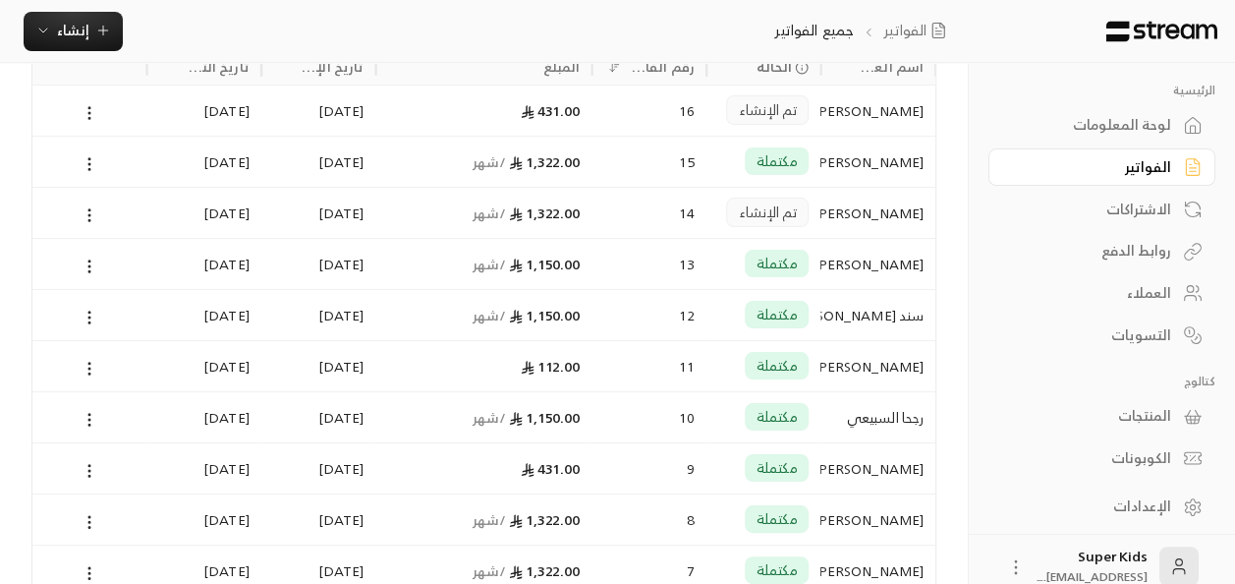
click at [521, 418] on icon at bounding box center [516, 418] width 13 height 13
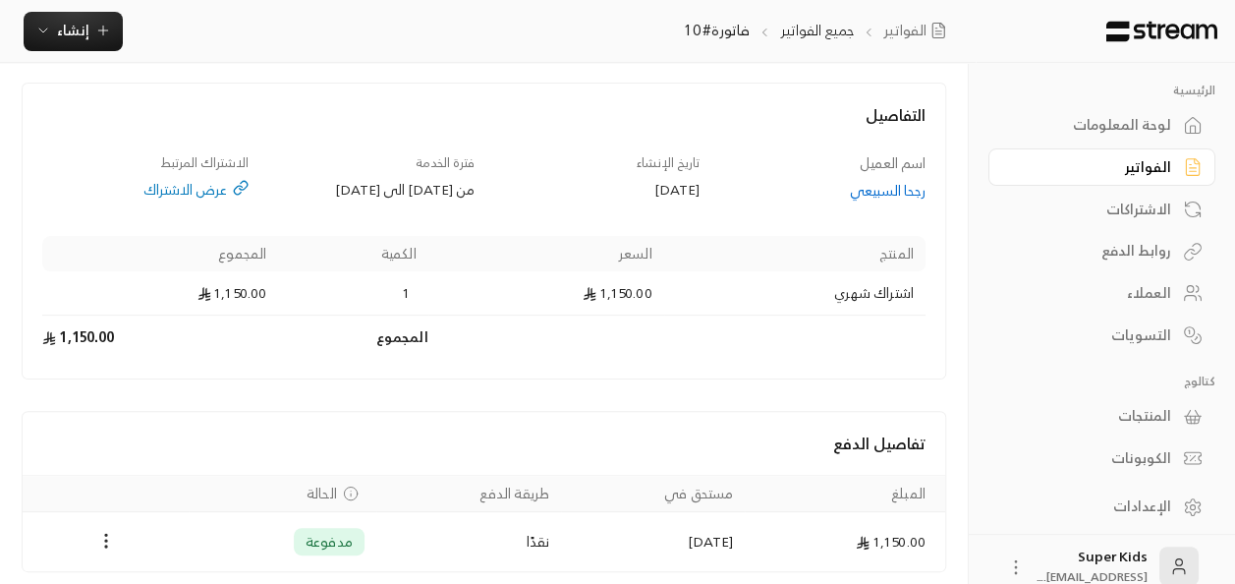
scroll to position [151, 0]
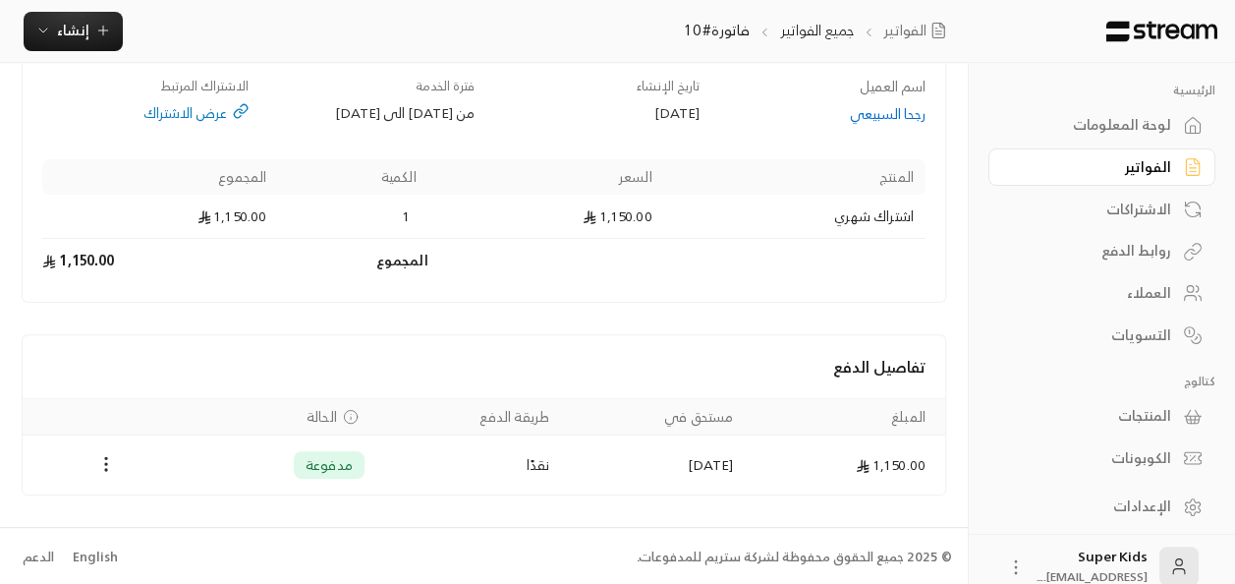
click at [105, 460] on icon "Payments" at bounding box center [106, 464] width 20 height 20
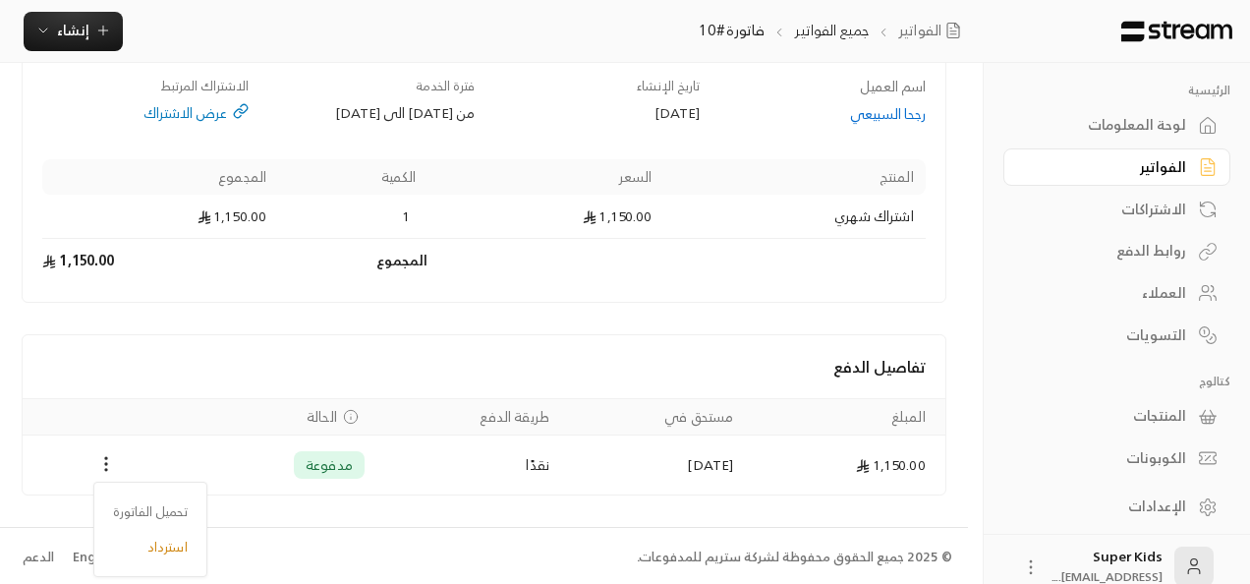
click at [138, 510] on li "تحميل الفاتورة" at bounding box center [150, 511] width 94 height 35
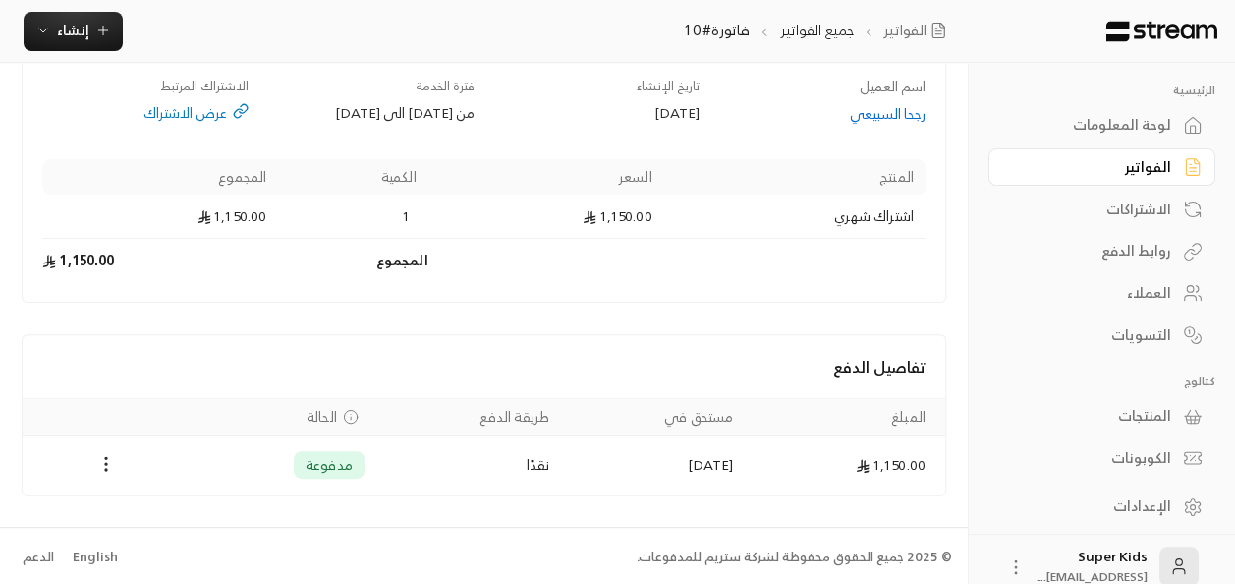
click at [600, 295] on div "التفاصيل اسم العميل رجحا السبيعي تاريخ الإنشاء [DATE] فترة الخدمة من [DATE] الى…" at bounding box center [484, 154] width 924 height 297
click at [1155, 124] on div "لوحة المعلومات" at bounding box center [1092, 125] width 158 height 20
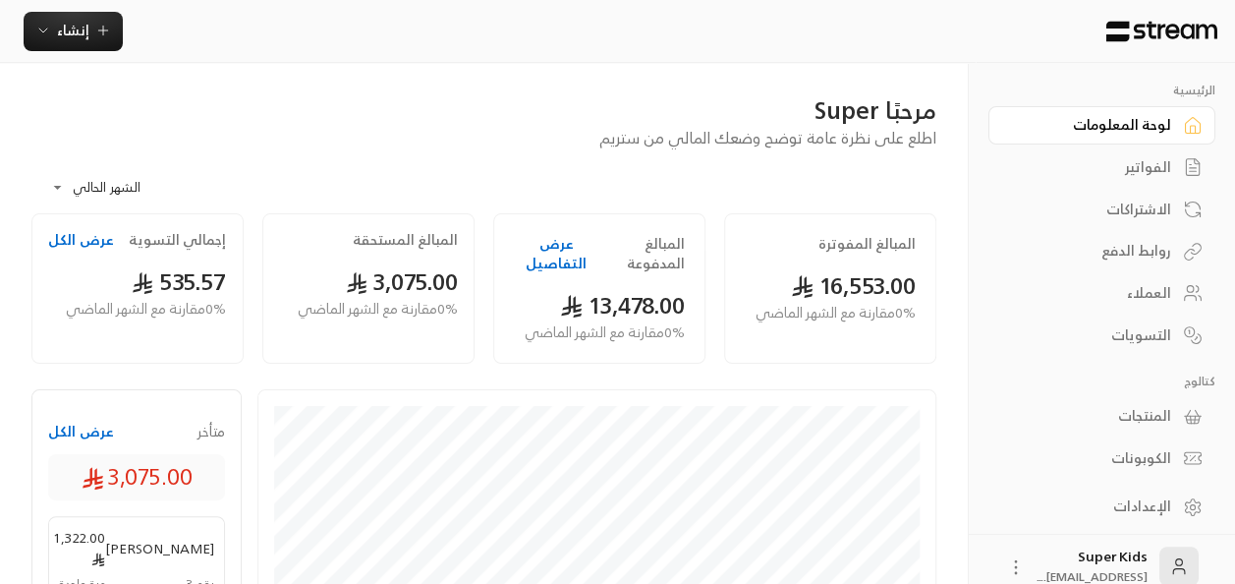
click at [83, 527] on span "1,322.00" at bounding box center [79, 547] width 51 height 41
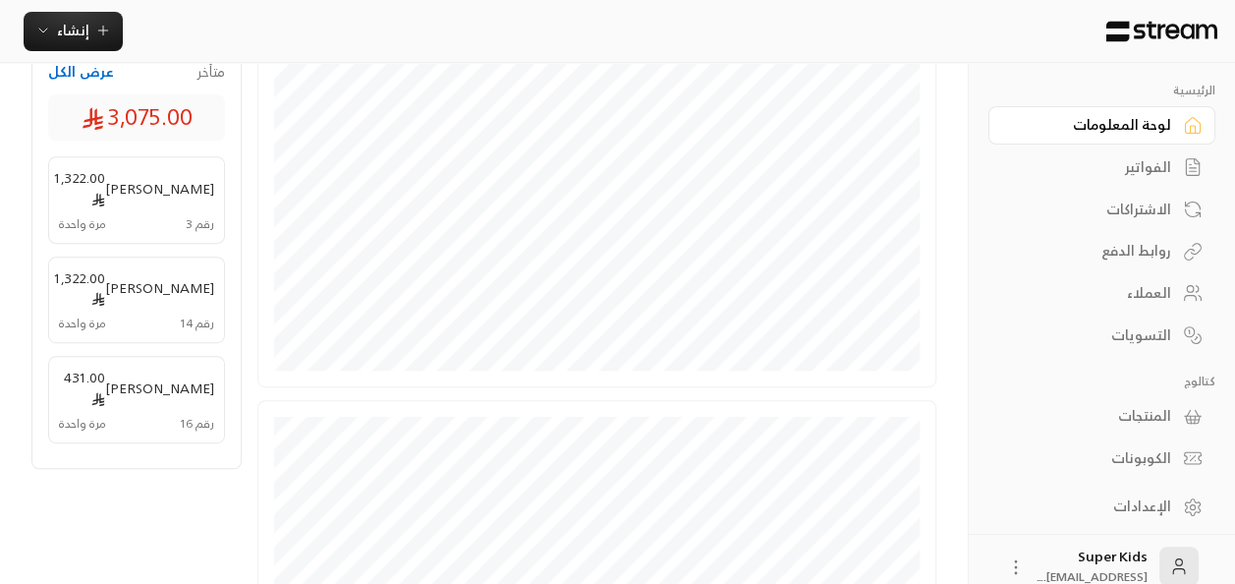
scroll to position [367, 0]
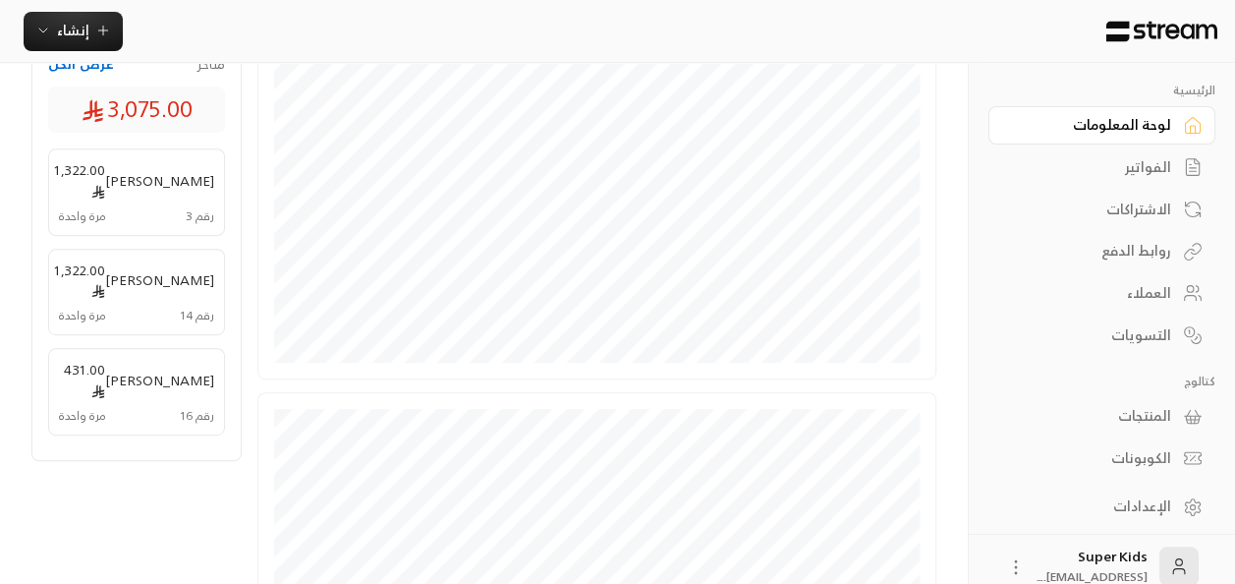
click at [1152, 168] on div "الفواتير" at bounding box center [1092, 167] width 158 height 20
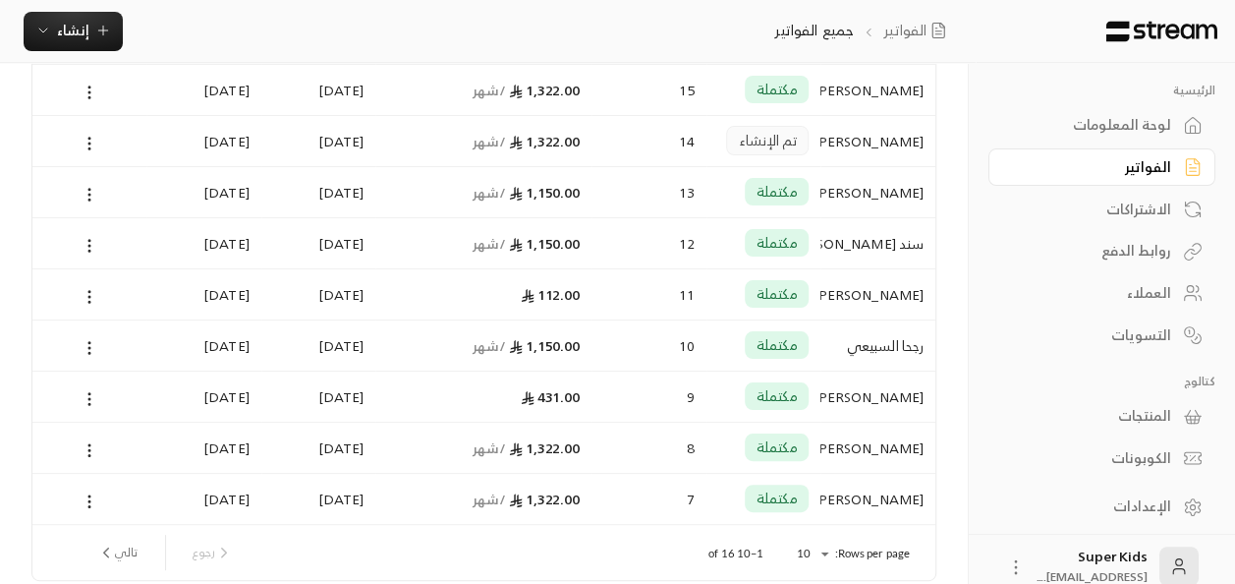
scroll to position [300, 0]
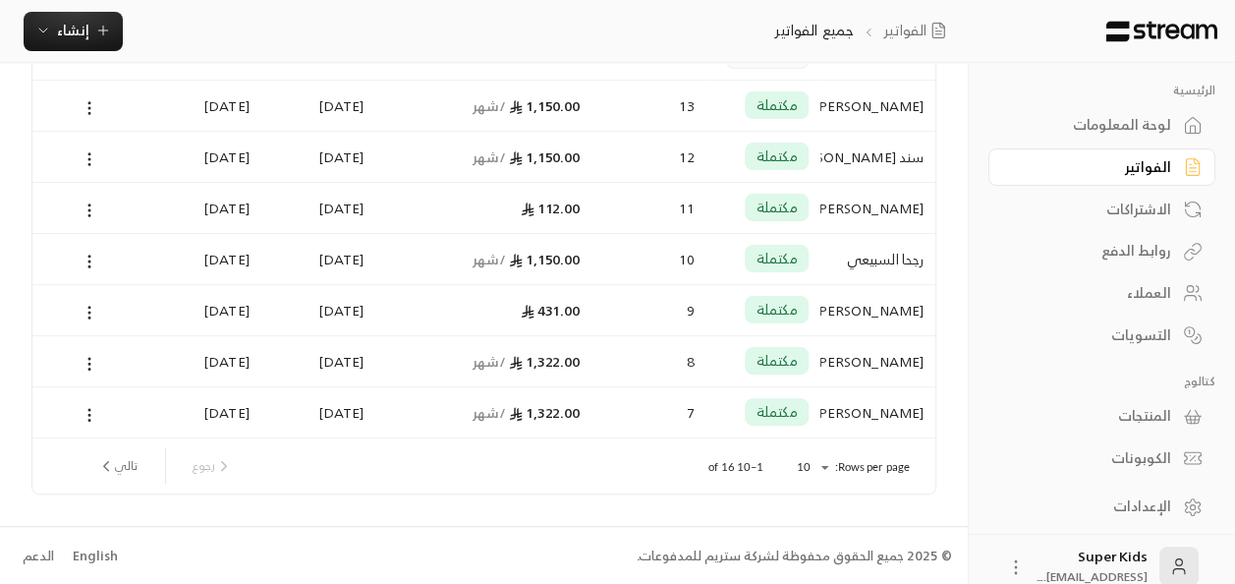
click at [752, 480] on div "Rows per page: 10 ** 1–10 of 16 [PERSON_NAME]" at bounding box center [484, 465] width 856 height 55
click at [130, 471] on button "تالي" at bounding box center [117, 465] width 56 height 33
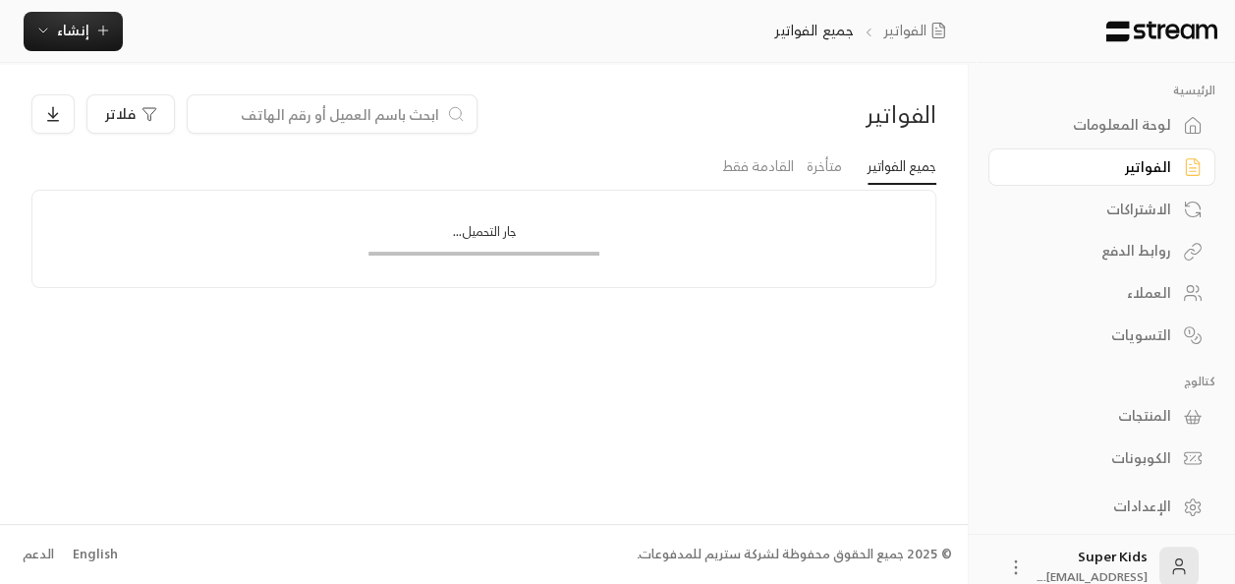
scroll to position [0, 0]
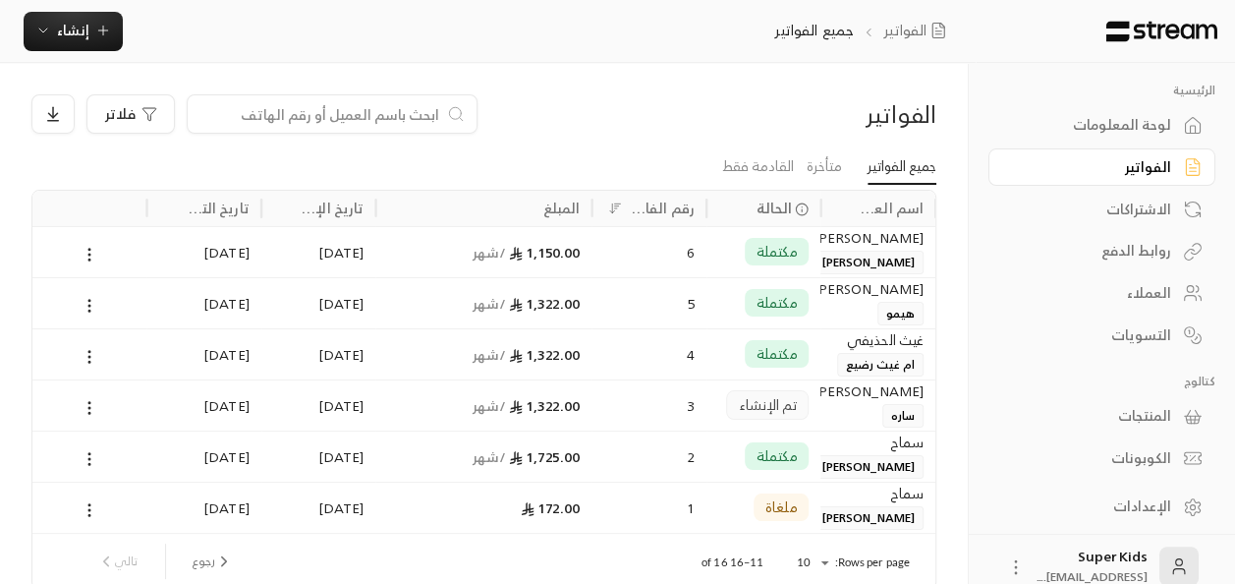
click at [1106, 115] on div "لوحة المعلومات" at bounding box center [1092, 125] width 158 height 20
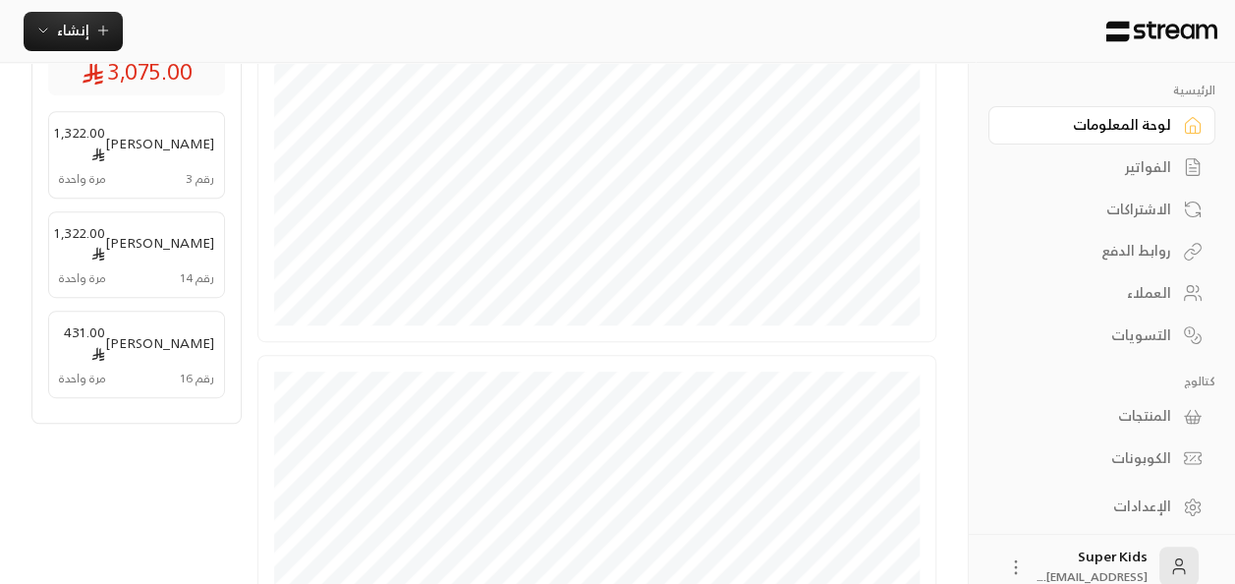
scroll to position [415, 0]
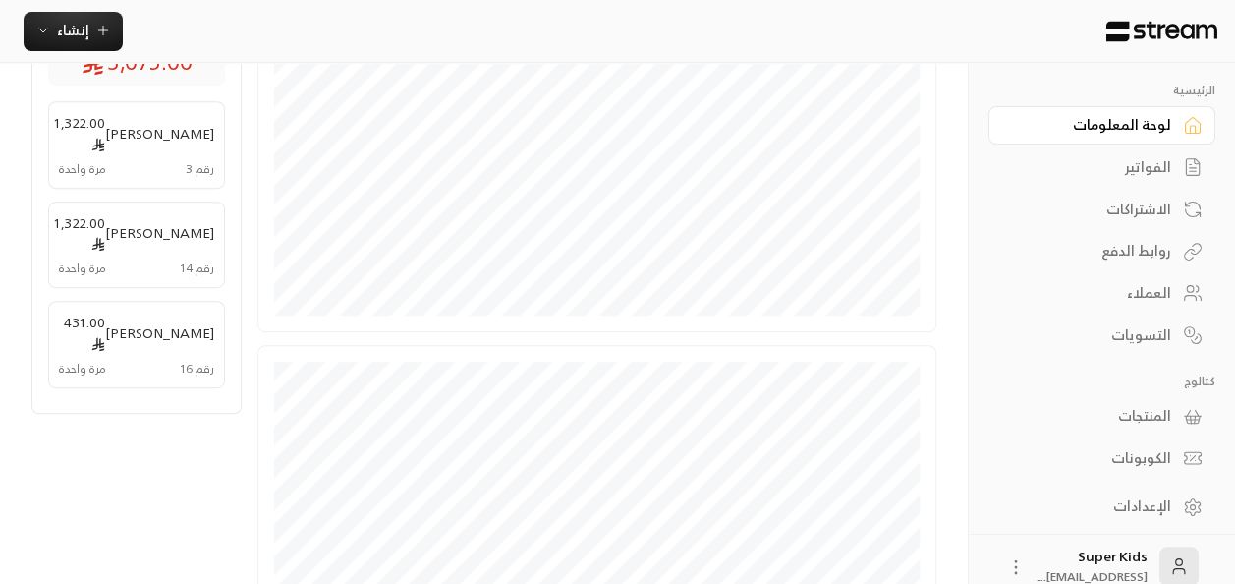
click at [1141, 170] on div "الفواتير" at bounding box center [1092, 167] width 158 height 20
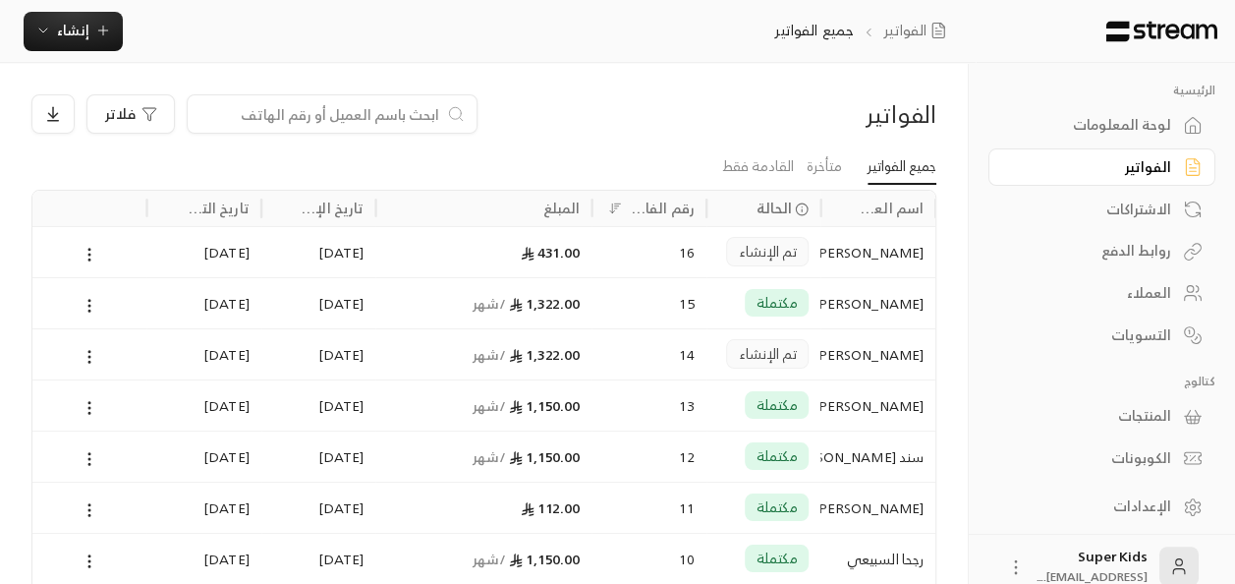
click at [1149, 204] on div "الاشتراكات" at bounding box center [1092, 209] width 158 height 20
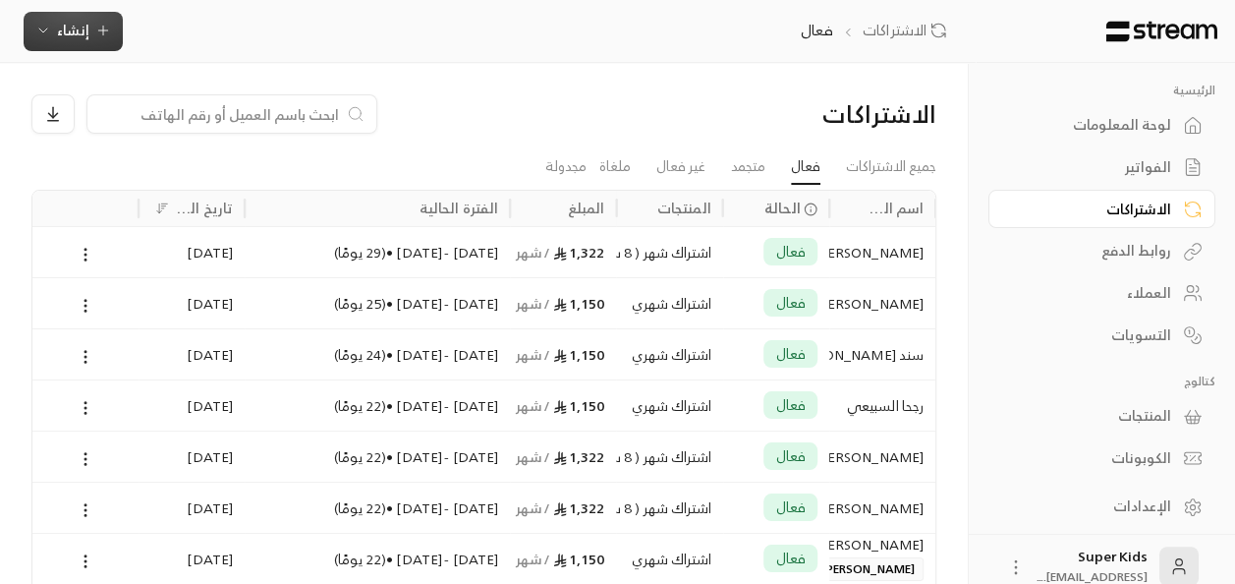
click at [81, 33] on span "إنشاء" at bounding box center [73, 30] width 32 height 25
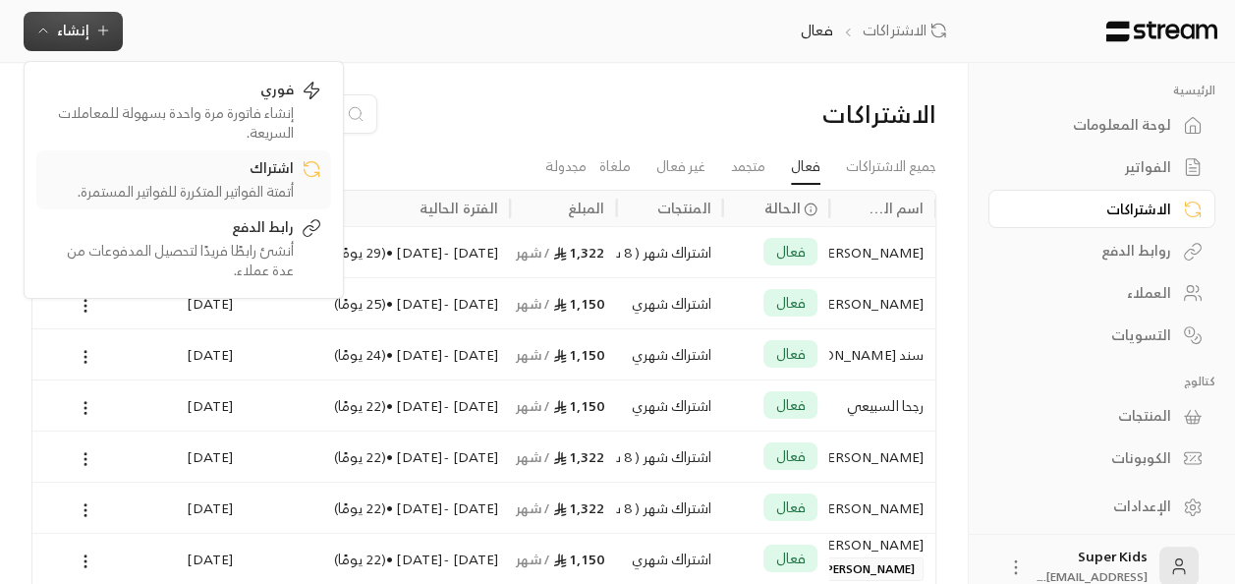
click at [222, 171] on div "اشتراك" at bounding box center [170, 170] width 248 height 24
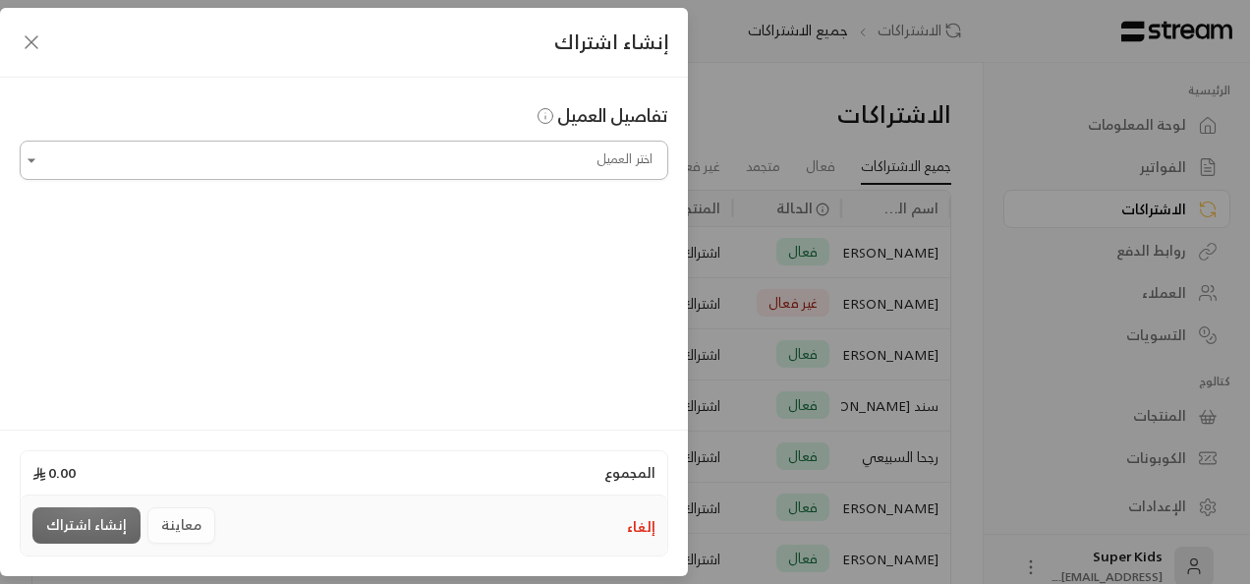
click at [463, 154] on input "اختر العميل" at bounding box center [344, 160] width 648 height 34
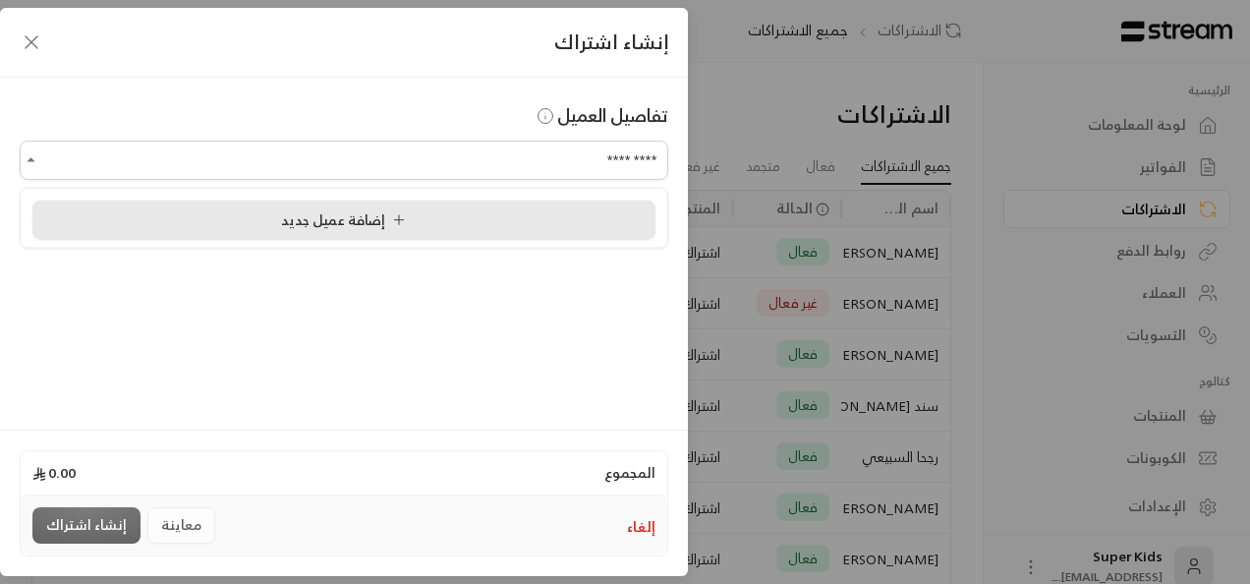
click at [316, 220] on span "إضافة عميل جديد" at bounding box center [347, 218] width 133 height 25
type input "**********"
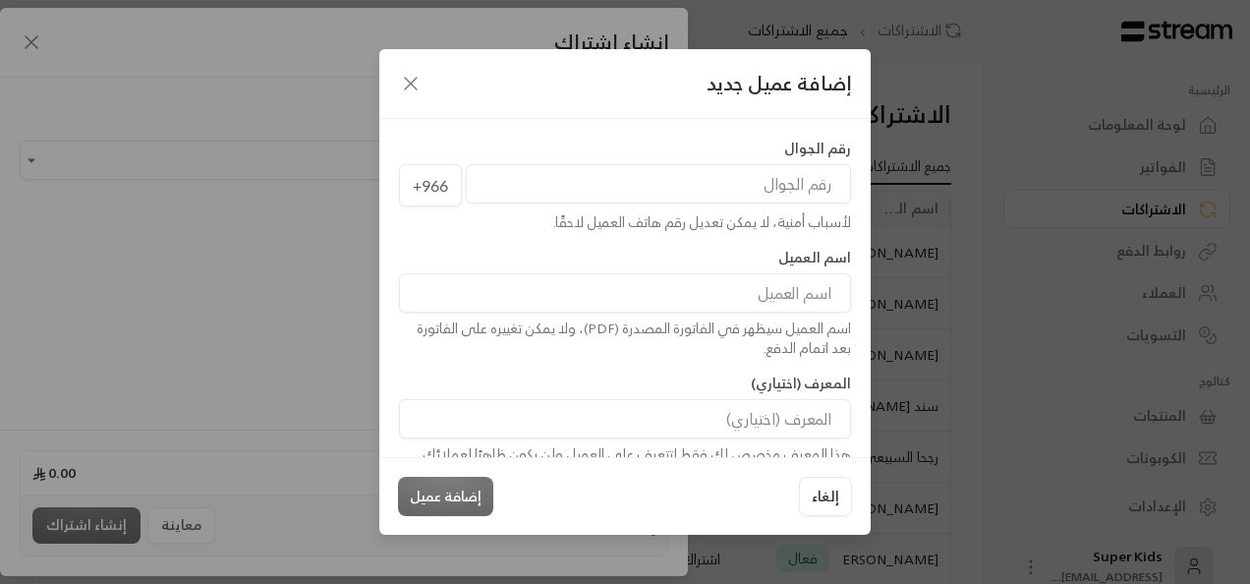
click at [742, 183] on input "tel" at bounding box center [658, 183] width 385 height 39
type input "550549135"
click at [739, 295] on input at bounding box center [625, 292] width 452 height 39
type input "[PERSON_NAME]"
click at [462, 499] on button "إضافة عميل" at bounding box center [445, 495] width 95 height 39
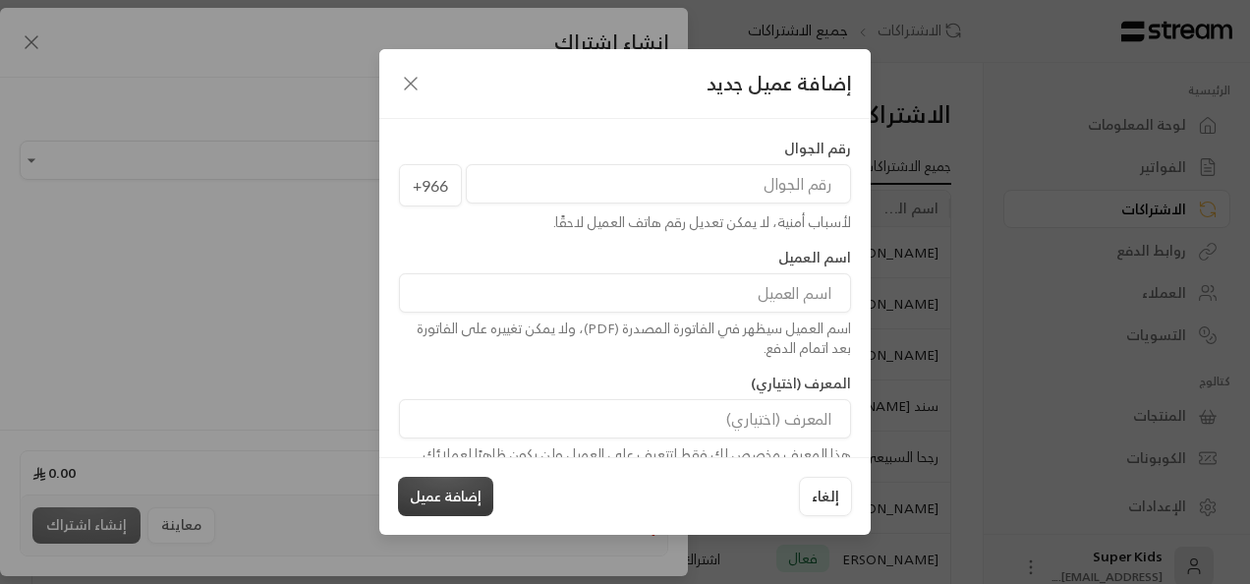
type input "**********"
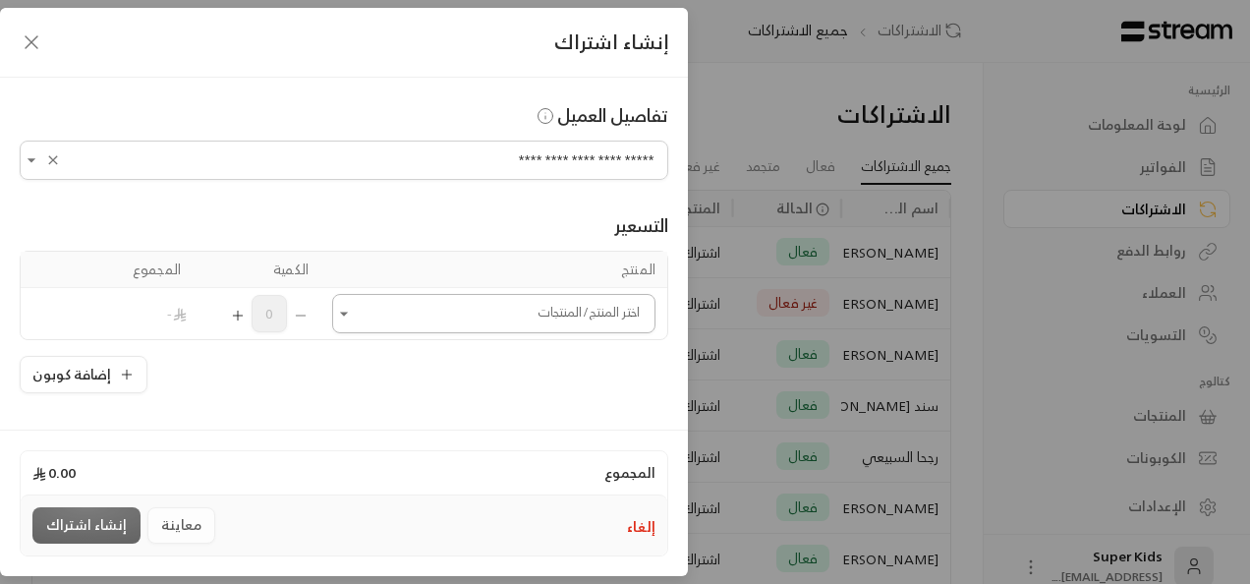
click at [353, 309] on icon "Open" at bounding box center [344, 314] width 20 height 20
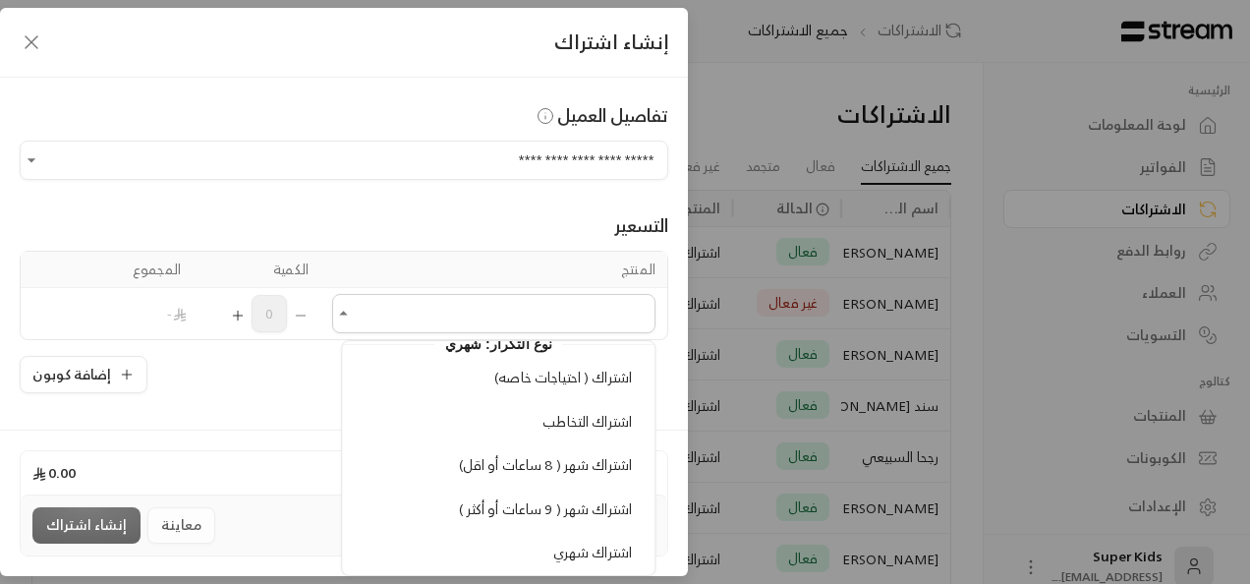
scroll to position [362, 0]
click at [580, 364] on span "اشتراك ( احتياجات خاصه)" at bounding box center [564, 374] width 138 height 25
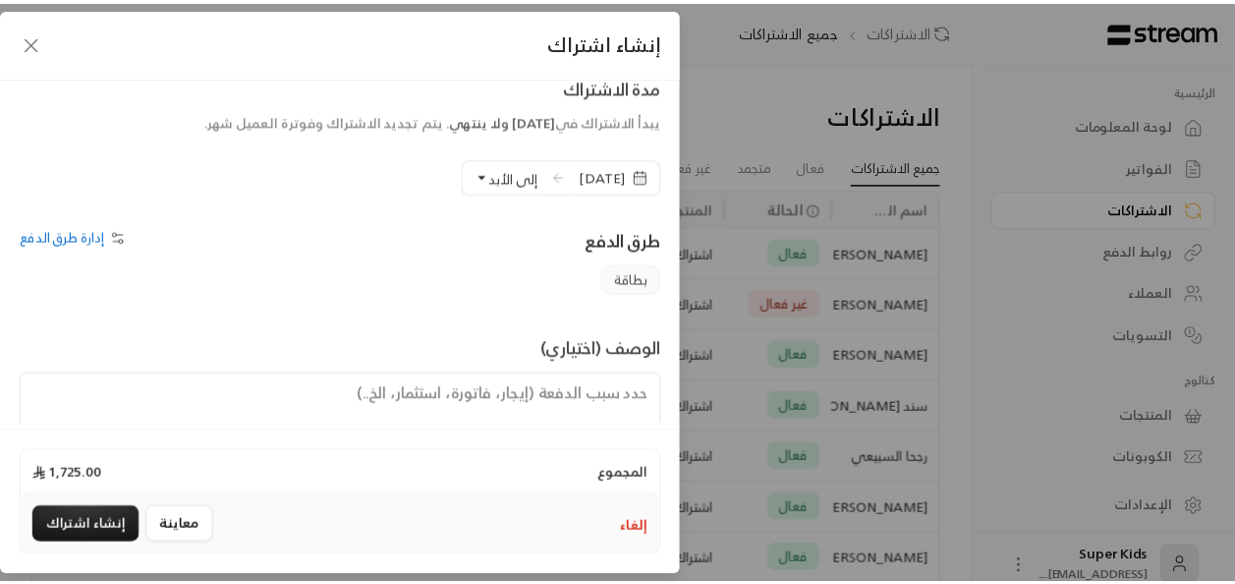
scroll to position [462, 0]
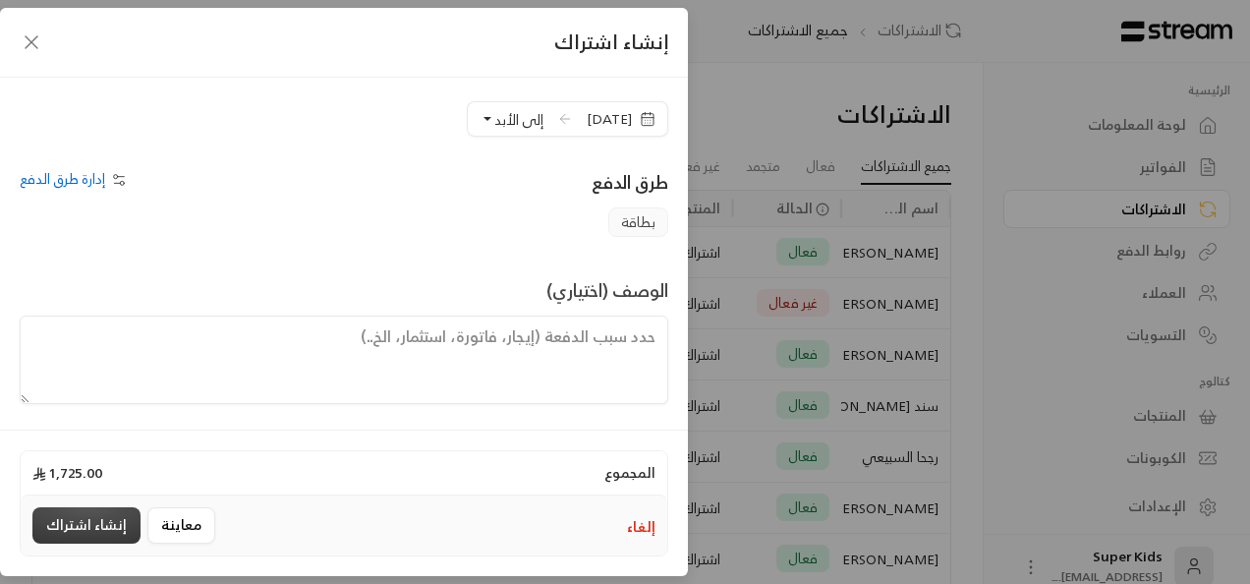
click at [78, 531] on button "إنشاء اشتراك" at bounding box center [86, 525] width 108 height 36
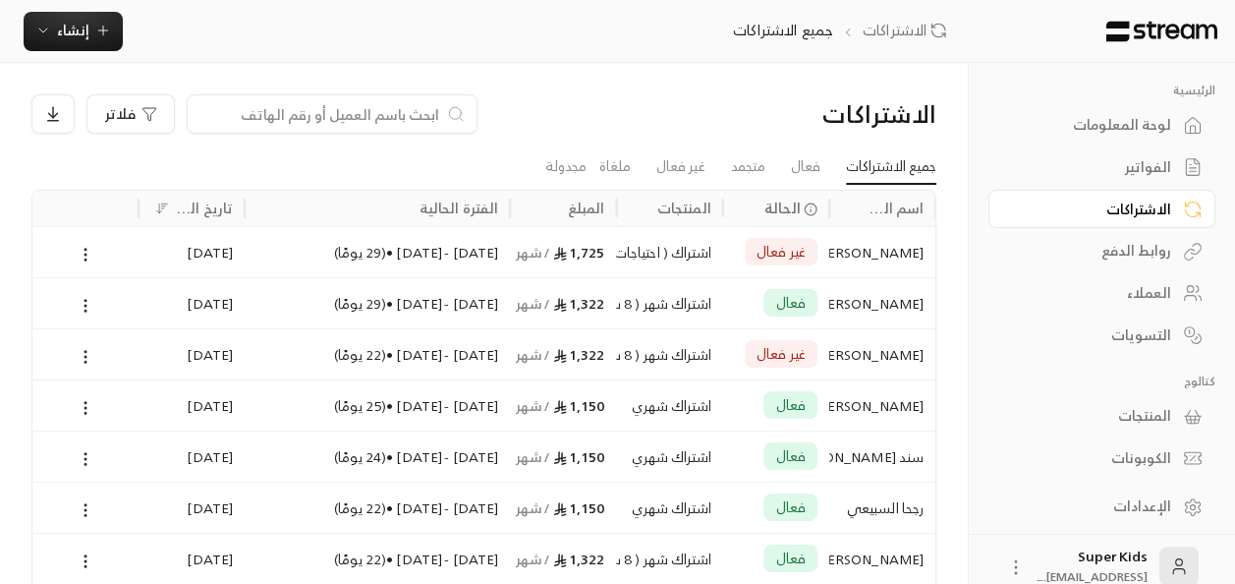
click at [1160, 116] on div "لوحة المعلومات" at bounding box center [1092, 125] width 158 height 20
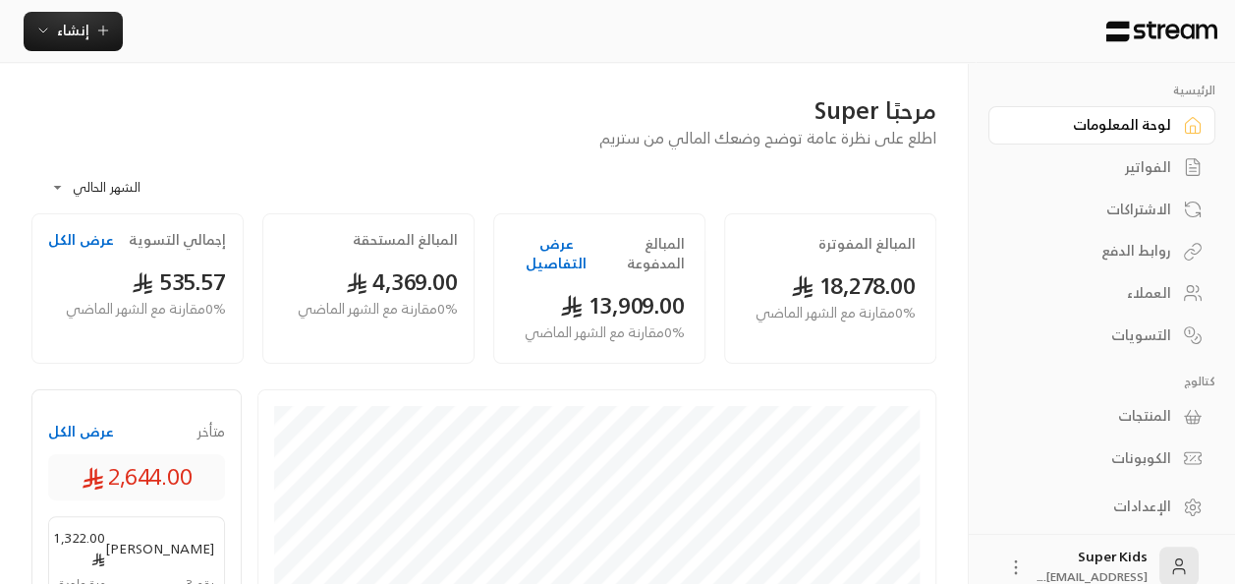
click at [1158, 162] on div "الفواتير" at bounding box center [1092, 167] width 158 height 20
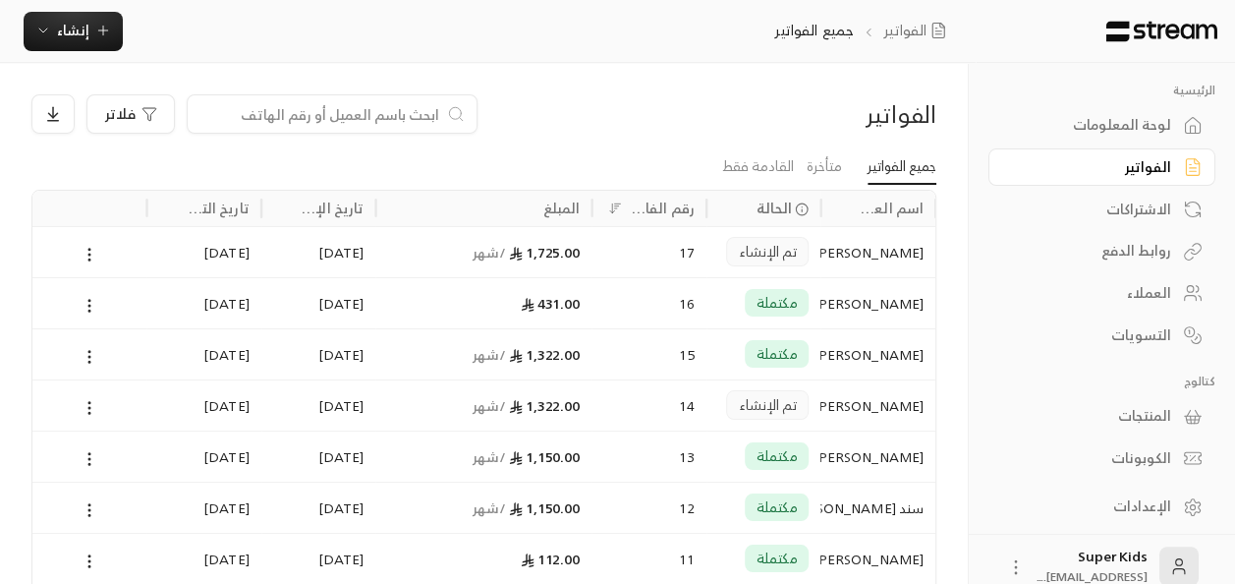
click at [1146, 163] on div "الفواتير" at bounding box center [1092, 167] width 158 height 20
